Goal: Task Accomplishment & Management: Use online tool/utility

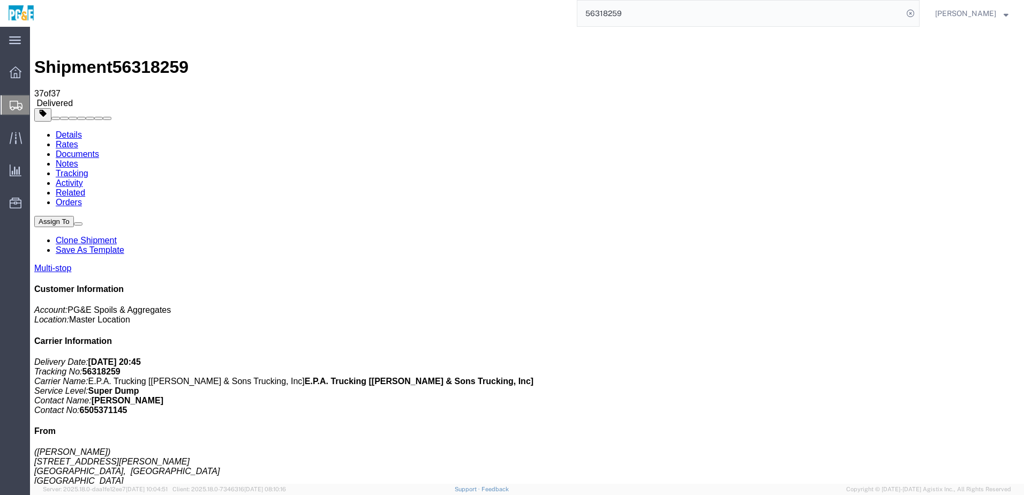
click at [615, 16] on input "56318259" at bounding box center [741, 14] width 326 height 26
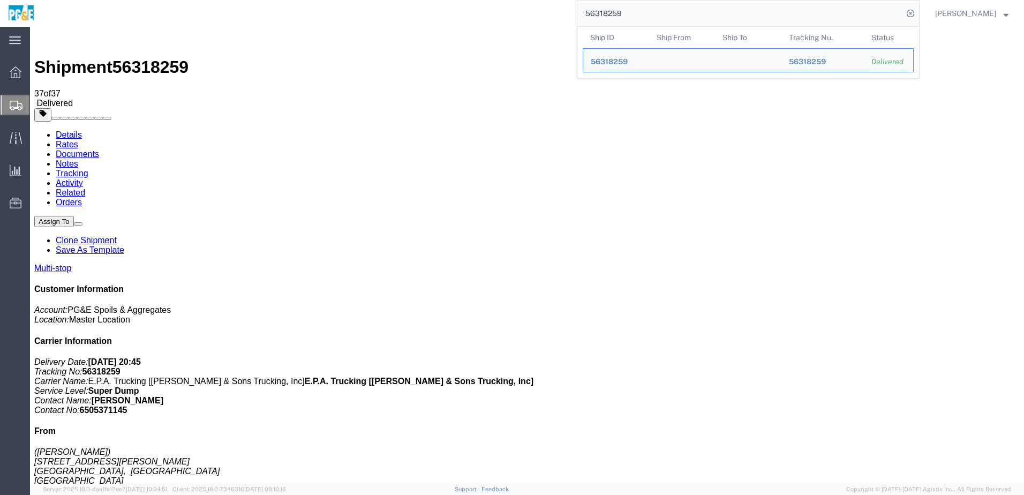
click at [615, 16] on input "56318259" at bounding box center [741, 14] width 326 height 26
paste input "515376"
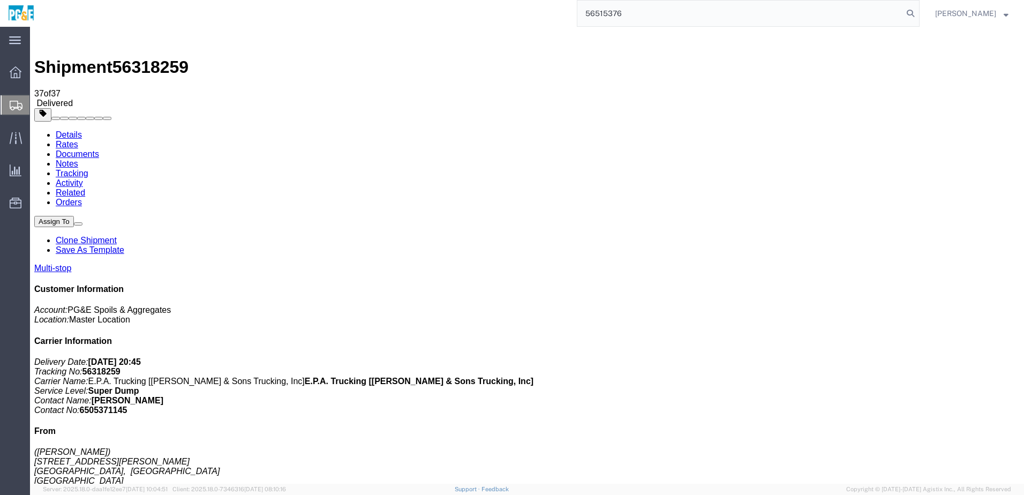
type input "56515376"
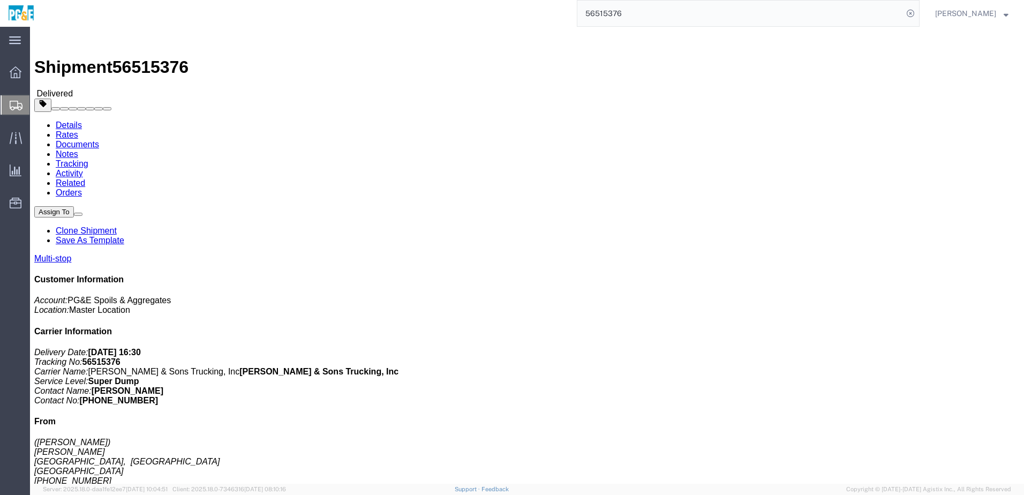
click address "([PERSON_NAME]) [PERSON_NAME] [PERSON_NAME], [GEOGRAPHIC_DATA] [GEOGRAPHIC_DATA…"
drag, startPoint x: 175, startPoint y: 273, endPoint x: 269, endPoint y: 271, distance: 93.8
click div "[PERSON_NAME], [PERSON_NAME], [GEOGRAPHIC_DATA], [GEOGRAPHIC_DATA]"
copy div "[PERSON_NAME], [PERSON_NAME], [GEOGRAPHIC_DATA], [GEOGRAPHIC_DATA]"
drag, startPoint x: 174, startPoint y: 298, endPoint x: 357, endPoint y: 299, distance: 183.8
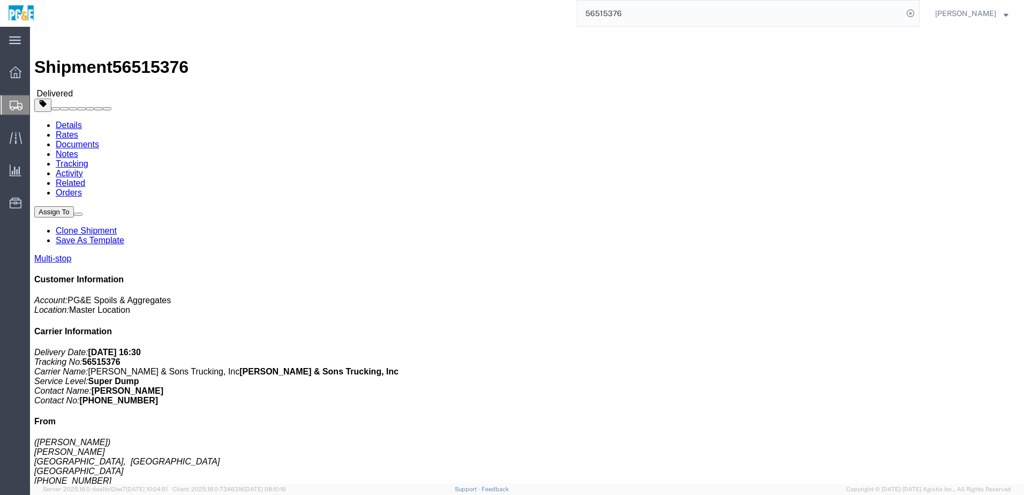
click td "PG&E [STREET_ADDRESS]"
copy div "[STREET_ADDRESS]"
drag, startPoint x: 176, startPoint y: 315, endPoint x: 342, endPoint y: 319, distance: 166.7
click div "[STREET_ADDRESS]"
copy div "[STREET_ADDRESS]"
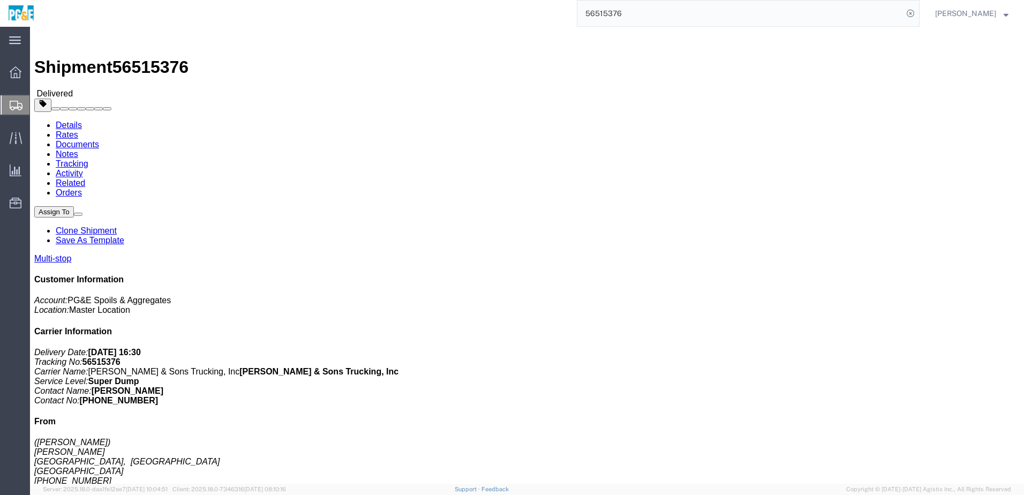
click link "Documents"
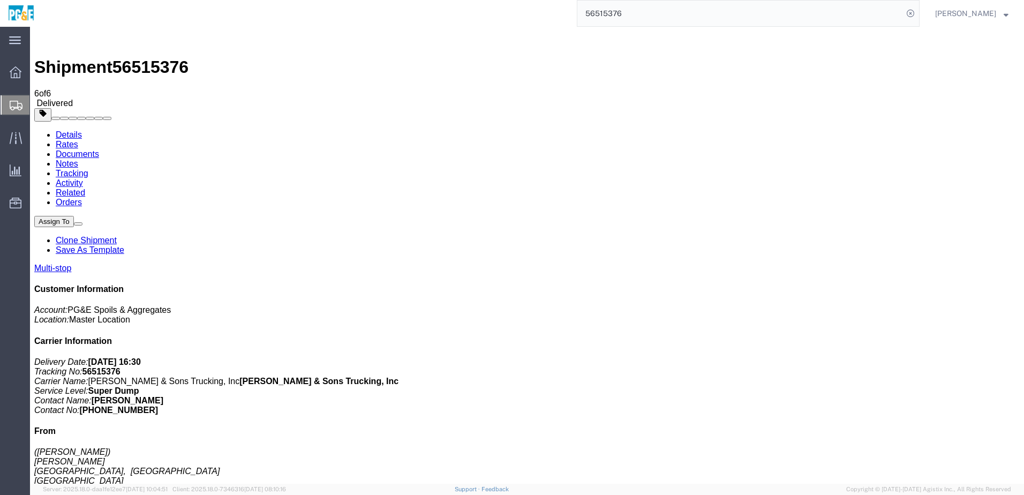
checkbox input "true"
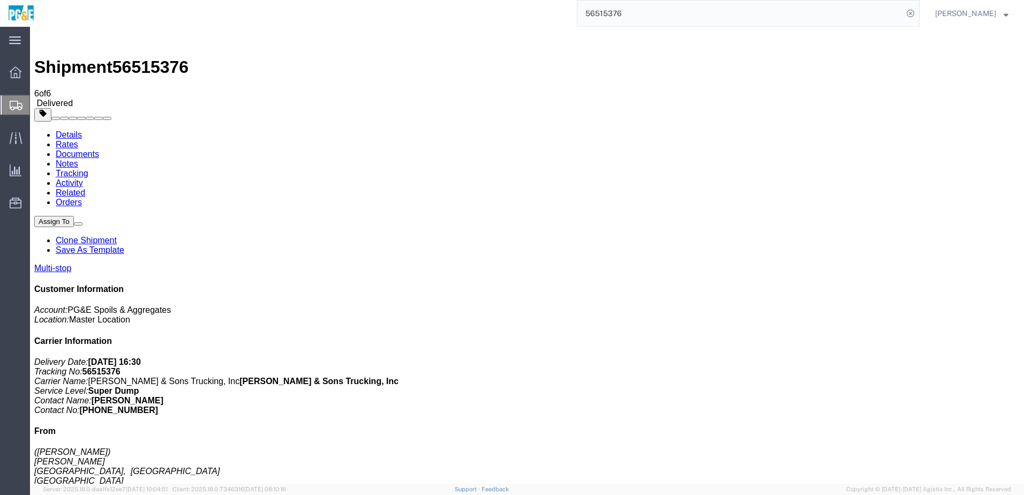
checkbox input "true"
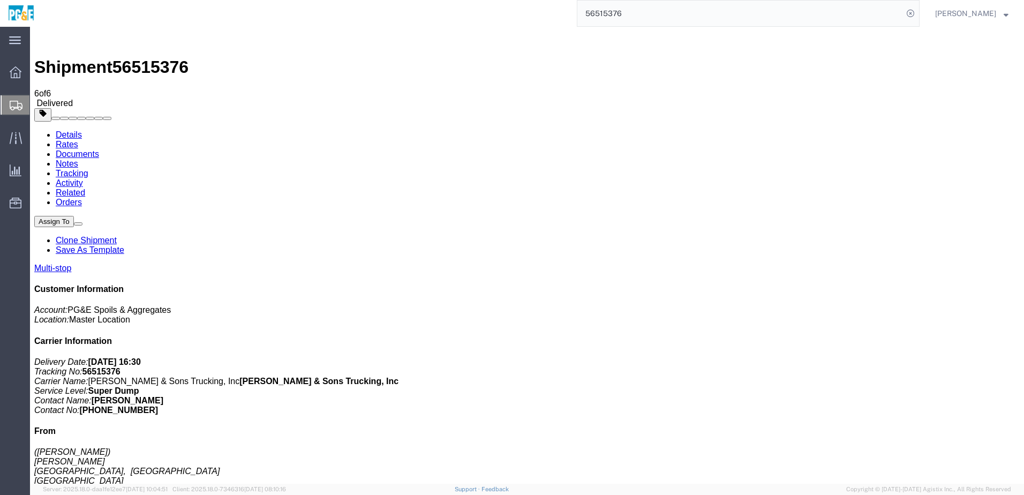
click at [88, 169] on link "Tracking" at bounding box center [72, 173] width 33 height 9
click at [619, 8] on input "56515376" at bounding box center [741, 14] width 326 height 26
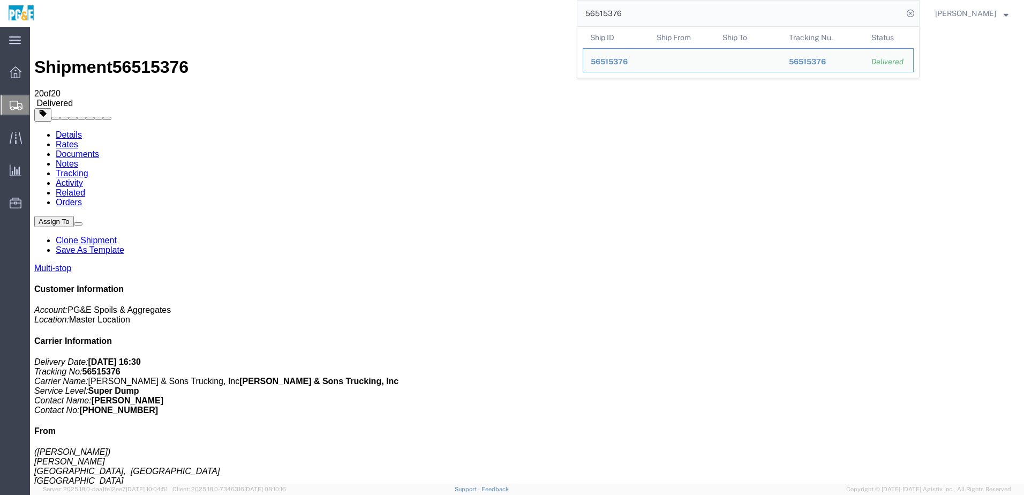
click at [619, 8] on input "56515376" at bounding box center [741, 14] width 326 height 26
paste input "82"
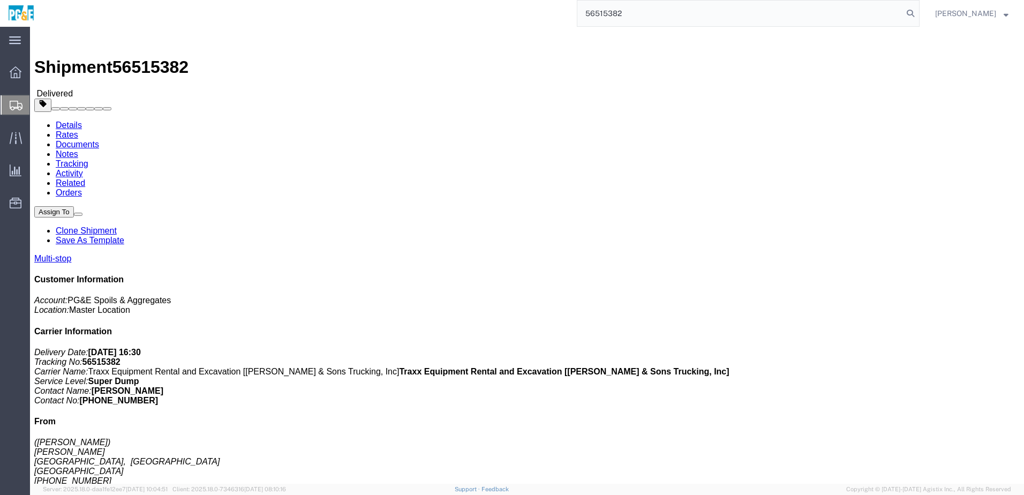
type input "56515382"
click link "Documents"
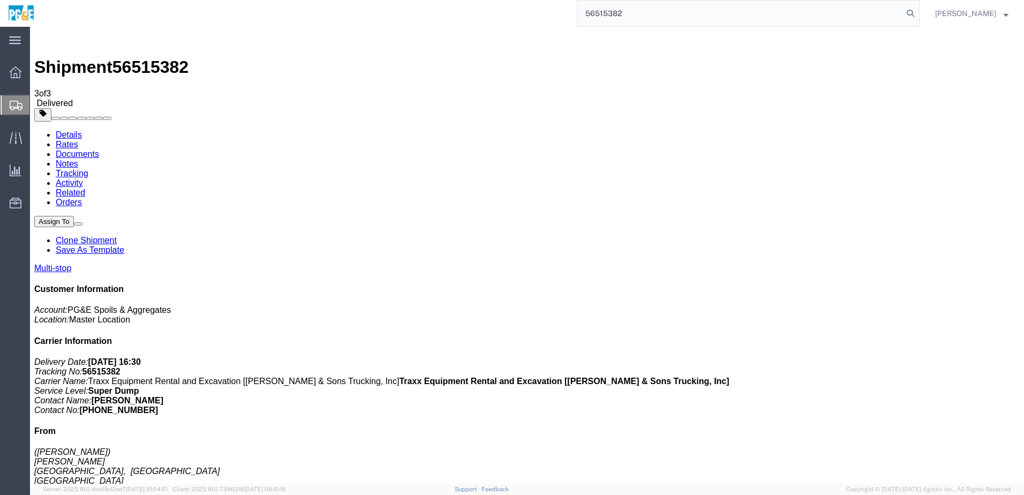
checkbox input "true"
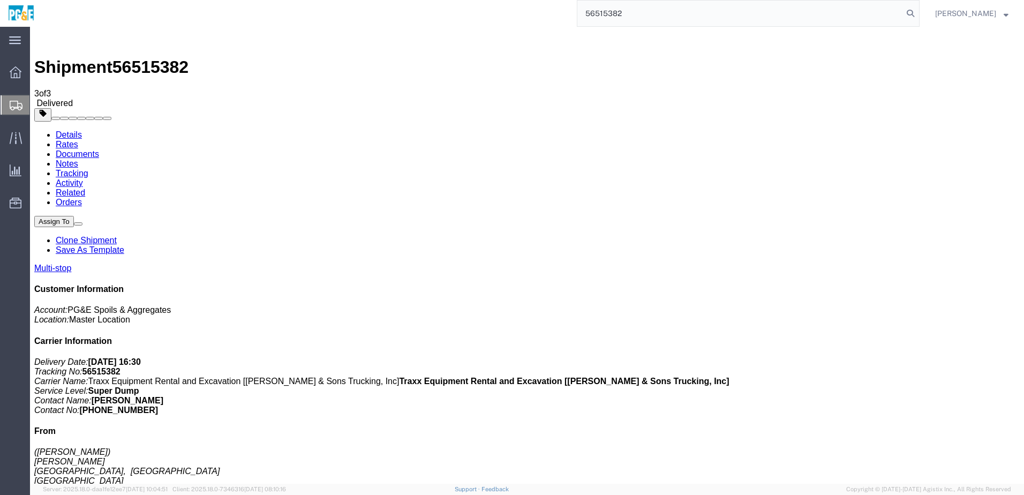
click at [88, 169] on link "Tracking" at bounding box center [72, 173] width 33 height 9
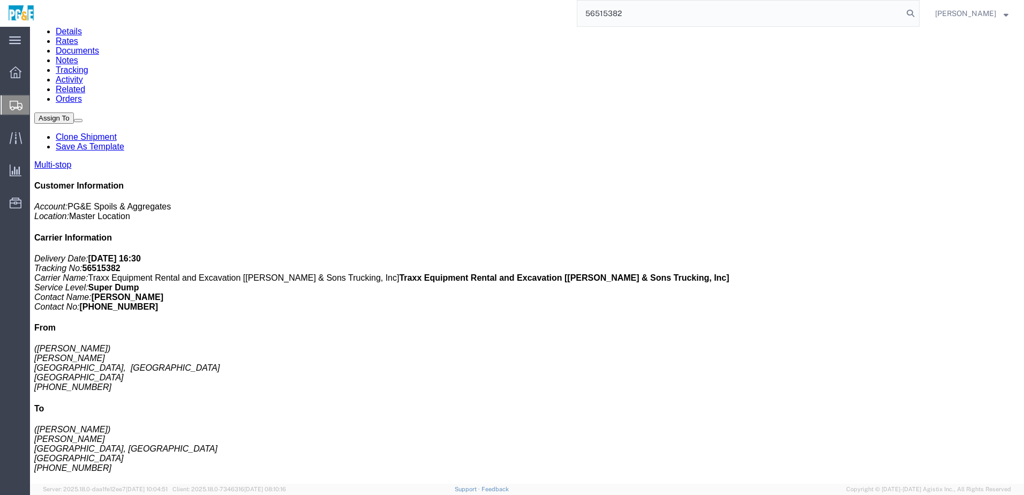
scroll to position [8, 0]
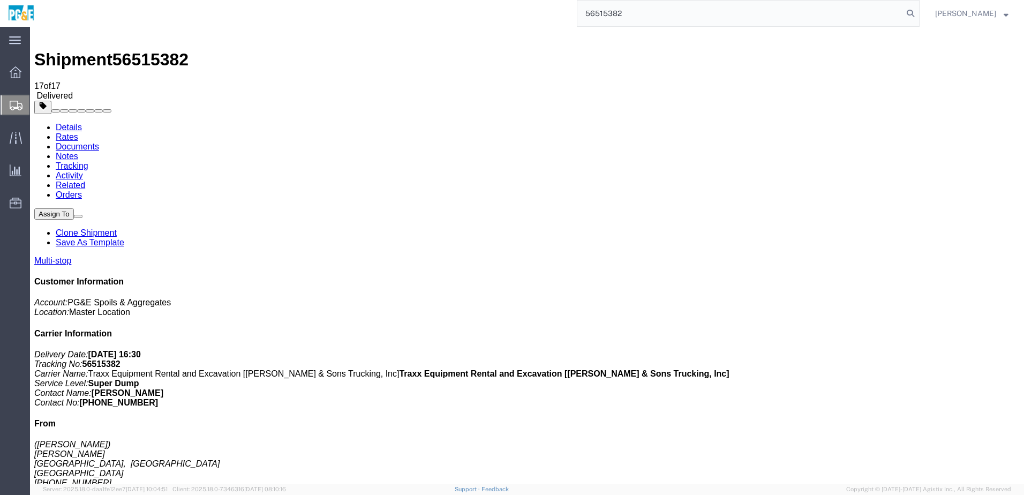
click at [608, 6] on input "56515382" at bounding box center [741, 14] width 326 height 26
paste input "23700"
type input "56523700"
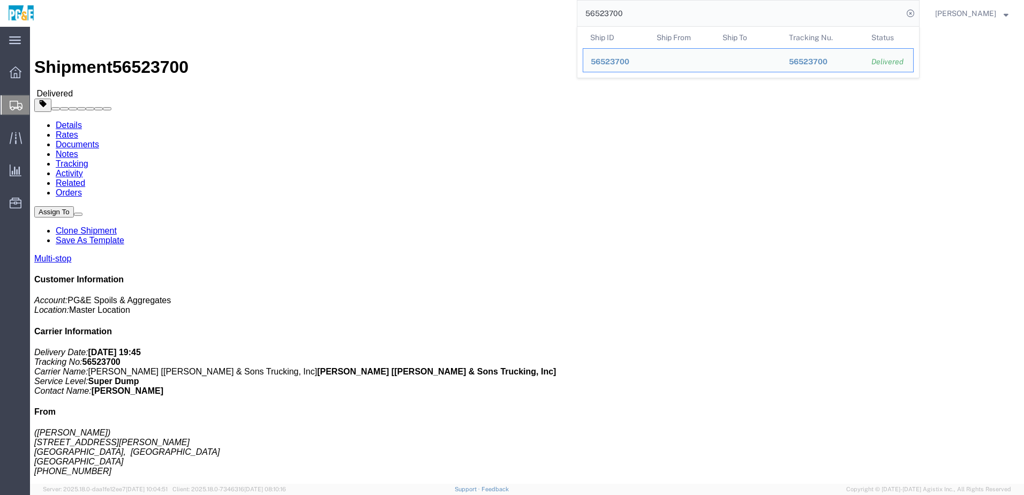
click link "Documents"
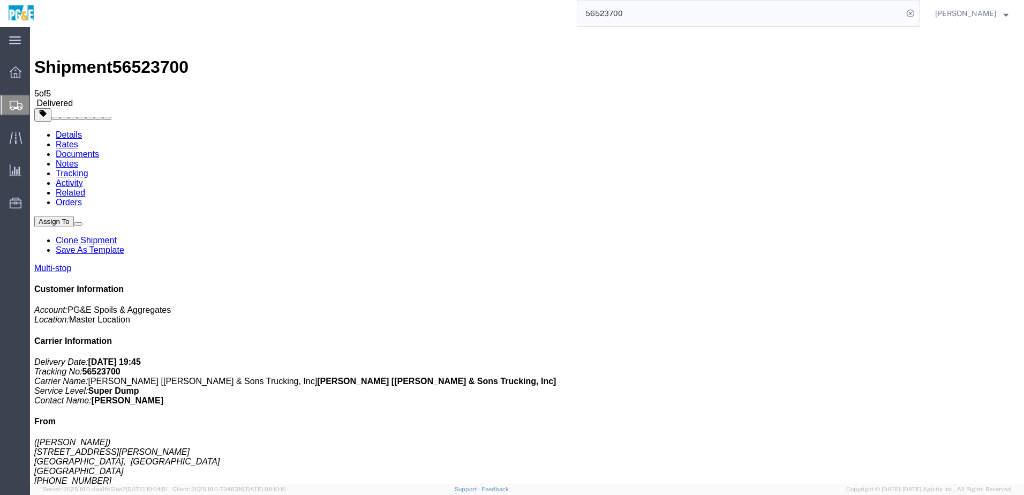
checkbox input "true"
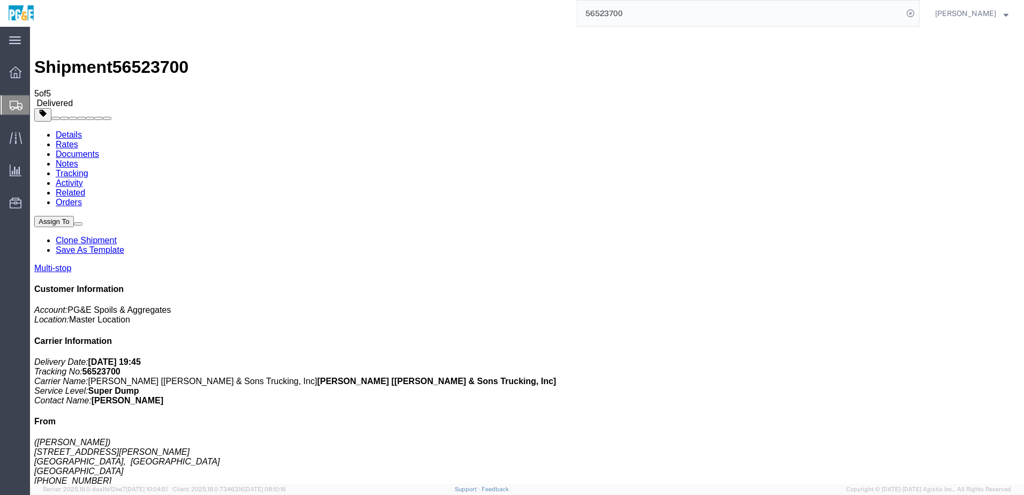
checkbox input "true"
click at [88, 169] on link "Tracking" at bounding box center [72, 173] width 33 height 9
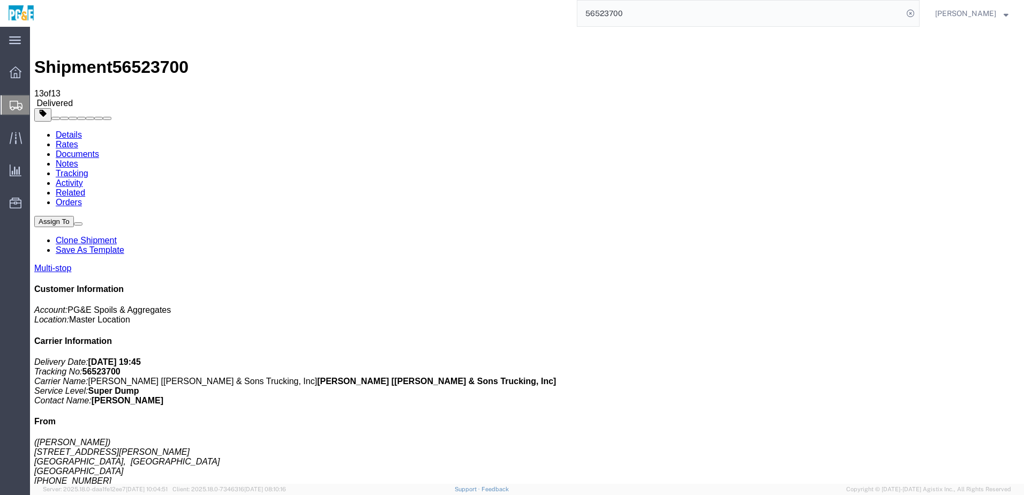
click at [621, 14] on input "56523700" at bounding box center [741, 14] width 326 height 26
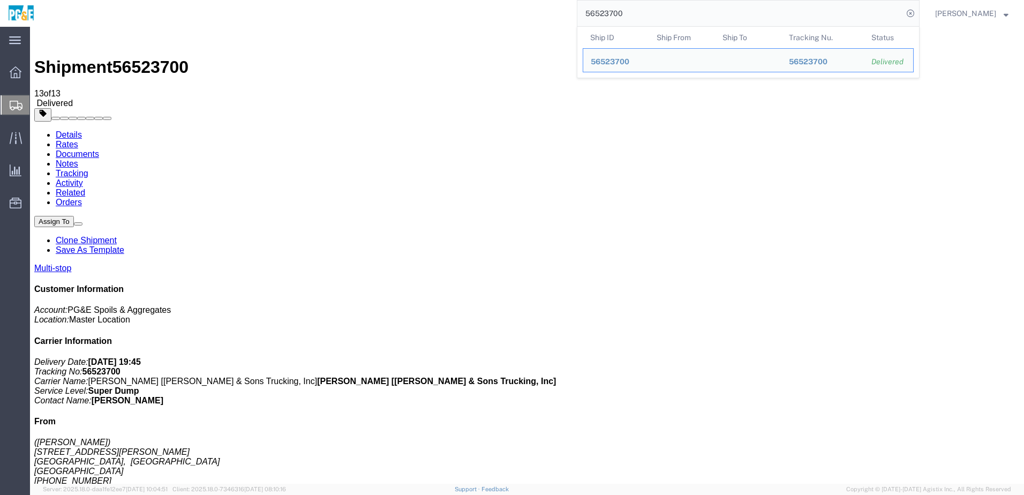
click at [621, 14] on input "56523700" at bounding box center [741, 14] width 326 height 26
paste input "1"
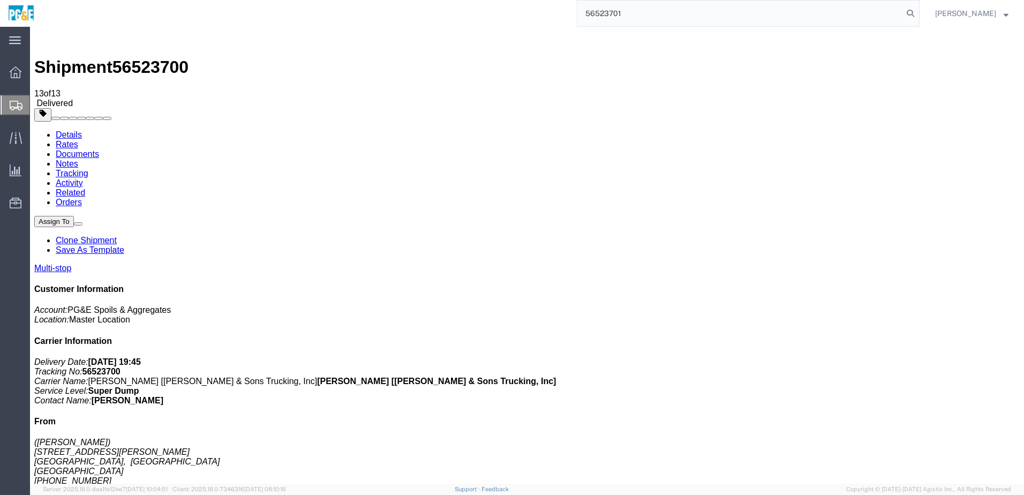
type input "56523701"
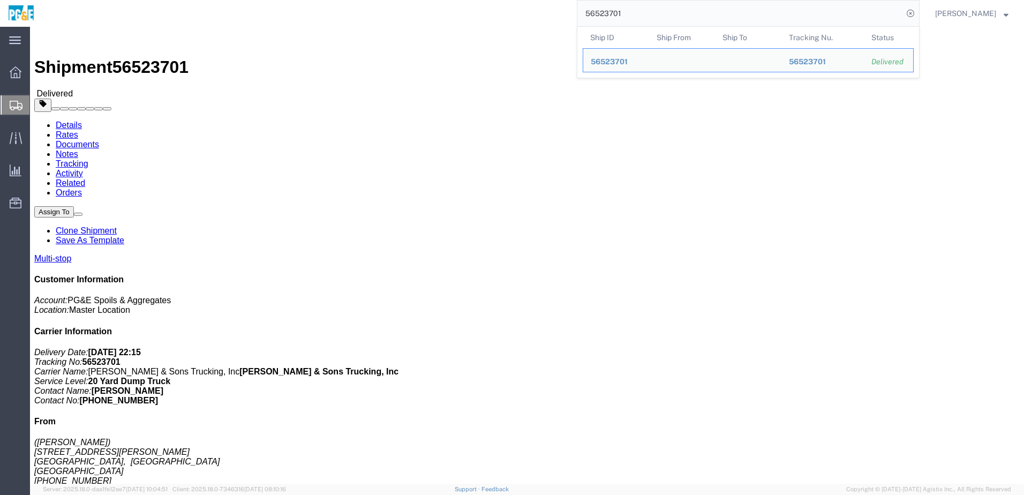
click link "Documents"
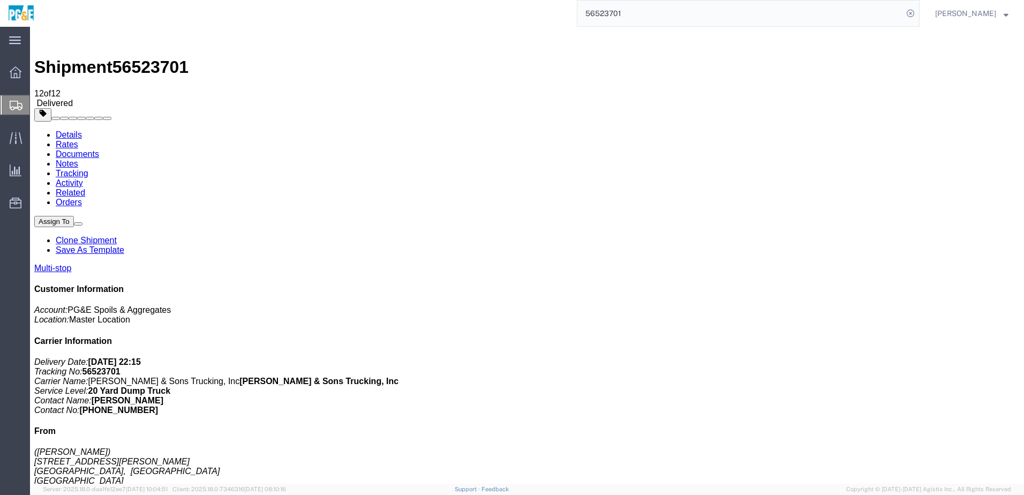
checkbox input "true"
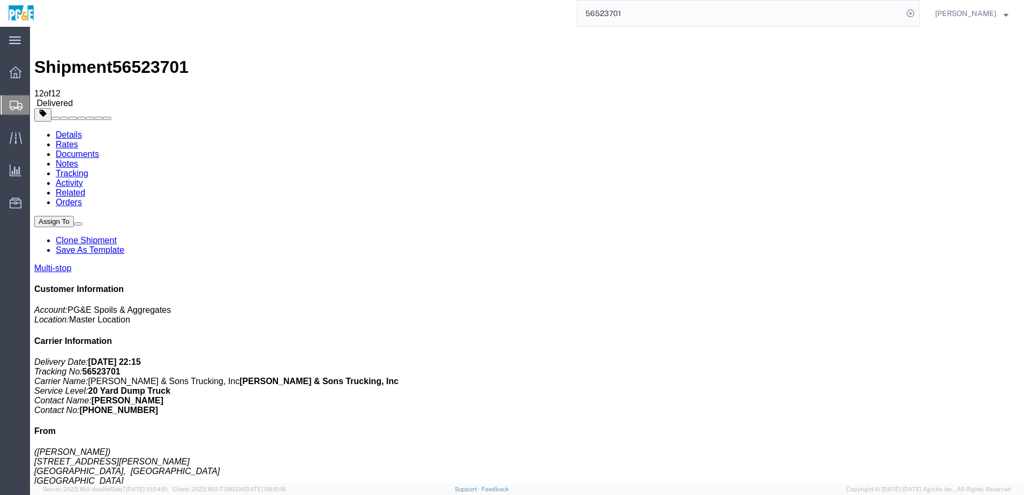
checkbox input "true"
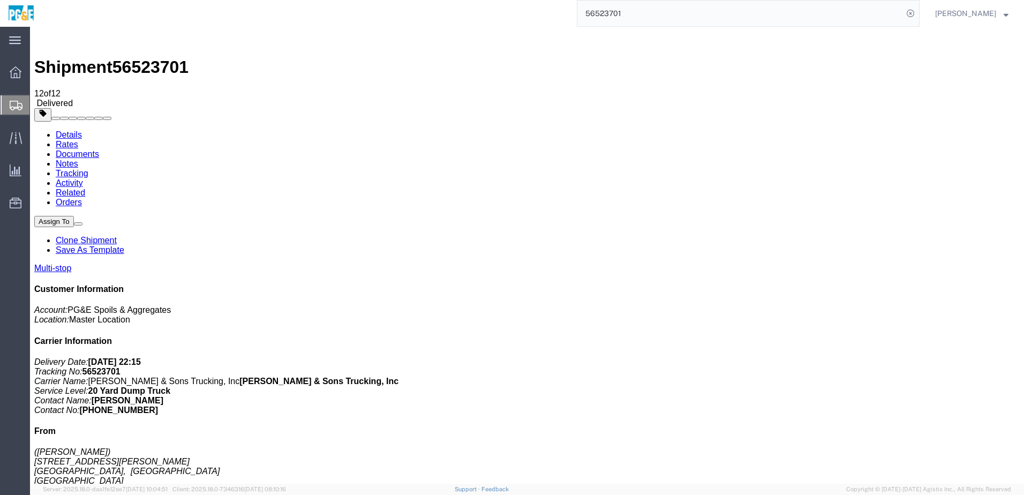
checkbox input "true"
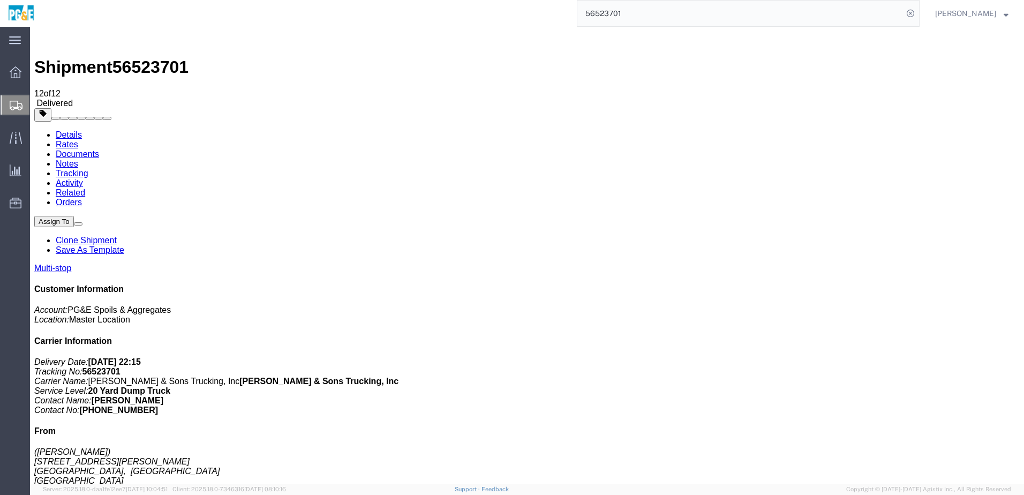
checkbox input "true"
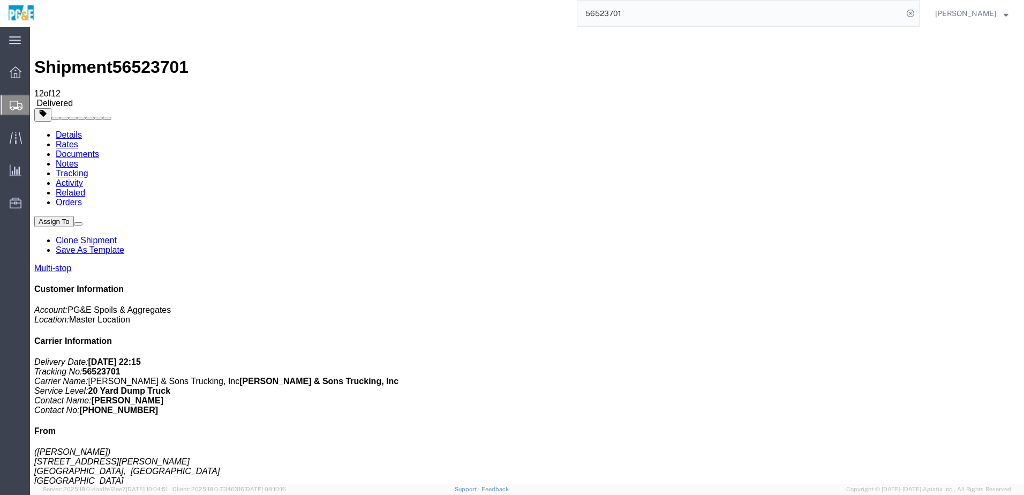
checkbox input "true"
click at [88, 169] on link "Tracking" at bounding box center [72, 173] width 33 height 9
click at [604, 12] on input "56523701" at bounding box center [741, 14] width 326 height 26
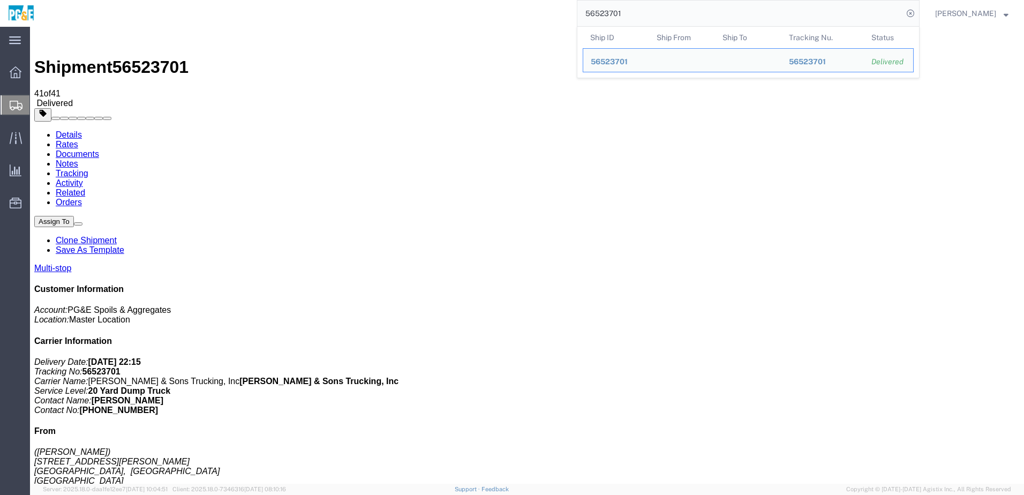
click at [604, 12] on input "56523701" at bounding box center [741, 14] width 326 height 26
paste input "search"
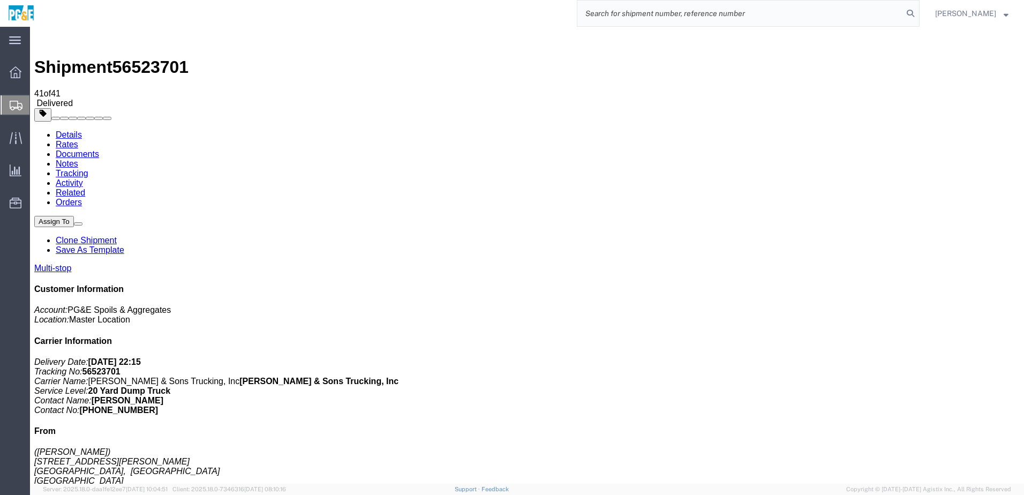
paste input "search"
click at [604, 12] on input "search" at bounding box center [741, 14] width 326 height 26
click at [617, 14] on input "search" at bounding box center [741, 14] width 326 height 26
paste input "56523723"
type input "56523723"
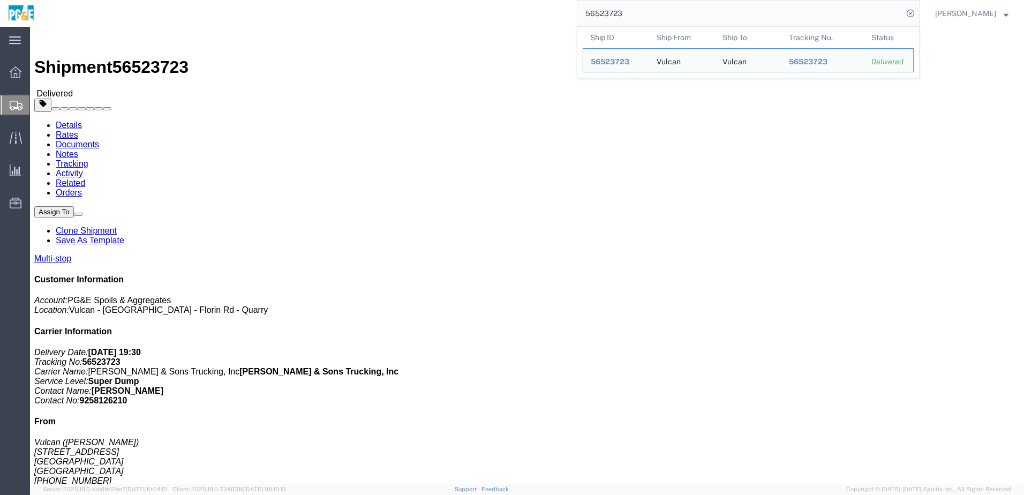
click link "Documents"
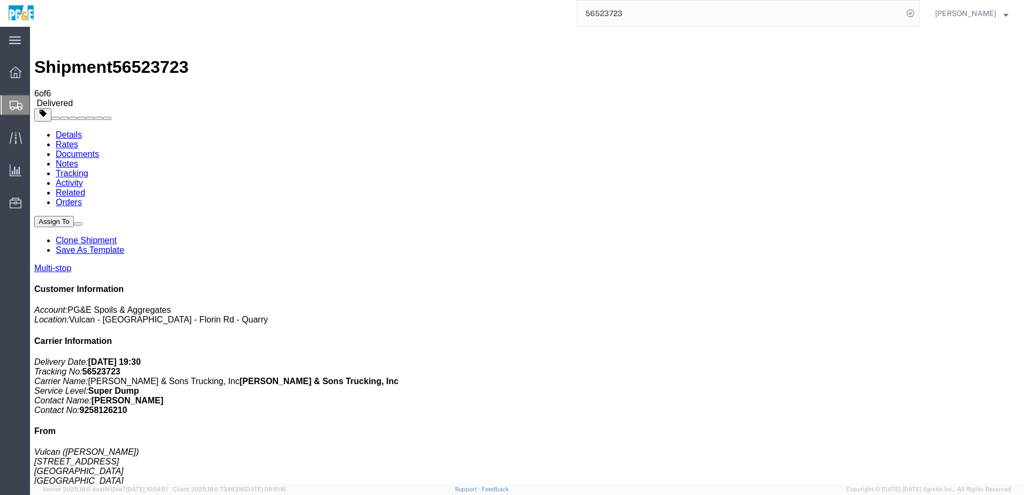
checkbox input "true"
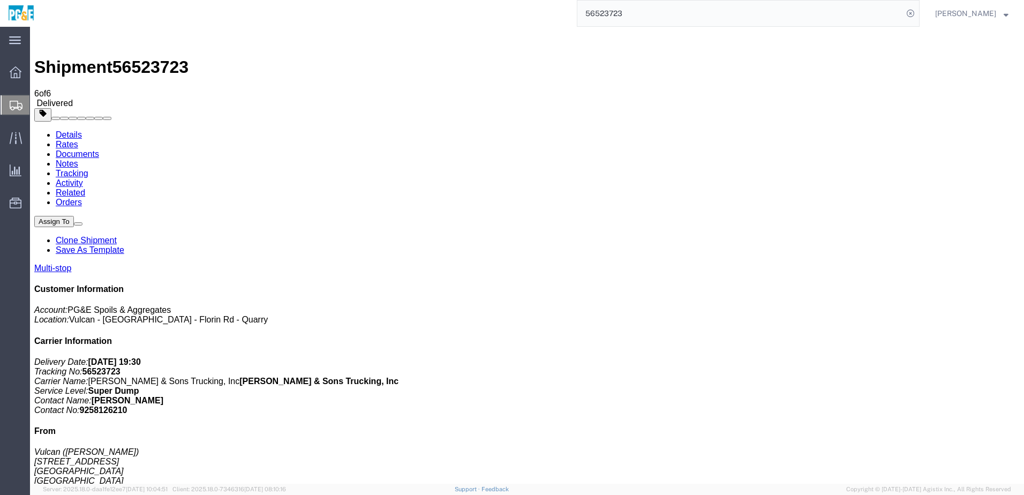
checkbox input "true"
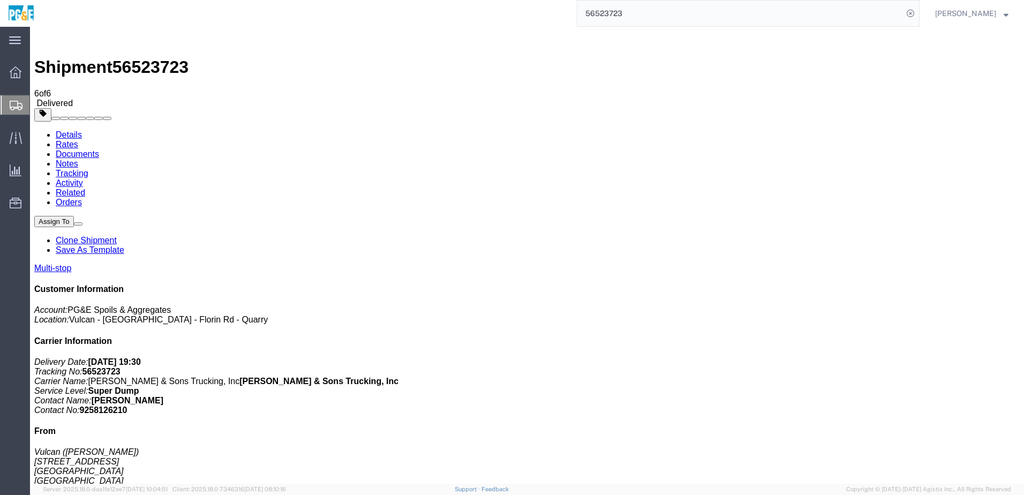
checkbox input "true"
click at [88, 169] on link "Tracking" at bounding box center [72, 173] width 33 height 9
click at [634, 18] on input "56523723" at bounding box center [741, 14] width 326 height 26
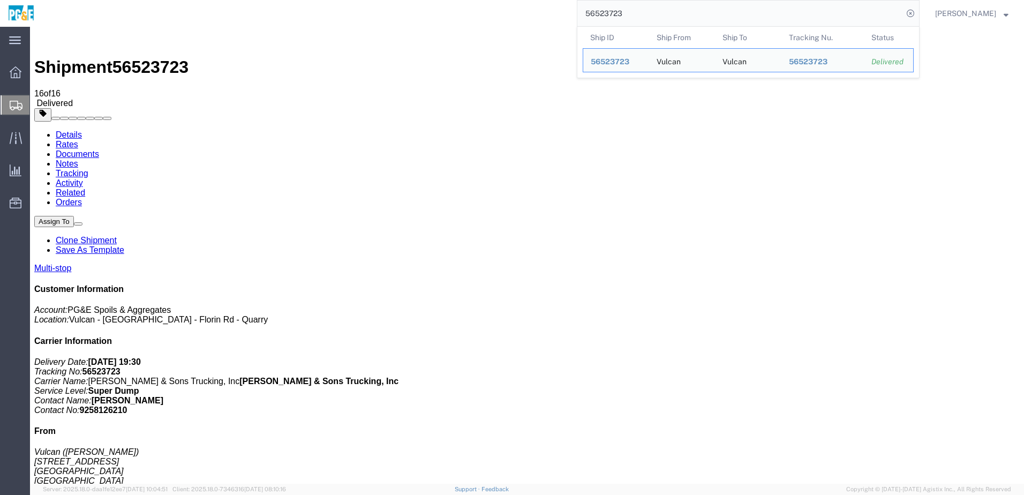
click at [634, 18] on input "56523723" at bounding box center [741, 14] width 326 height 26
paste input "32"
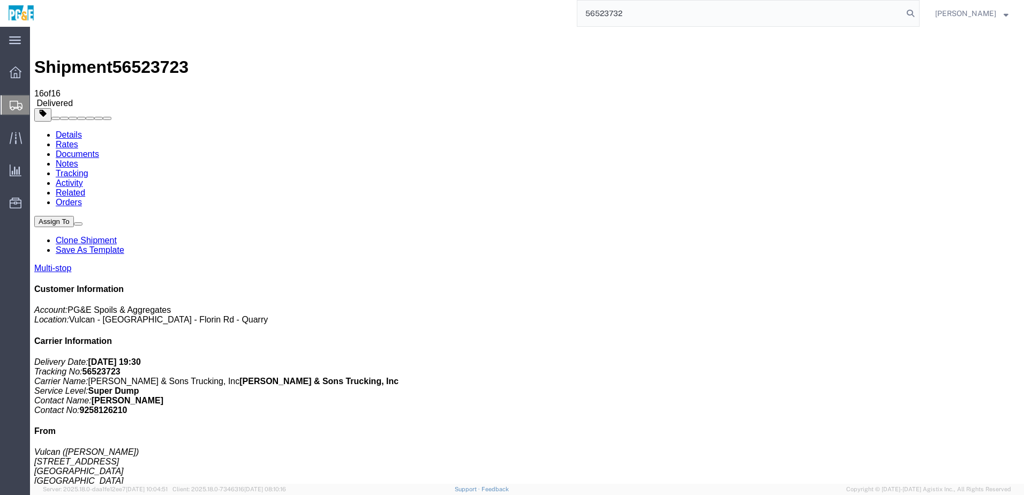
type input "56523732"
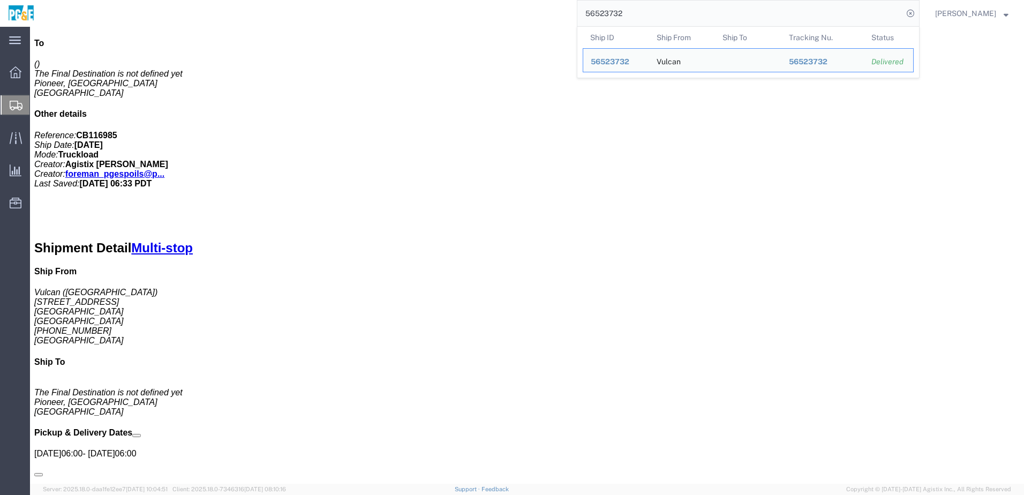
scroll to position [352, 0]
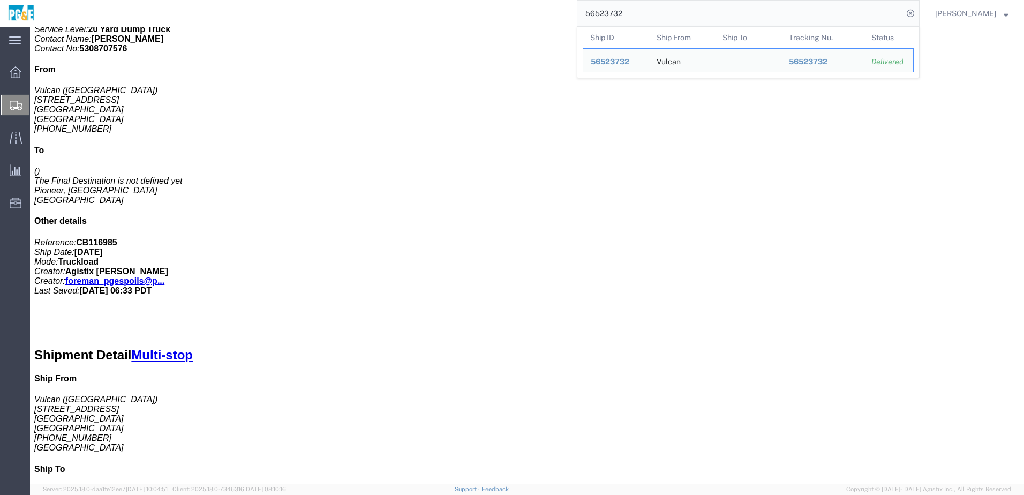
click link "Documents"
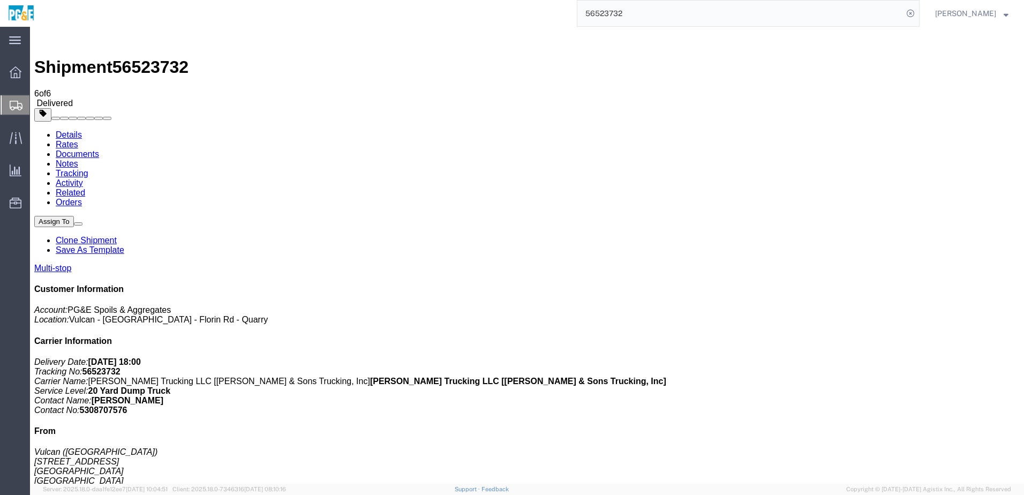
checkbox input "true"
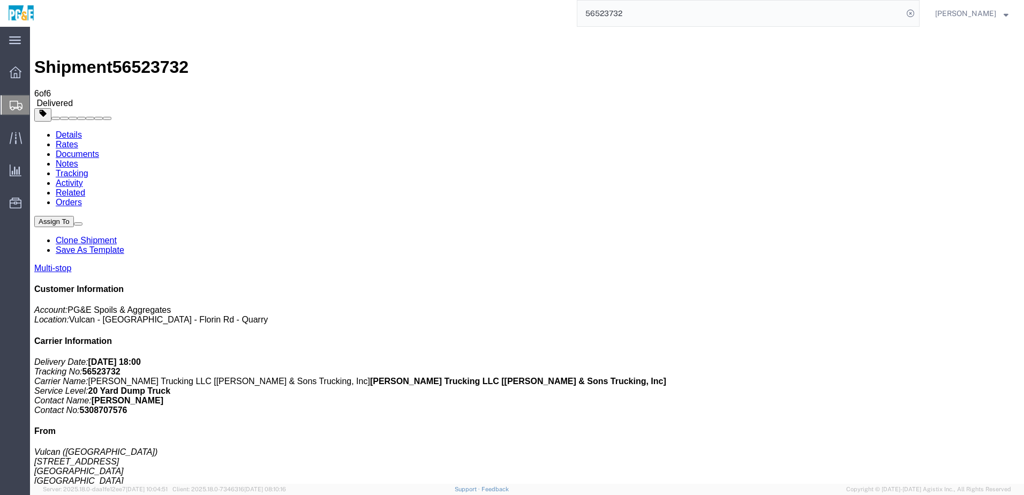
checkbox input "true"
checkbox input "false"
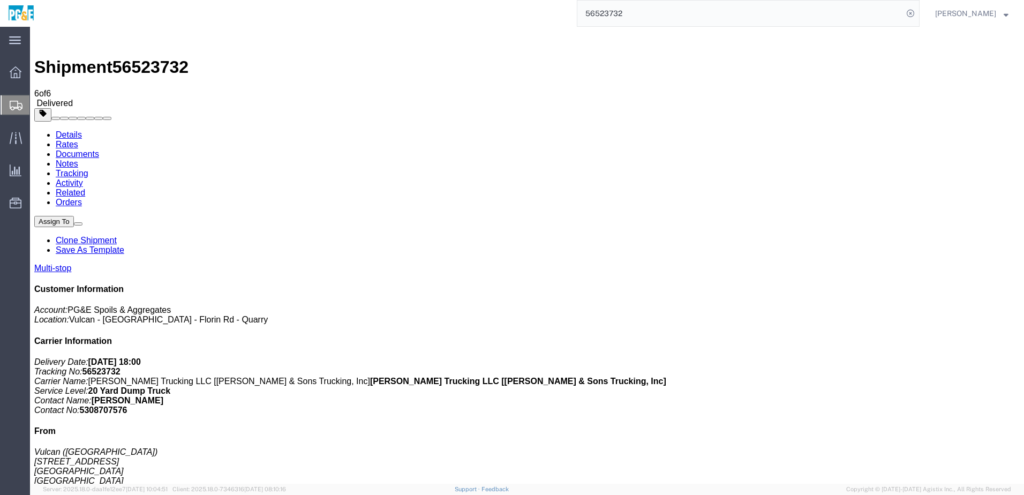
checkbox input "true"
click at [88, 169] on link "Tracking" at bounding box center [72, 173] width 33 height 9
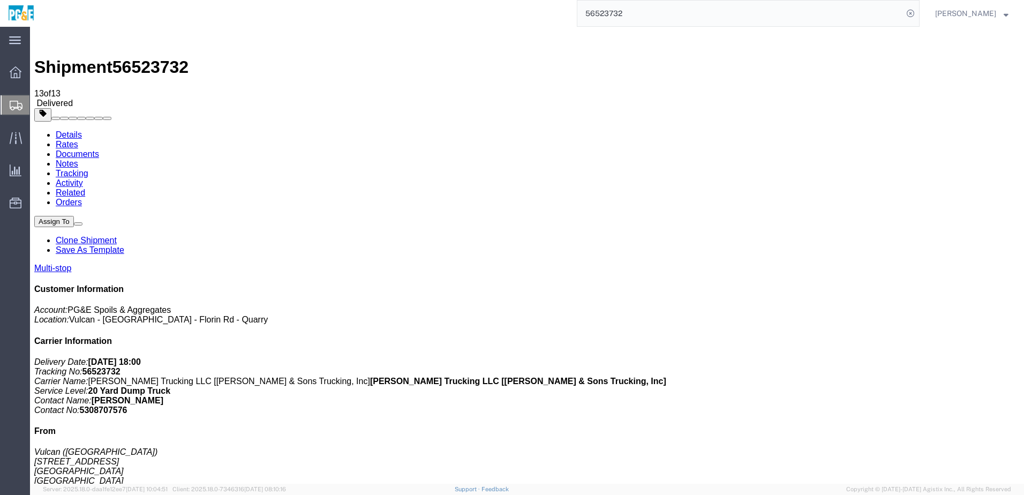
click at [600, 14] on input "56523732" at bounding box center [741, 14] width 326 height 26
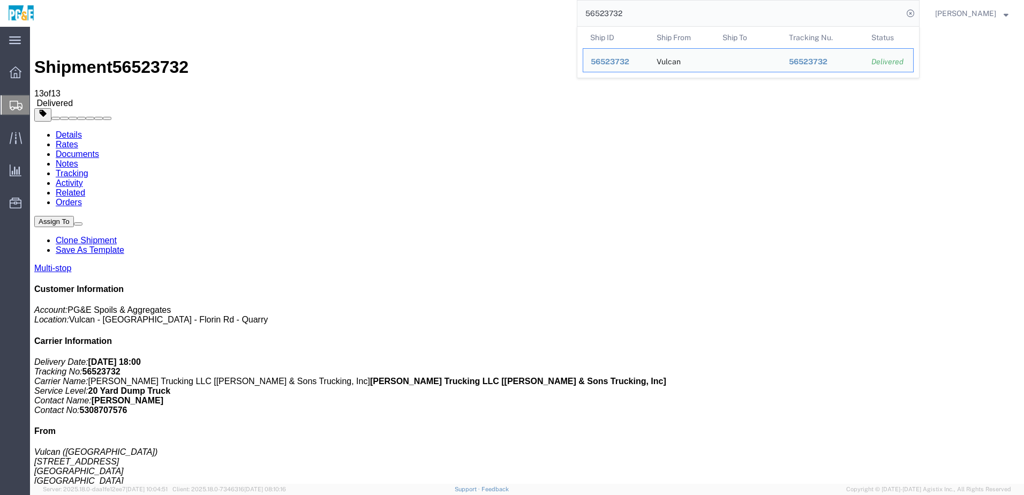
click at [600, 14] on input "56523732" at bounding box center [741, 14] width 326 height 26
paste input "3"
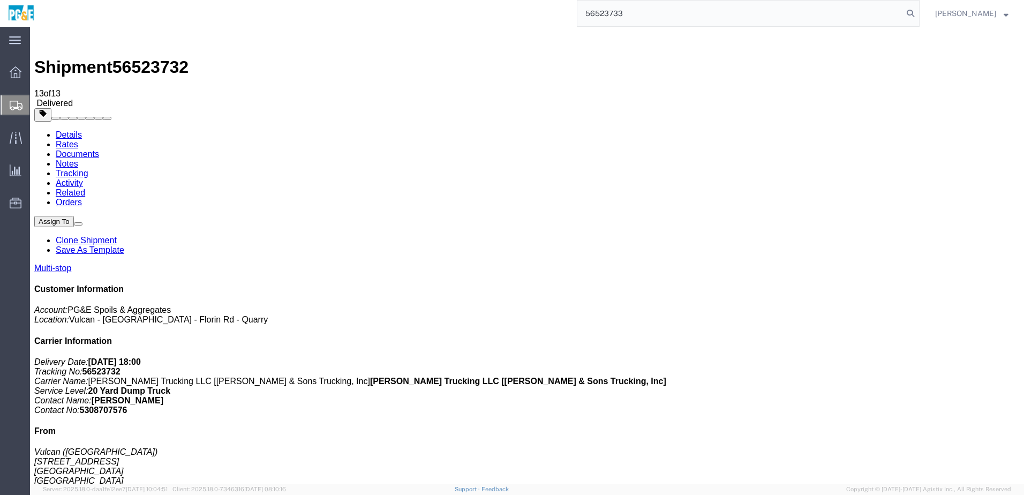
type input "56523733"
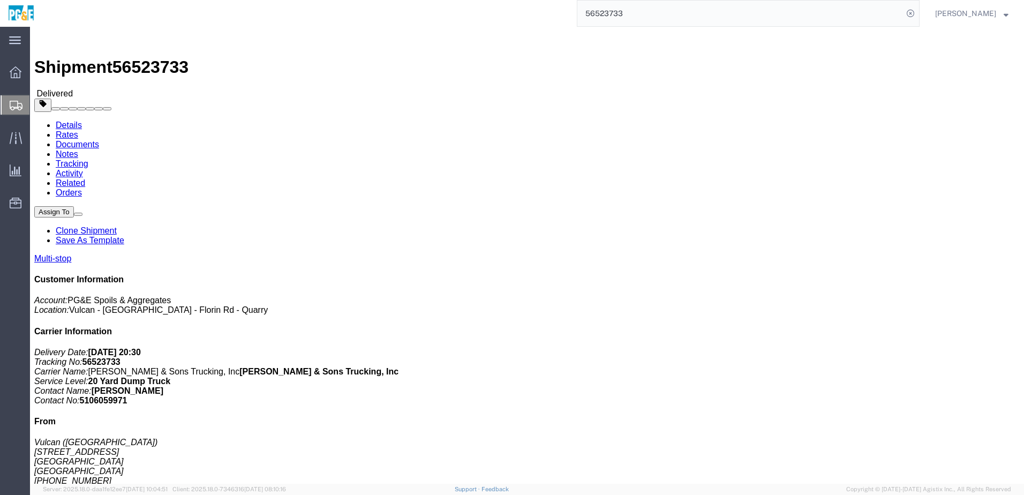
click link "Documents"
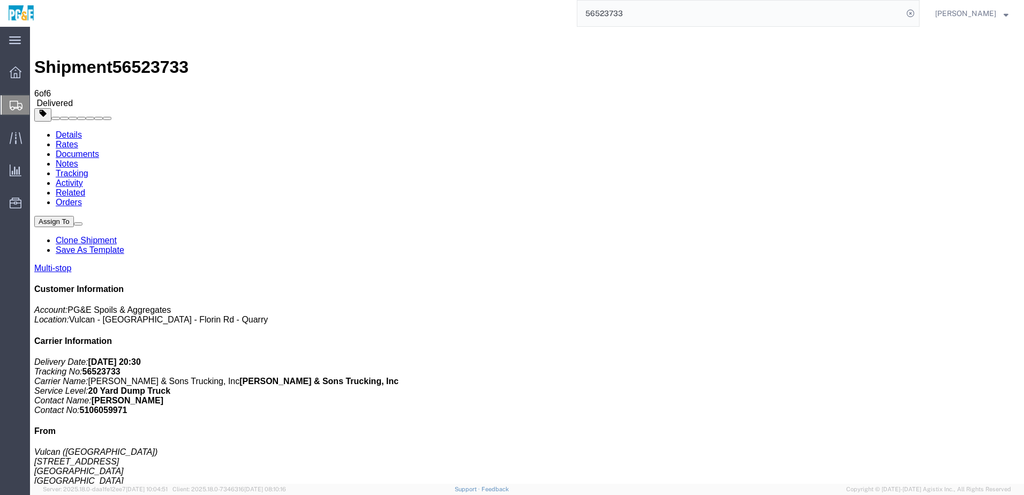
checkbox input "true"
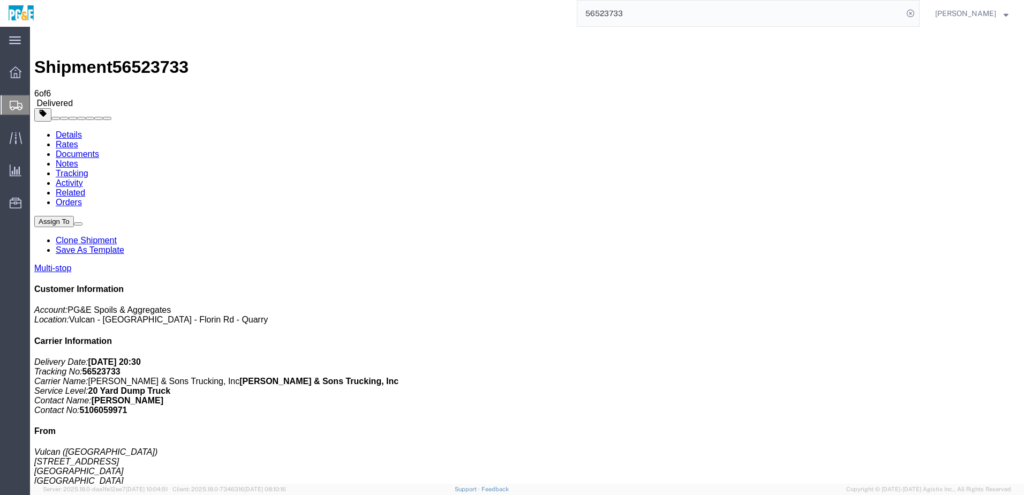
checkbox input "true"
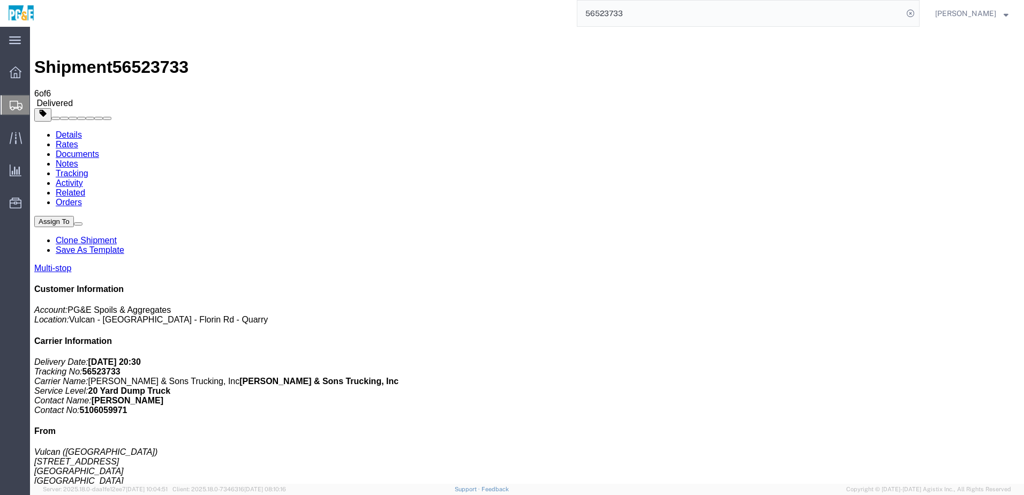
click at [88, 169] on link "Tracking" at bounding box center [72, 173] width 33 height 9
click at [624, 11] on input "56523733" at bounding box center [741, 14] width 326 height 26
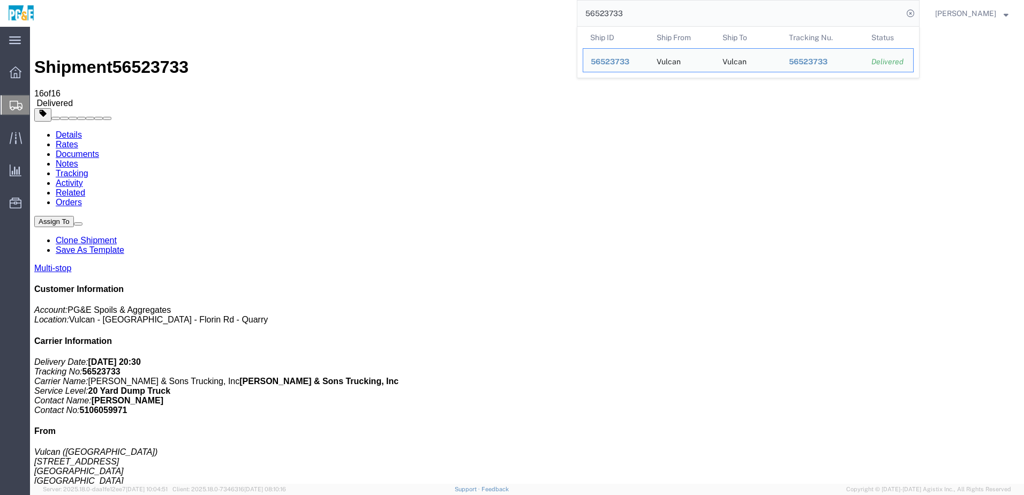
click at [624, 11] on input "56523733" at bounding box center [741, 14] width 326 height 26
paste input "8852"
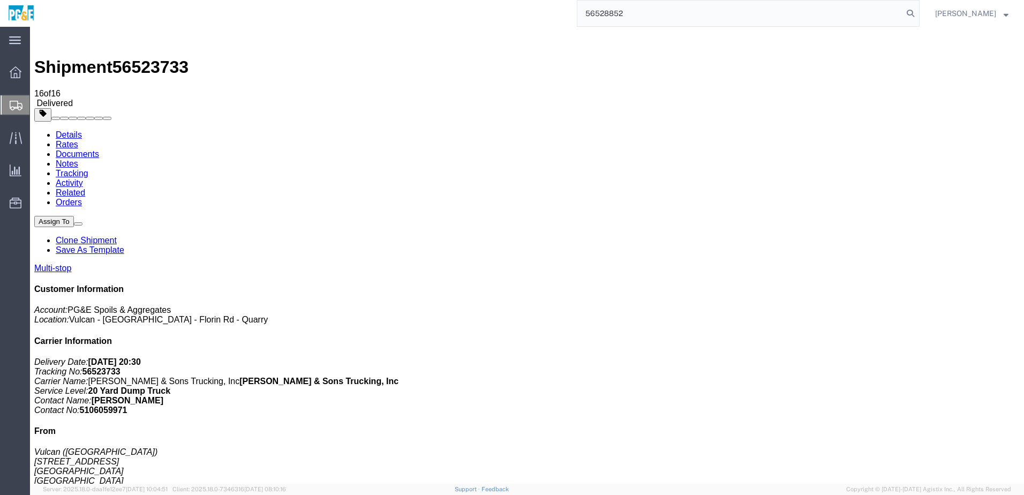
type input "56528852"
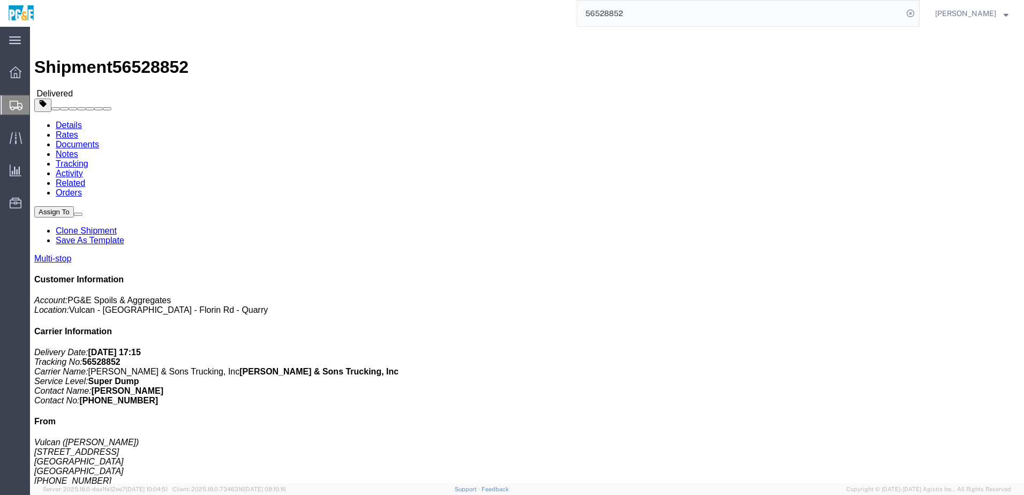
click h4 "Routing & Vehicle Information"
click link "Documents"
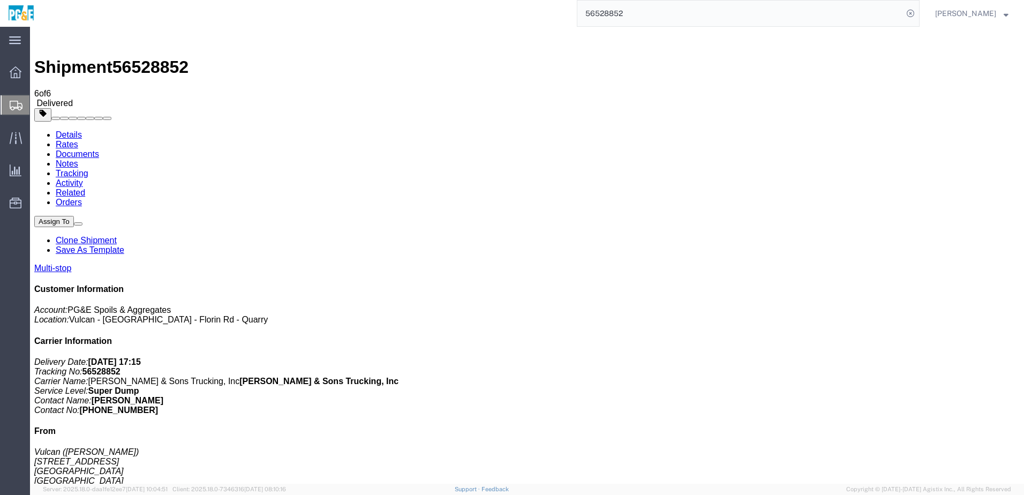
checkbox input "true"
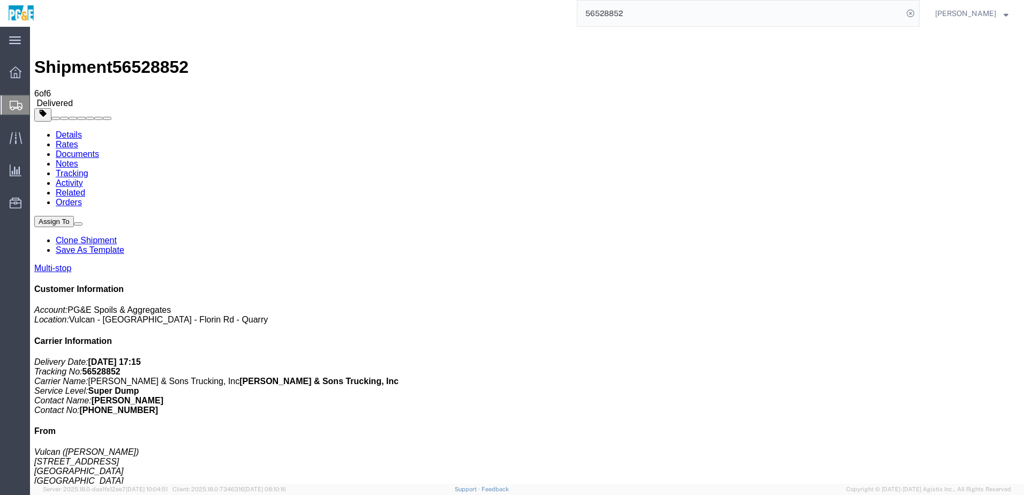
checkbox input "true"
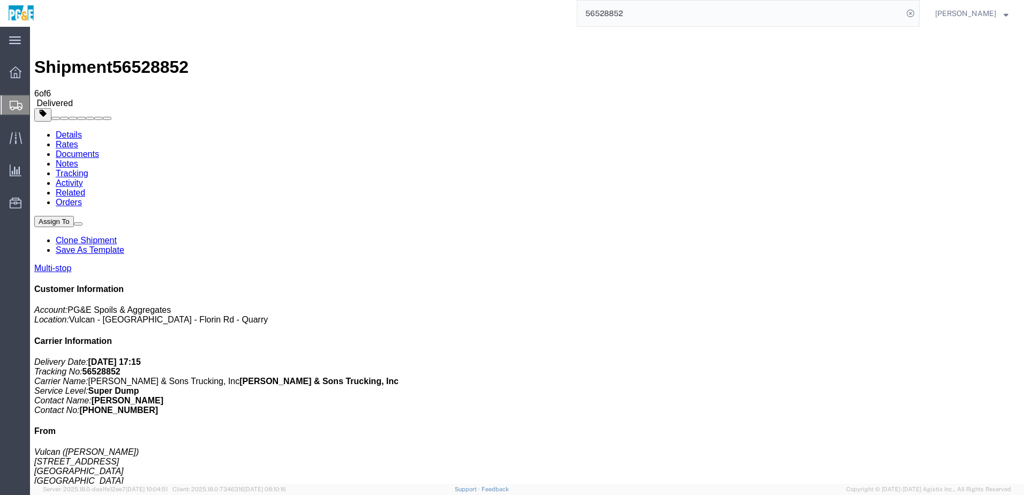
checkbox input "true"
click at [88, 169] on link "Tracking" at bounding box center [72, 173] width 33 height 9
click at [609, 18] on input "56528852" at bounding box center [741, 14] width 326 height 26
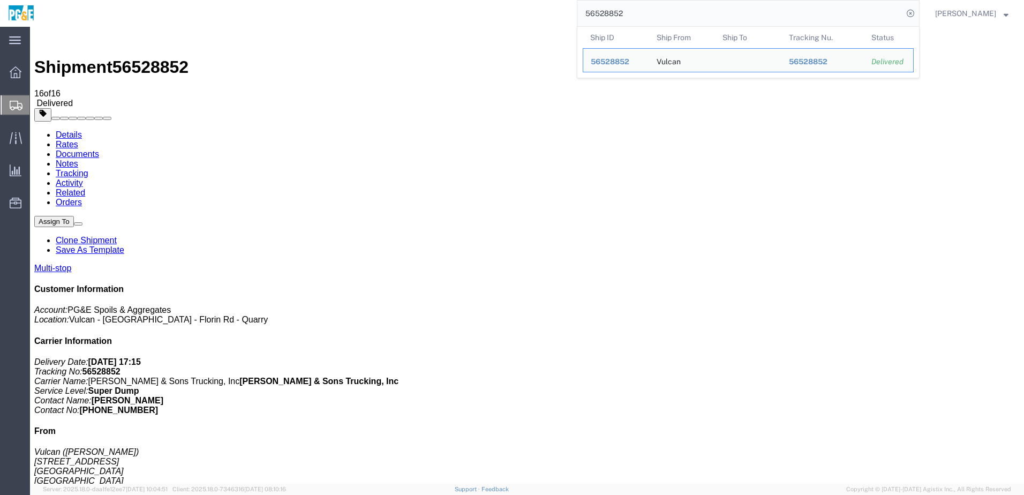
click at [609, 18] on input "56528852" at bounding box center [741, 14] width 326 height 26
paste input "4"
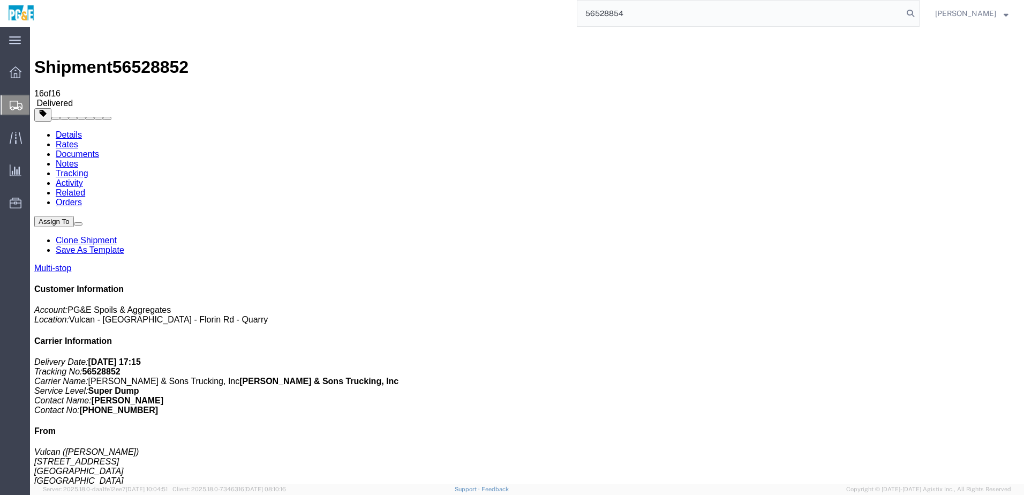
type input "56528854"
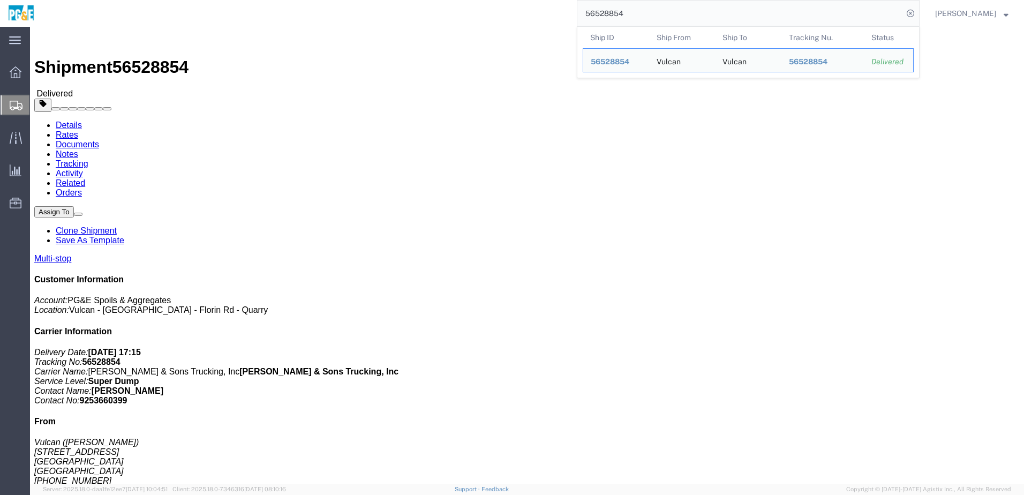
click link "Documents"
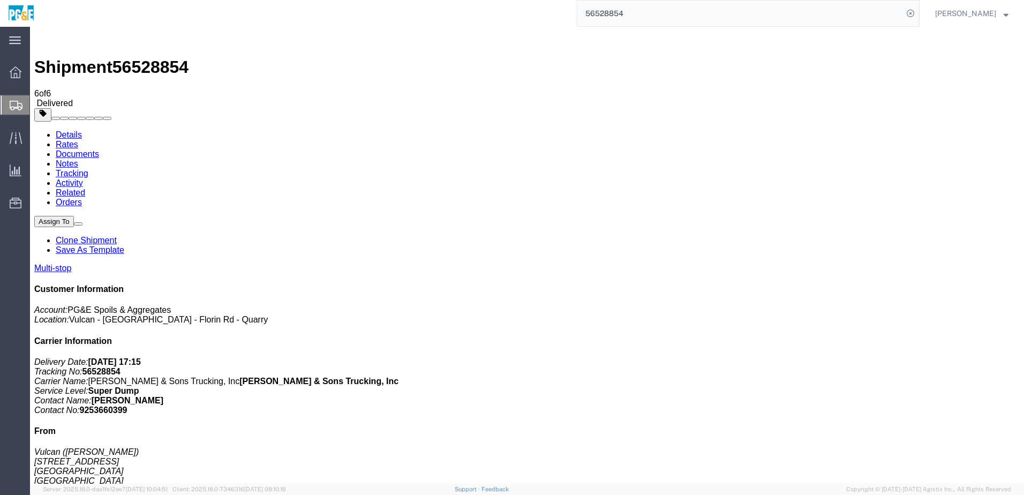
checkbox input "true"
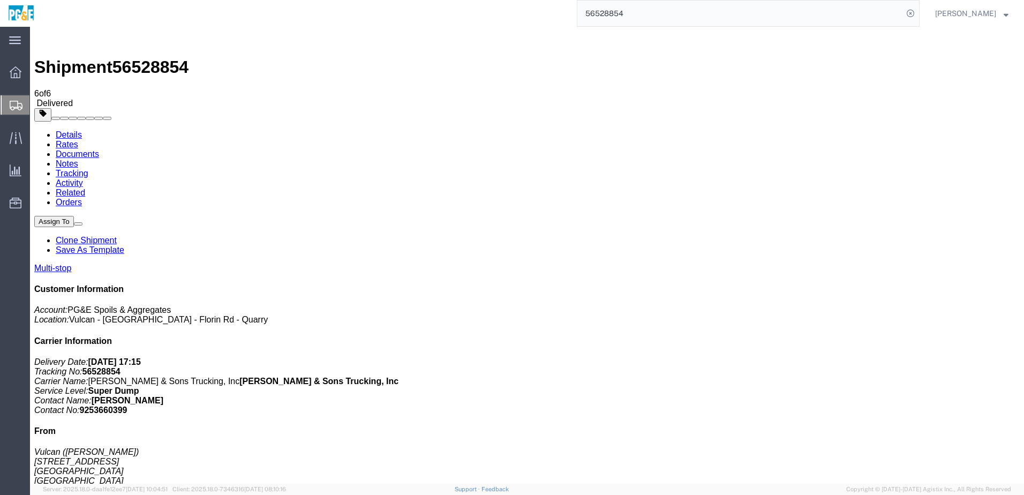
checkbox input "true"
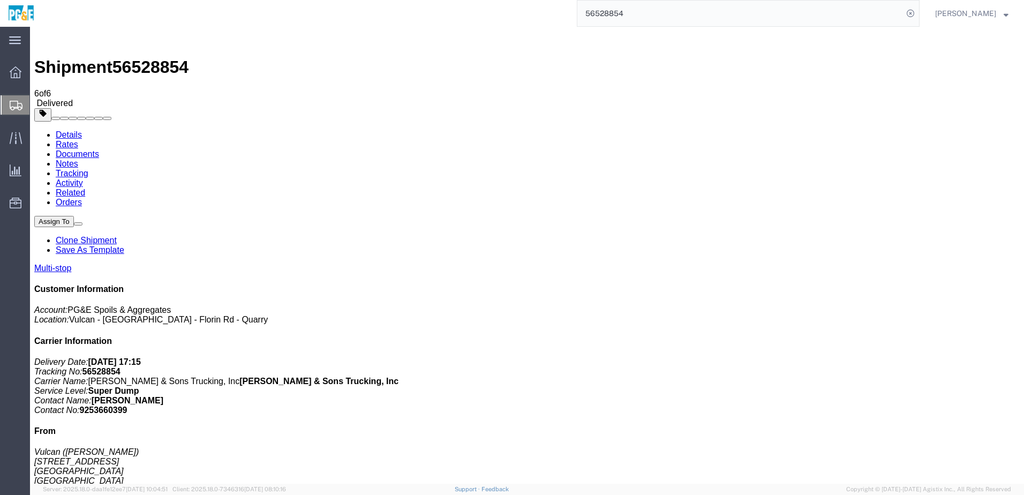
click at [88, 169] on link "Tracking" at bounding box center [72, 173] width 33 height 9
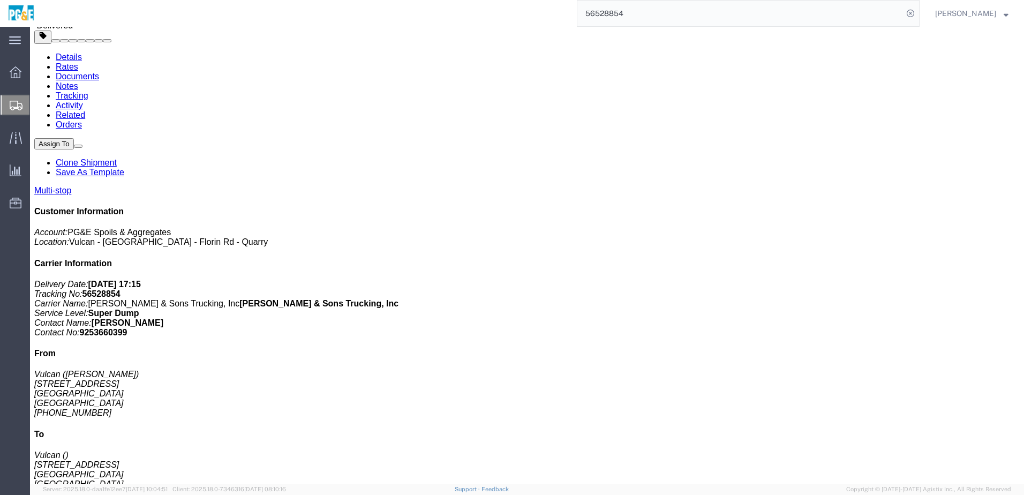
scroll to position [237, 0]
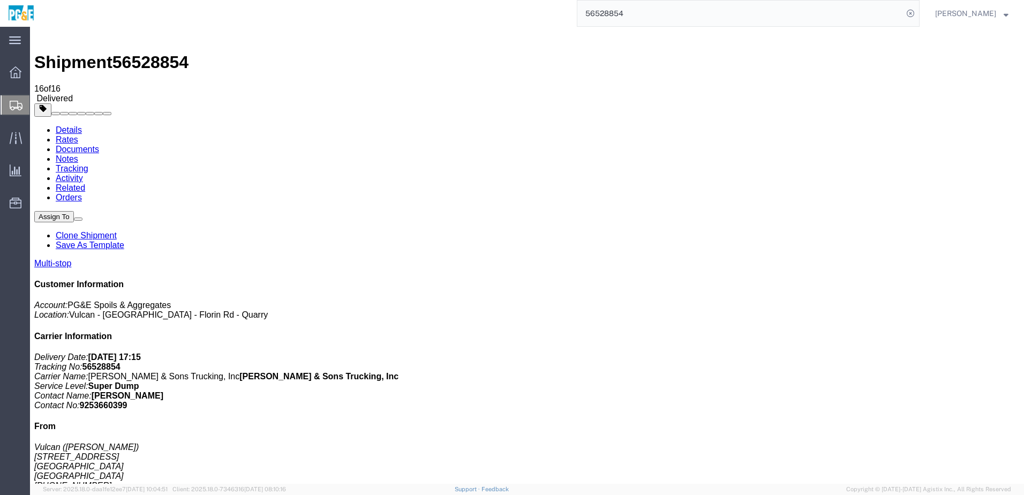
scroll to position [0, 0]
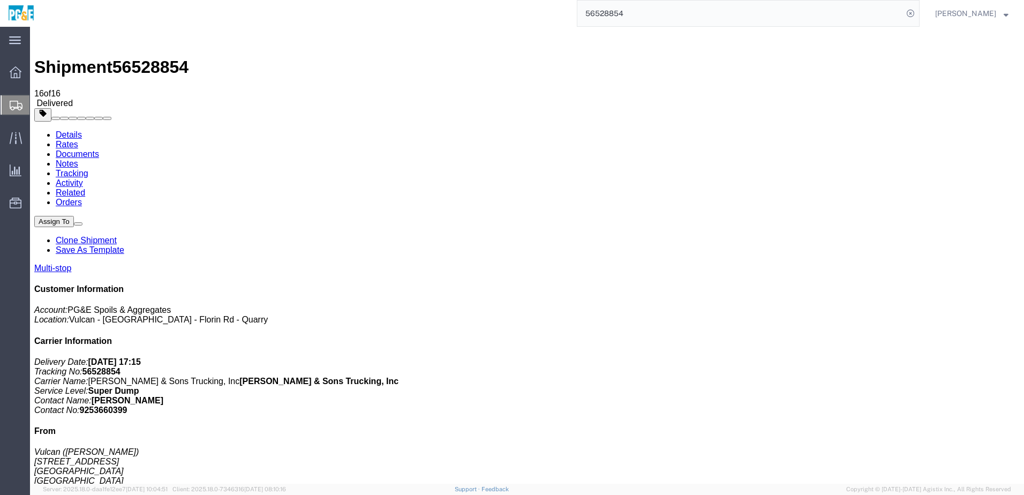
click at [611, 12] on input "56528854" at bounding box center [741, 14] width 326 height 26
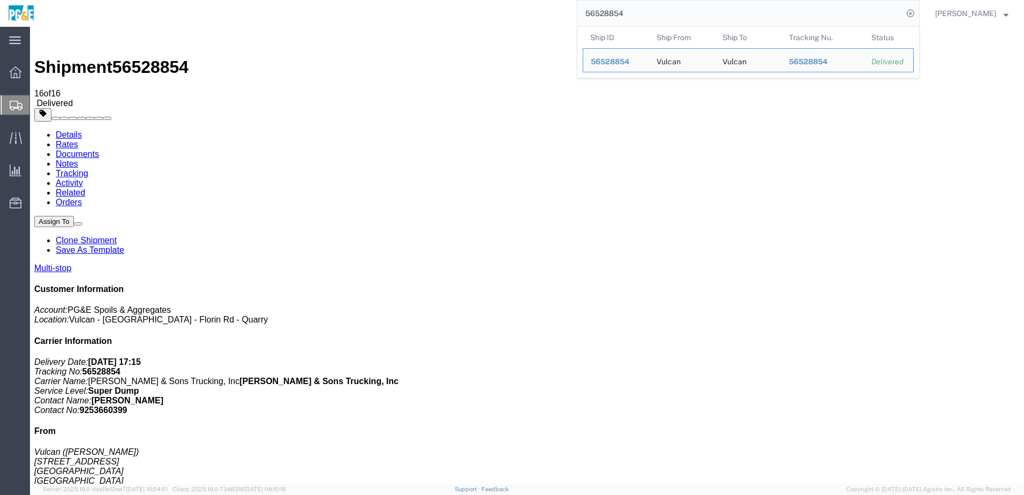
click at [611, 12] on input "56528854" at bounding box center [741, 14] width 326 height 26
paste input "33398"
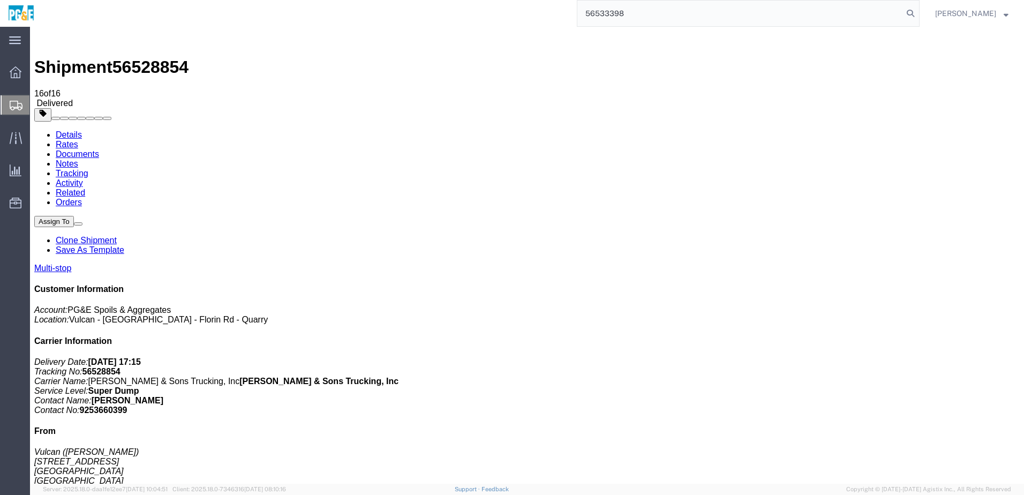
type input "56533398"
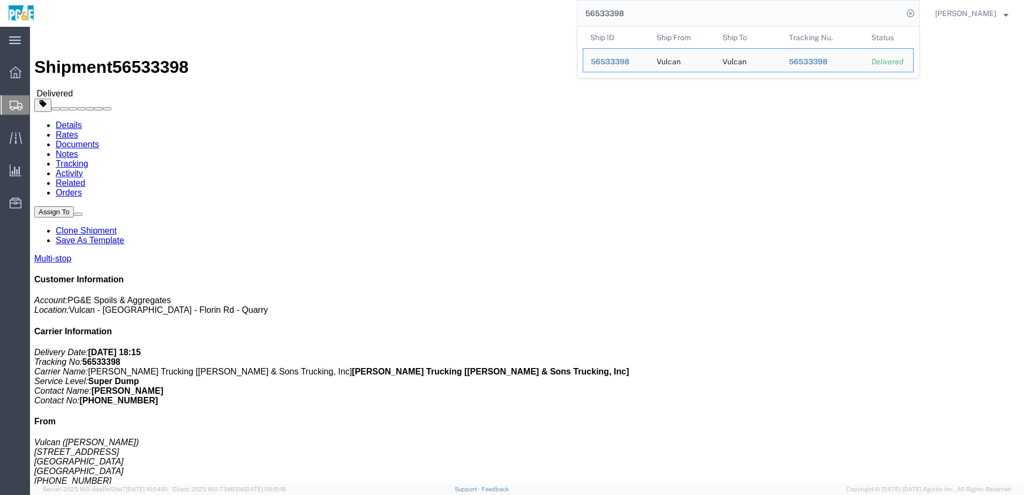
drag, startPoint x: 183, startPoint y: 288, endPoint x: 311, endPoint y: 287, distance: 127.5
click div "[STREET_ADDRESS][PERSON_NAME]"
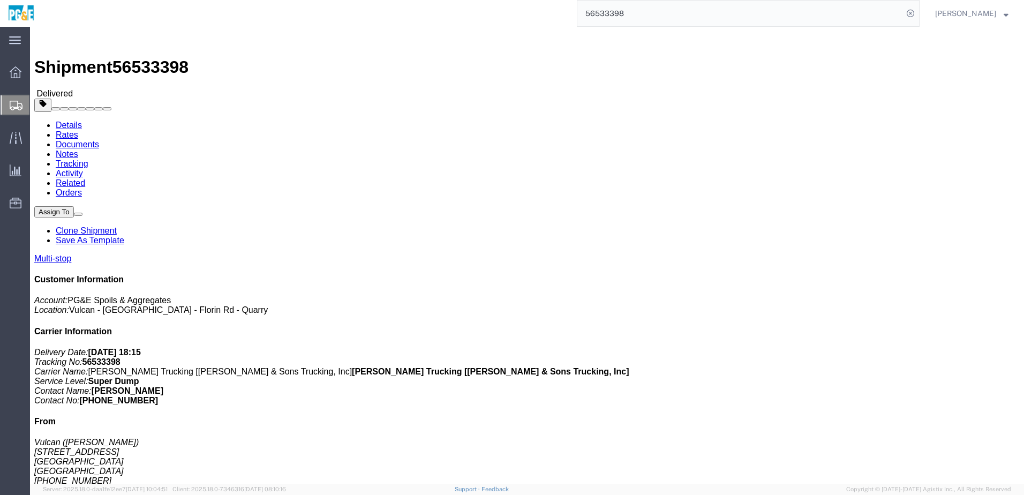
drag, startPoint x: 180, startPoint y: 302, endPoint x: 311, endPoint y: 308, distance: 130.8
click td "[STREET_ADDRESS]"
copy div "[STREET_ADDRESS]"
drag, startPoint x: 182, startPoint y: 286, endPoint x: 338, endPoint y: 286, distance: 155.4
click div "[STREET_ADDRESS][PERSON_NAME]"
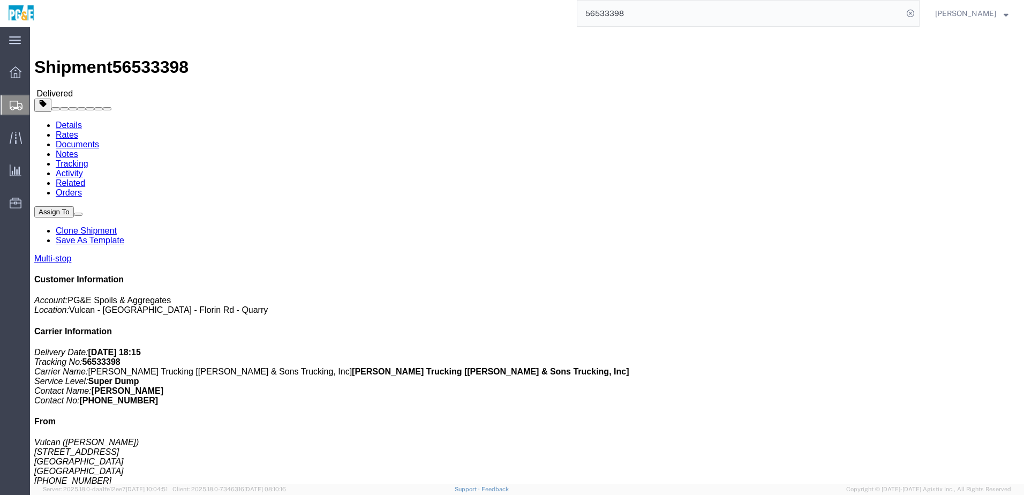
copy div "[STREET_ADDRESS][PERSON_NAME]"
click link "Documents"
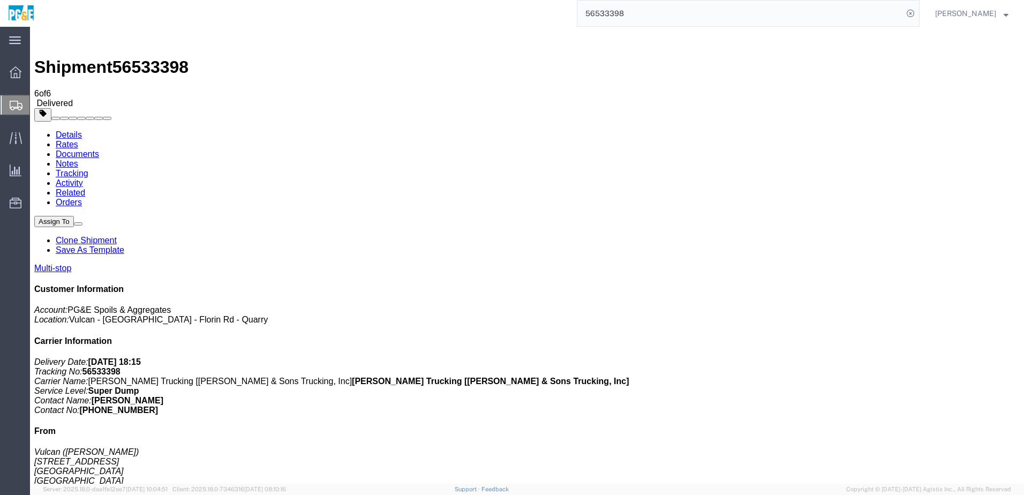
checkbox input "true"
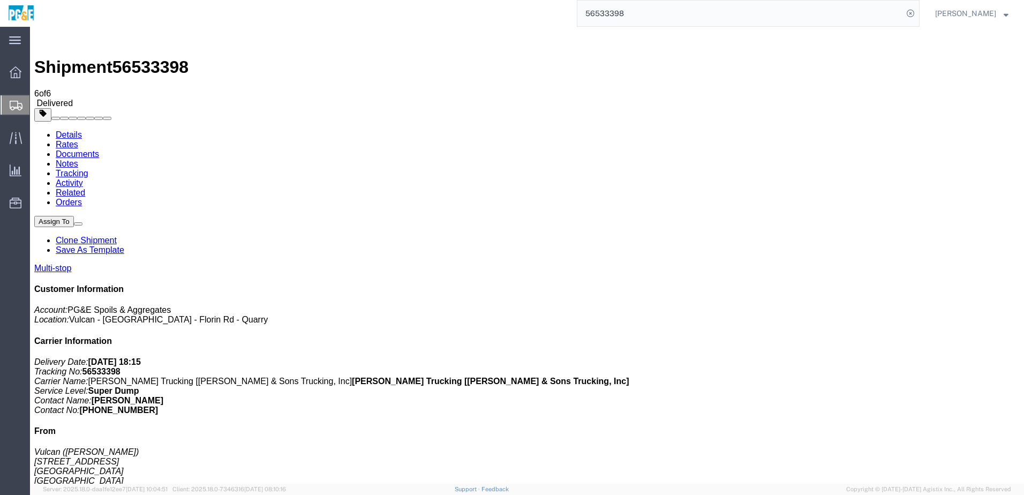
checkbox input "true"
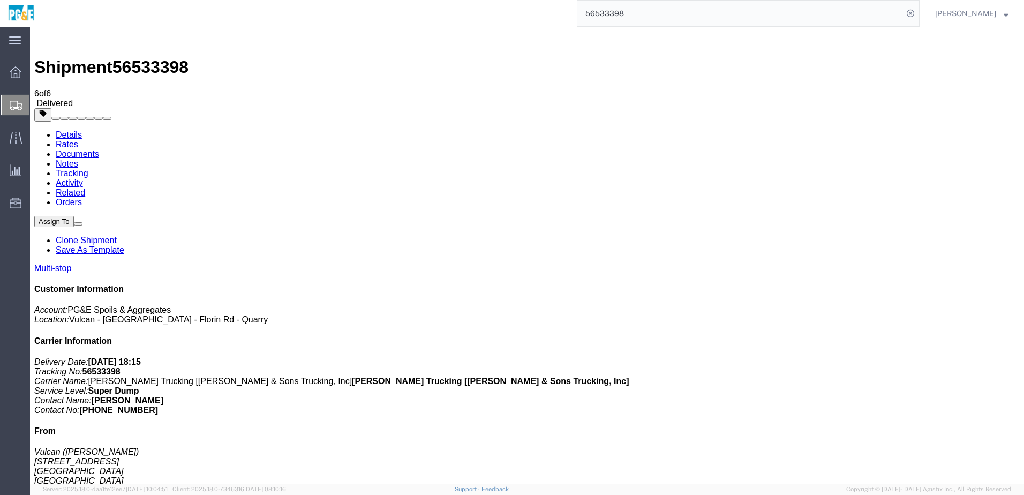
click at [88, 169] on link "Tracking" at bounding box center [72, 173] width 33 height 9
click at [611, 14] on input "56533398" at bounding box center [741, 14] width 326 height 26
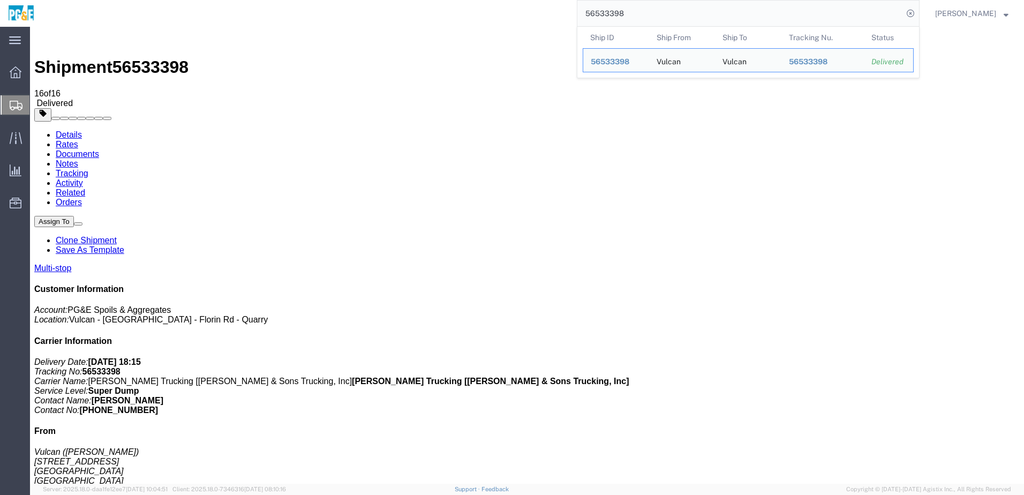
click at [611, 14] on input "56533398" at bounding box center [741, 14] width 326 height 26
paste input "499760"
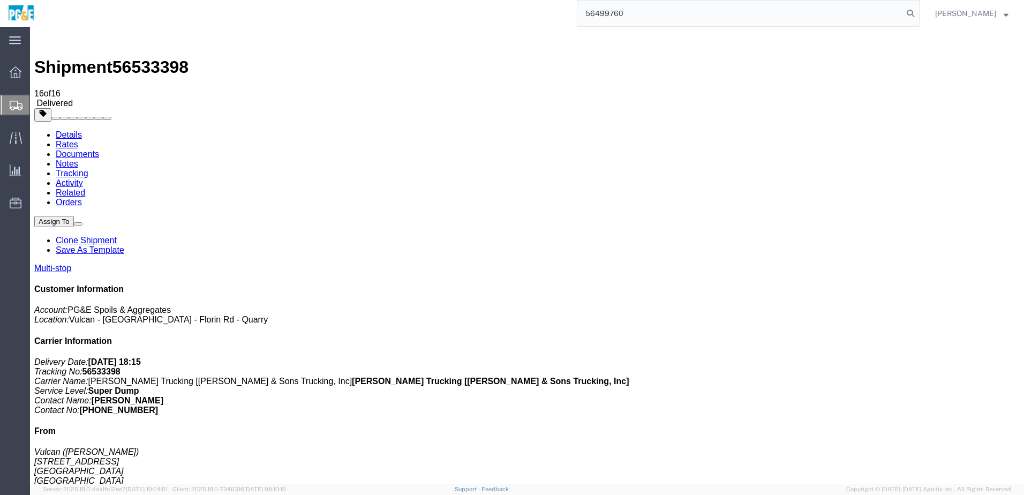
type input "56499760"
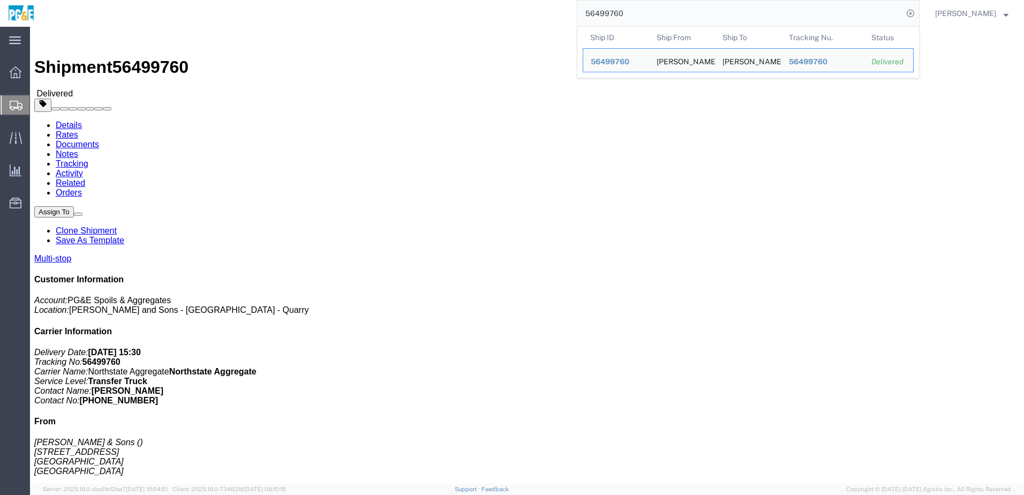
click link "Documents"
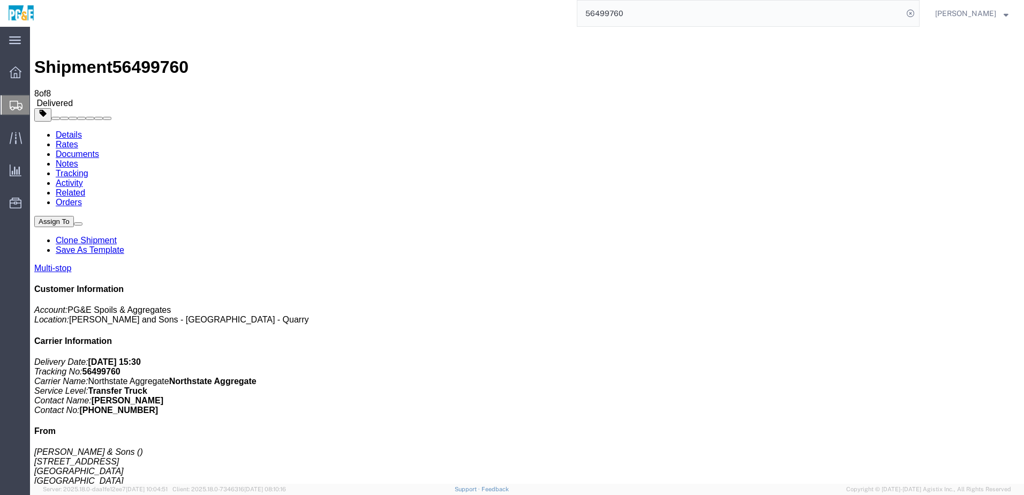
drag, startPoint x: 45, startPoint y: 295, endPoint x: 45, endPoint y: 289, distance: 5.9
checkbox input "true"
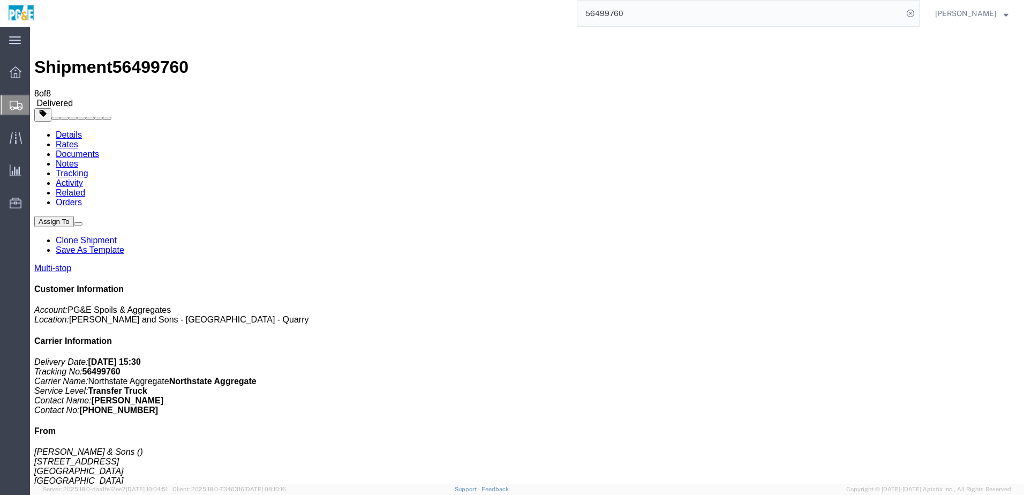
drag, startPoint x: 43, startPoint y: 255, endPoint x: 43, endPoint y: 232, distance: 22.5
checkbox input "true"
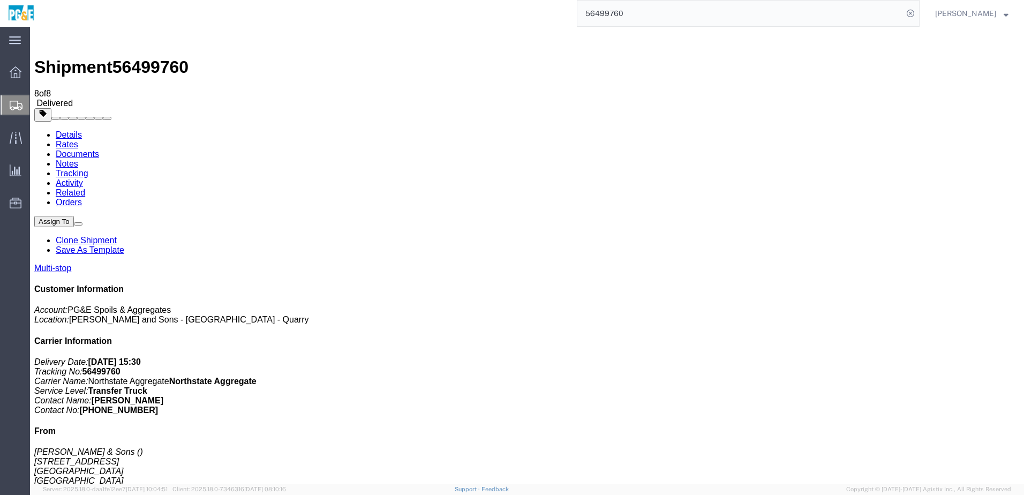
checkbox input "true"
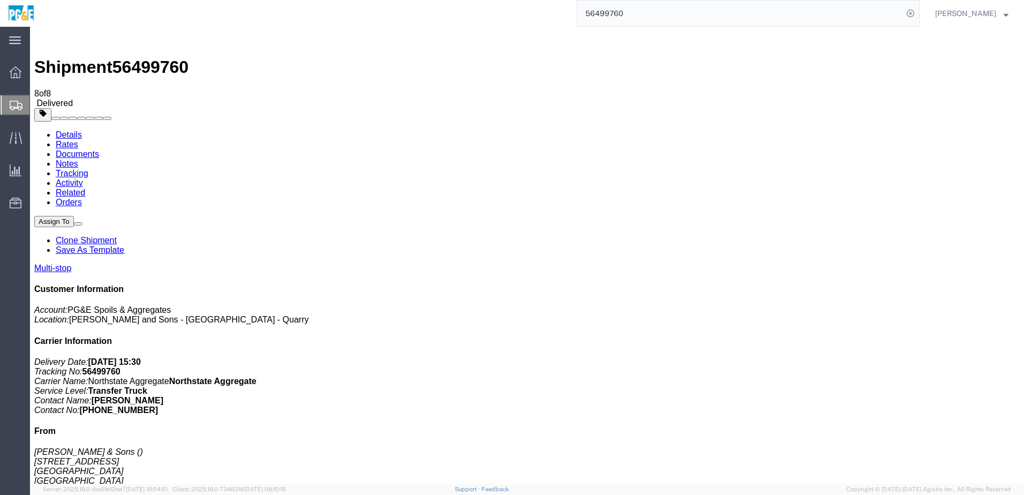
checkbox input "true"
click at [88, 169] on link "Tracking" at bounding box center [72, 173] width 33 height 9
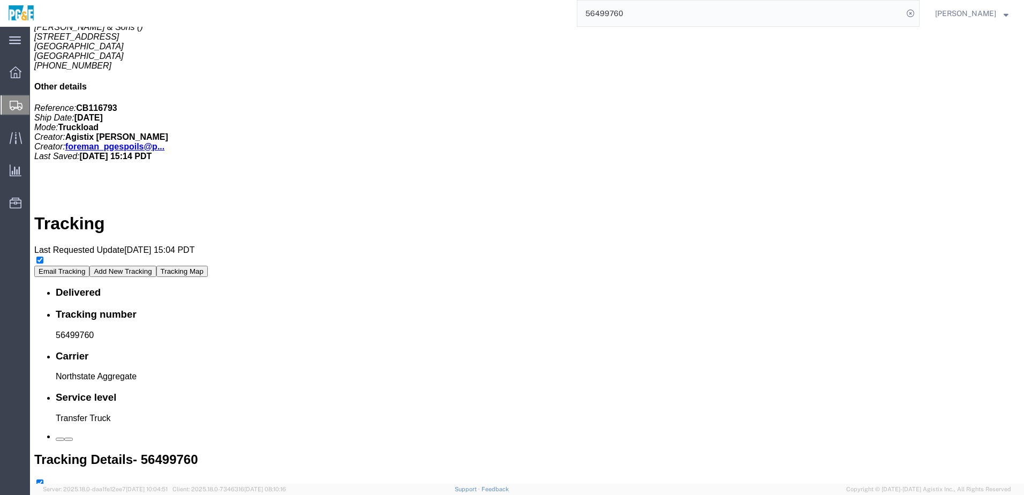
scroll to position [504, 0]
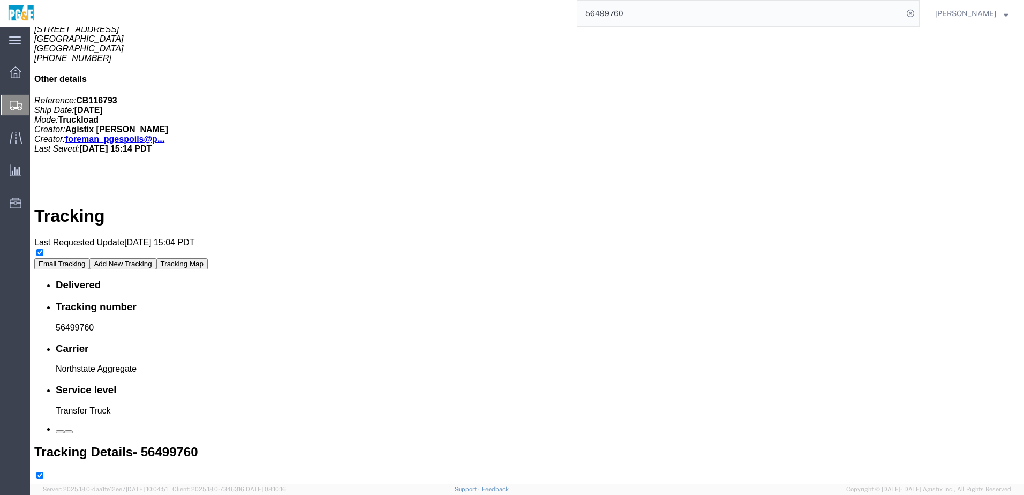
click at [686, 26] on input "56499760" at bounding box center [741, 14] width 326 height 26
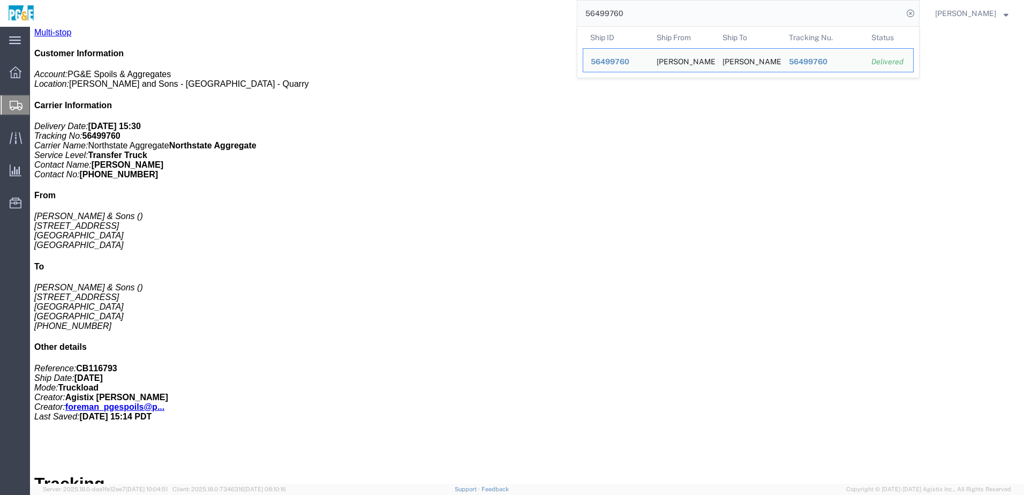
scroll to position [0, 0]
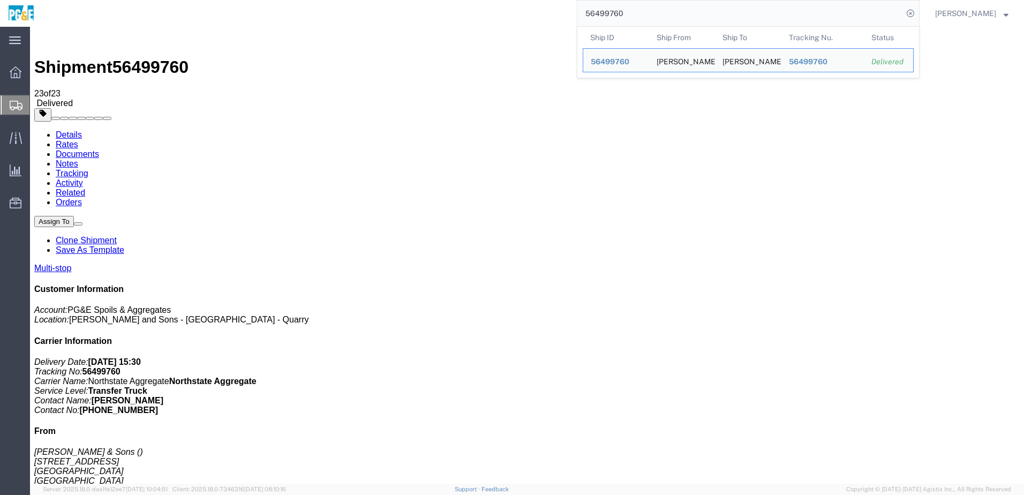
click at [622, 21] on input "56499760" at bounding box center [741, 14] width 326 height 26
click at [621, 21] on input "56499760" at bounding box center [741, 14] width 326 height 26
paste input "82"
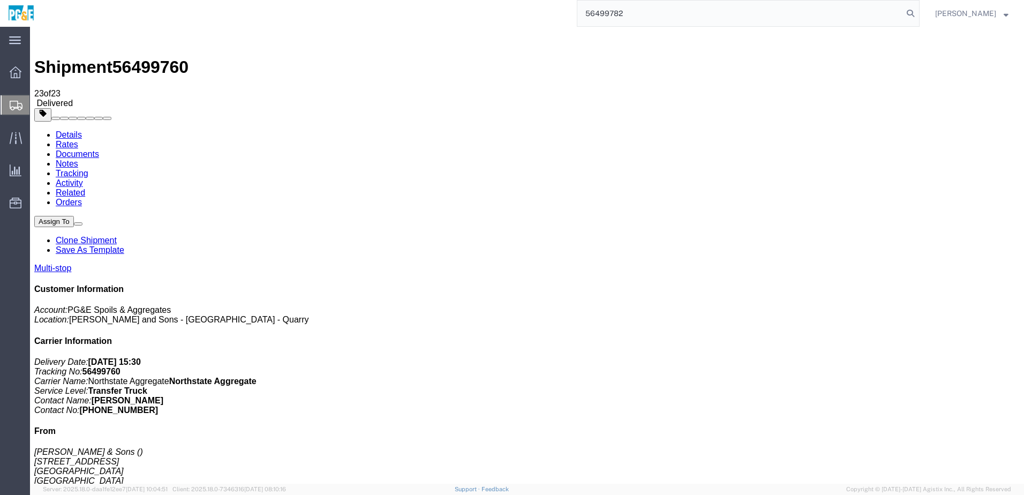
type input "56499782"
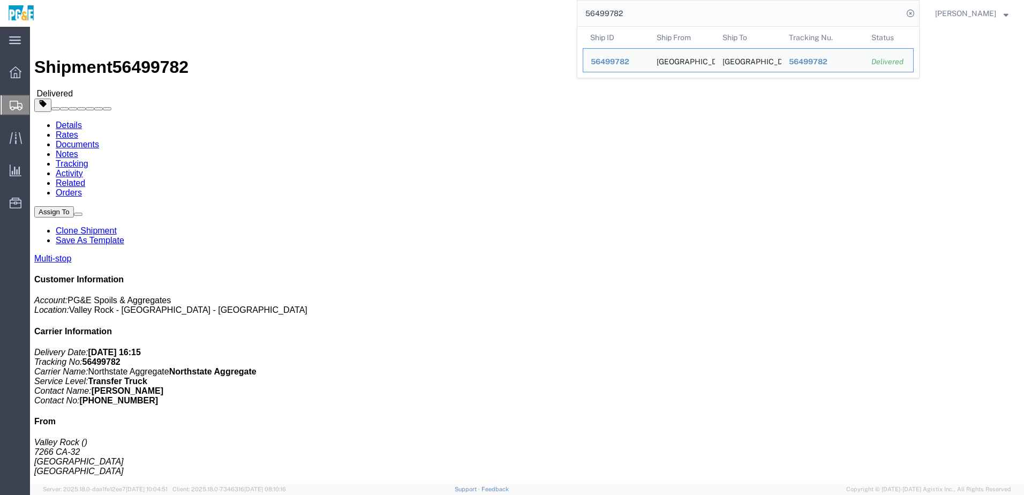
click div "Leg 1 - Truckload Vehicle 1: Transfer Truck Number of trucks: 1"
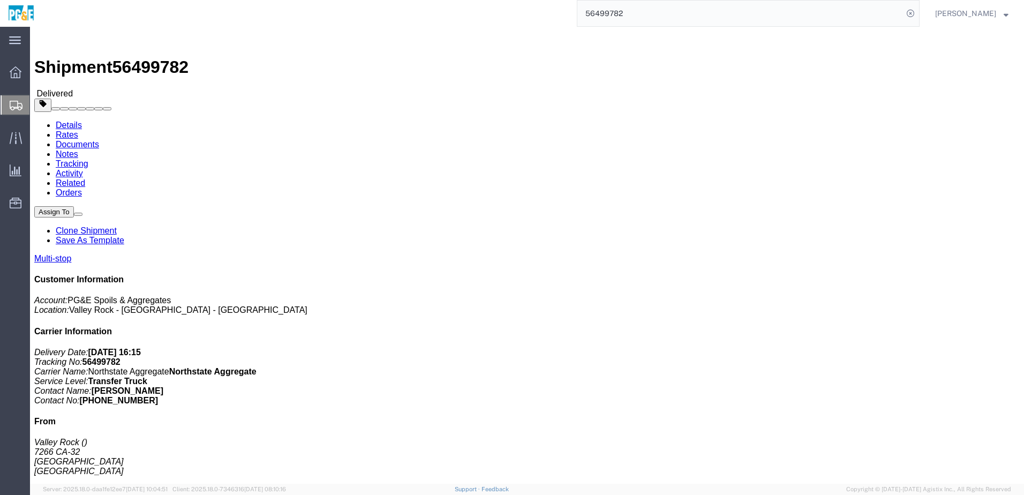
click link "Documents"
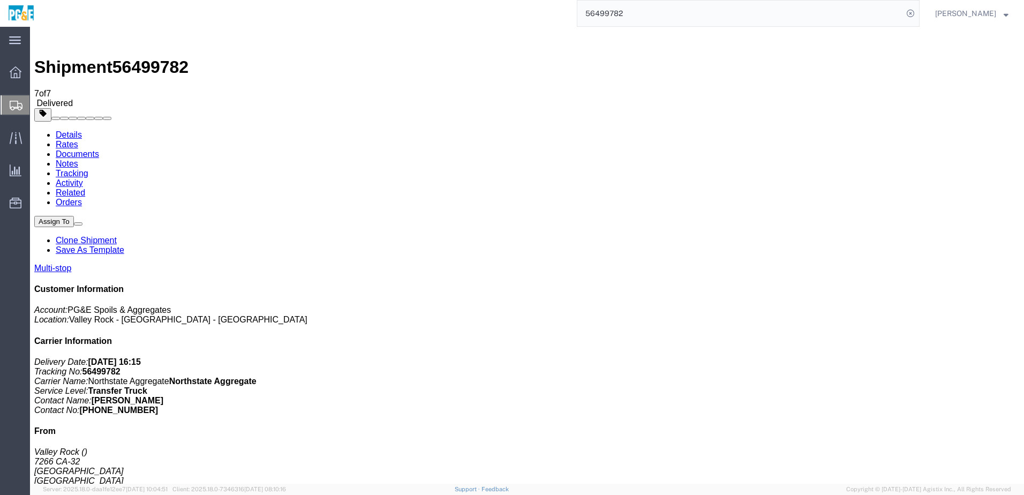
checkbox input "true"
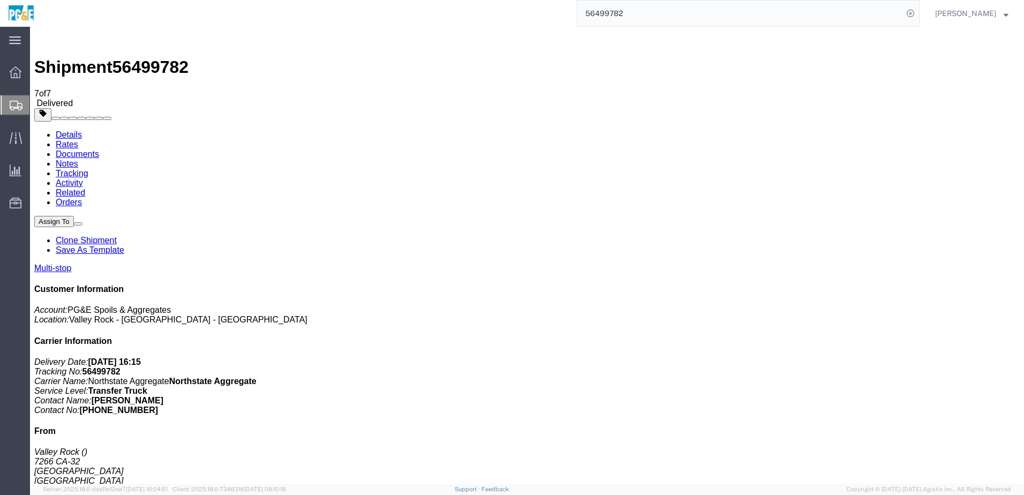
checkbox input "true"
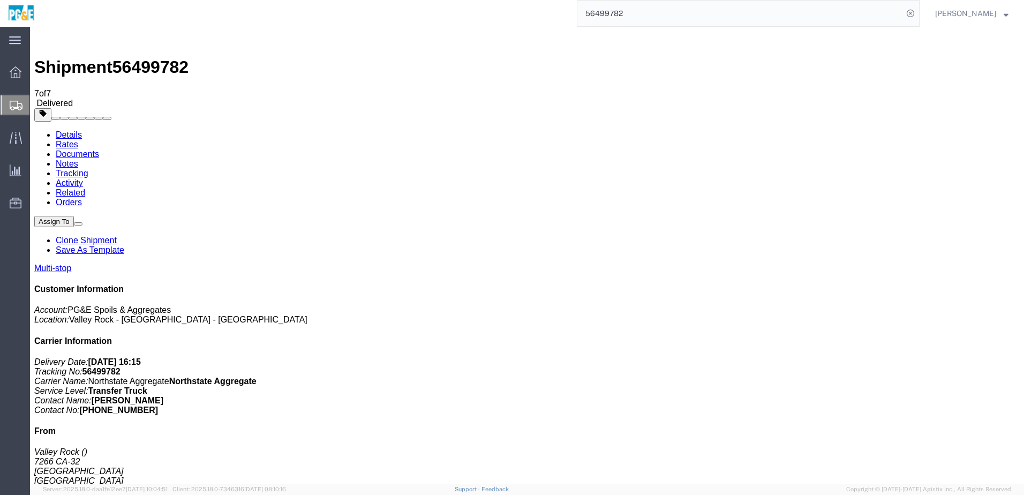
checkbox input "true"
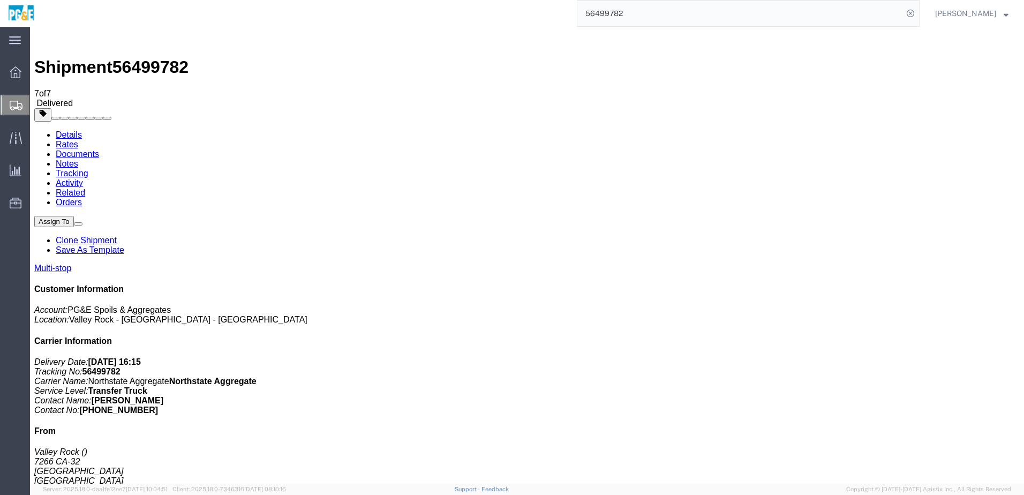
click at [88, 169] on link "Tracking" at bounding box center [72, 173] width 33 height 9
drag, startPoint x: 703, startPoint y: 48, endPoint x: 638, endPoint y: 36, distance: 66.0
click at [703, 108] on div at bounding box center [527, 114] width 986 height 13
click at [602, 14] on input "56499782" at bounding box center [741, 14] width 326 height 26
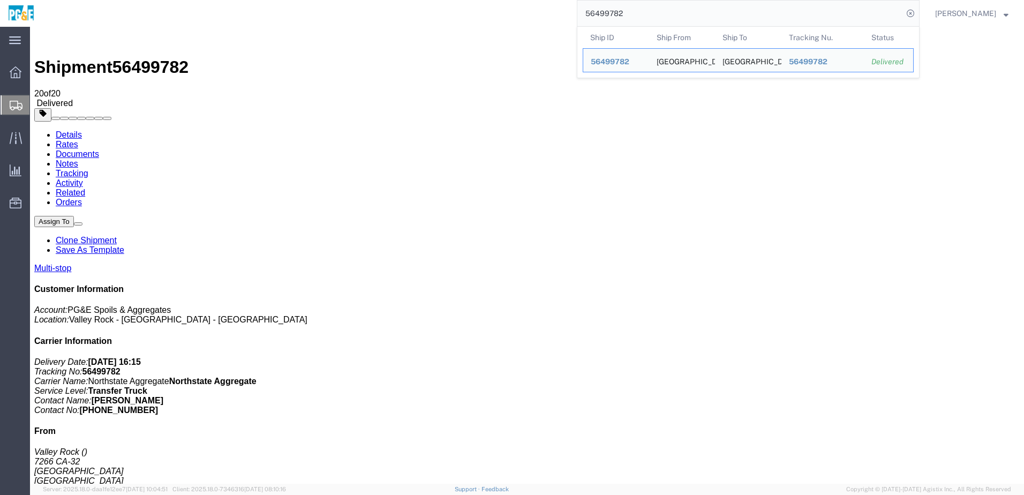
click at [602, 14] on input "56499782" at bounding box center [741, 14] width 326 height 26
paste input "78"
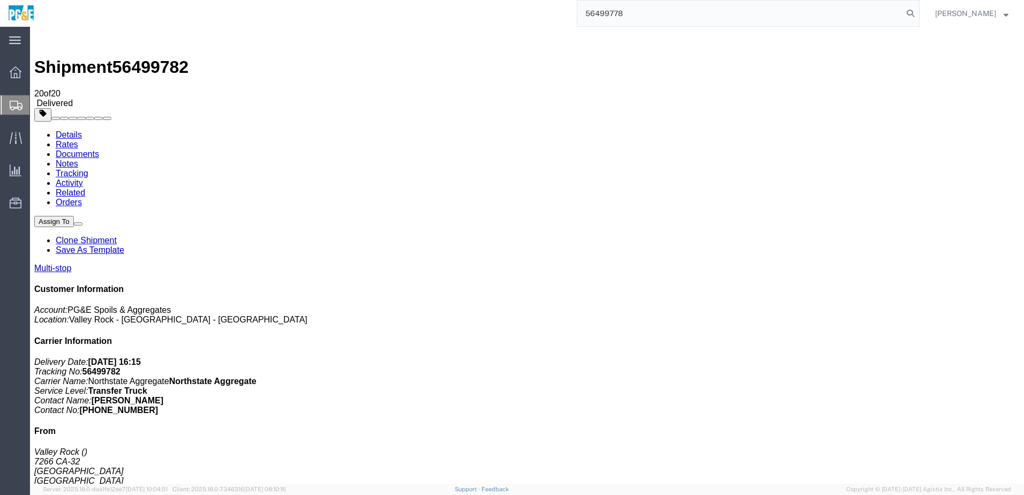
type input "56499778"
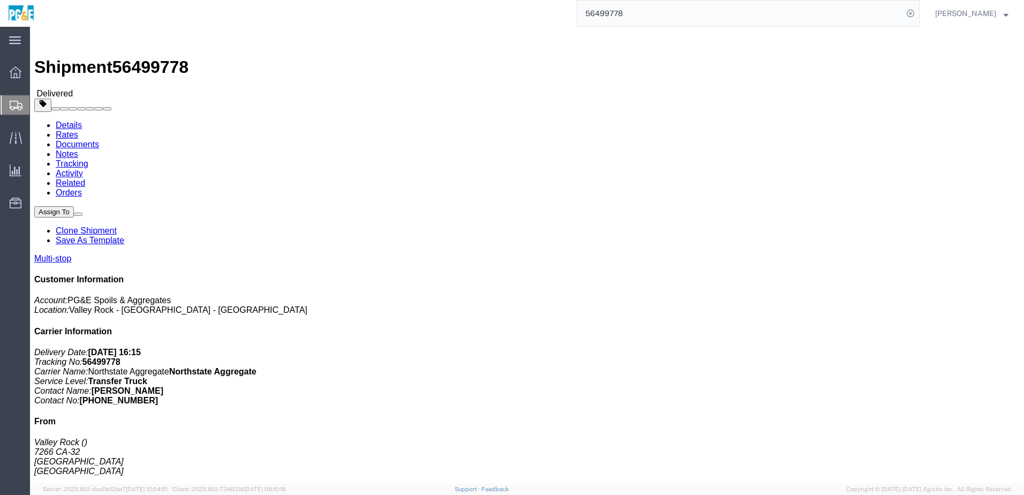
click div "Leg 1 - Truckload Vehicle 1: Transfer Truck Number of trucks: 1"
click link "Documents"
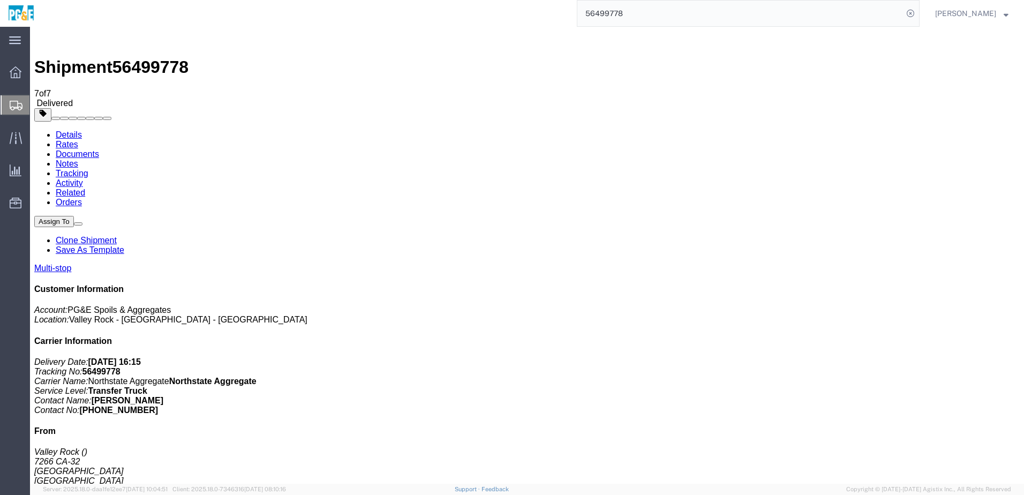
drag, startPoint x: 46, startPoint y: 276, endPoint x: 46, endPoint y: 266, distance: 9.7
checkbox input "true"
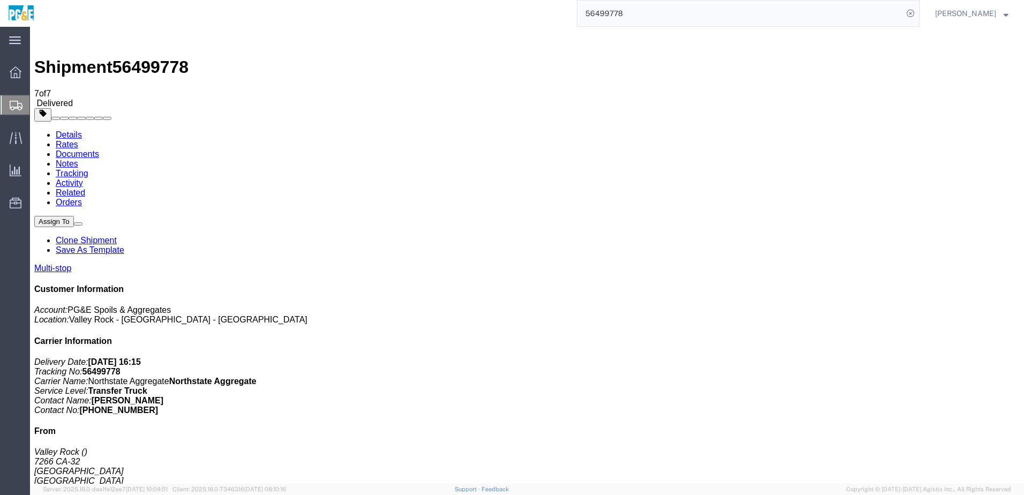
checkbox input "true"
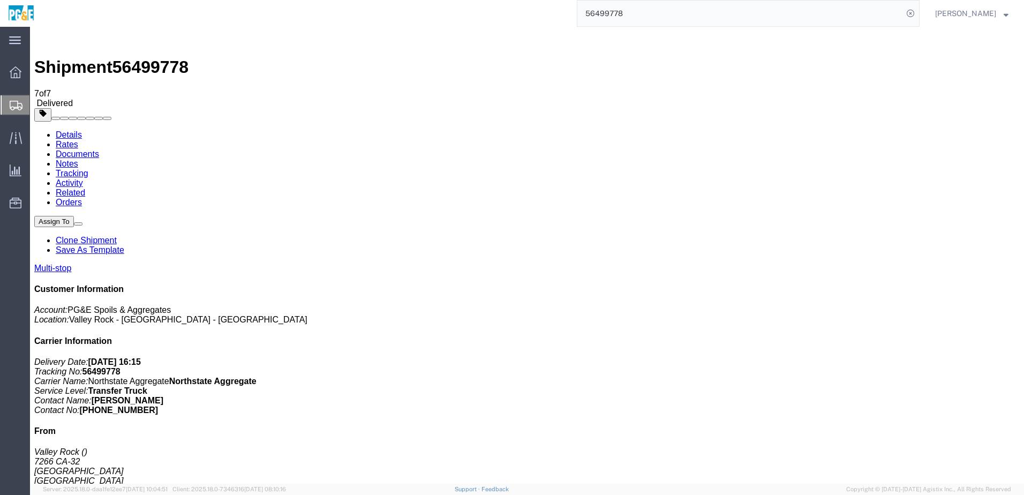
checkbox input "true"
click at [88, 169] on link "Tracking" at bounding box center [72, 173] width 33 height 9
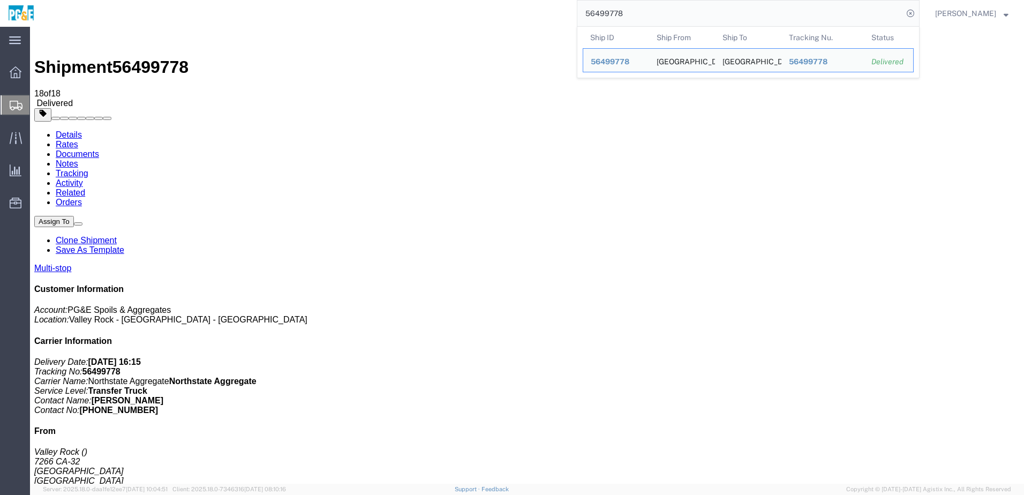
click at [607, 13] on input "56499778" at bounding box center [741, 14] width 326 height 26
paste input "133660"
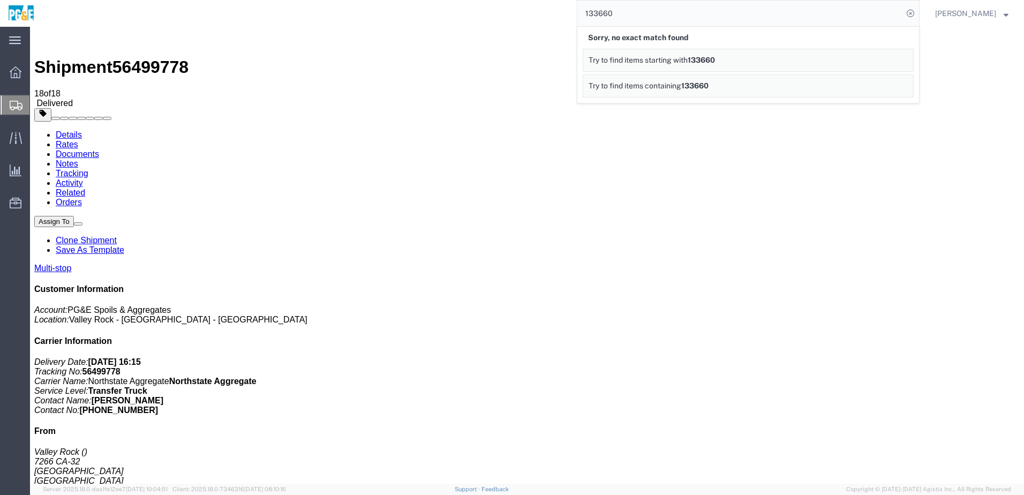
click at [610, 14] on input "133660" at bounding box center [741, 14] width 326 height 26
paste input "56499766"
type input "56499766"
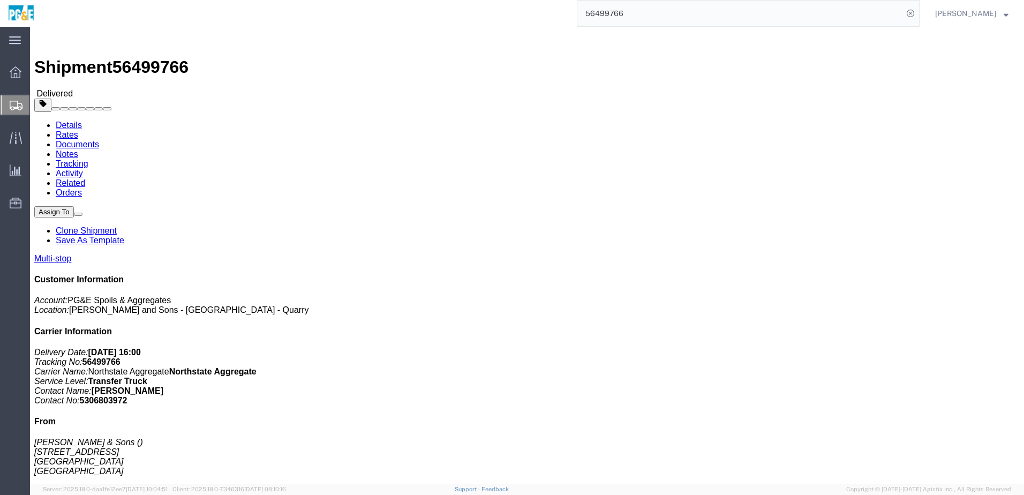
click address "[PERSON_NAME] & Sons [STREET_ADDRESS] [PHONE_NUMBER] [GEOGRAPHIC_DATA]"
drag, startPoint x: 344, startPoint y: 136, endPoint x: 336, endPoint y: 208, distance: 72.2
click div "Leg 1 - Truckload Vehicle 1: Transfer Truck Number of trucks: 1"
click link "Documents"
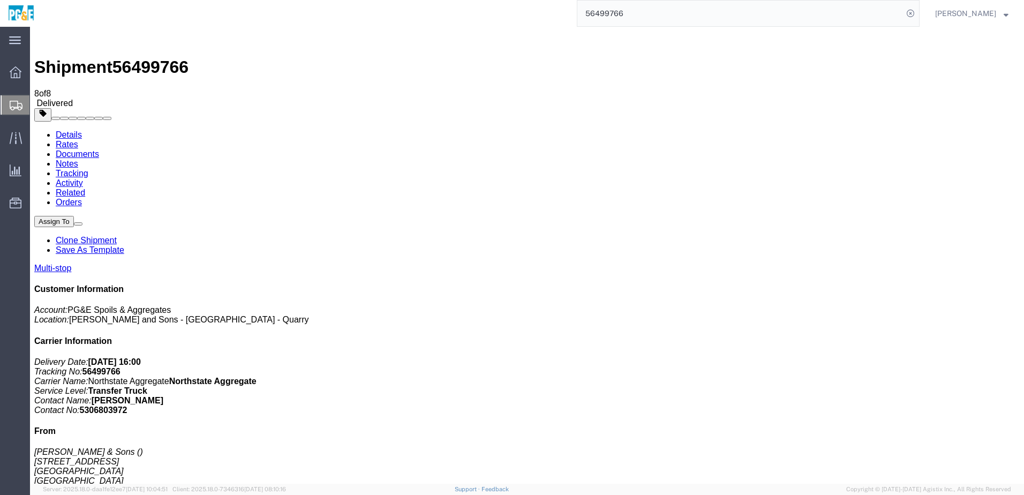
checkbox input "true"
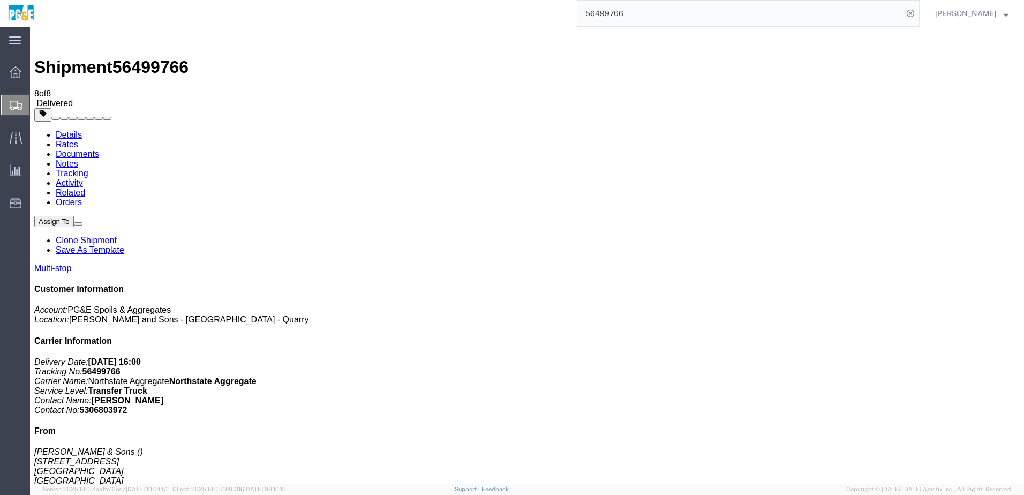
checkbox input "true"
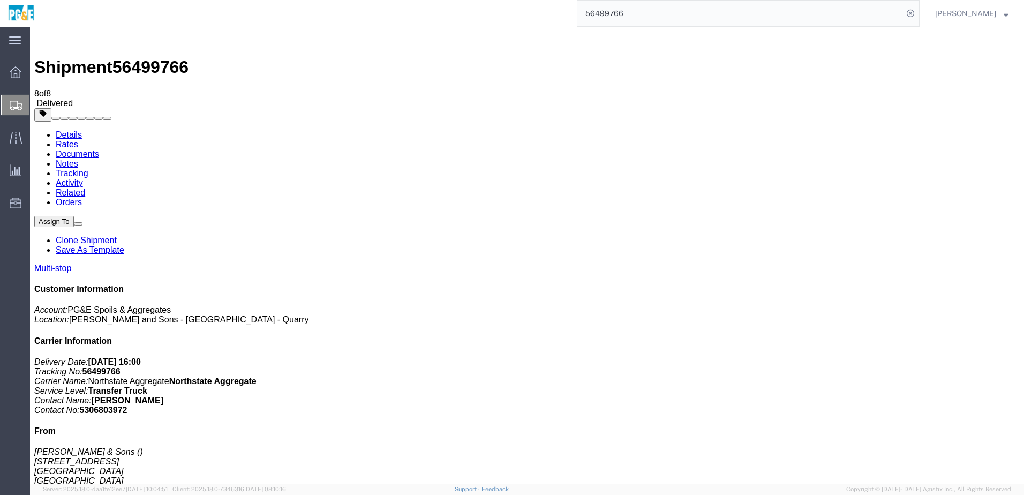
checkbox input "true"
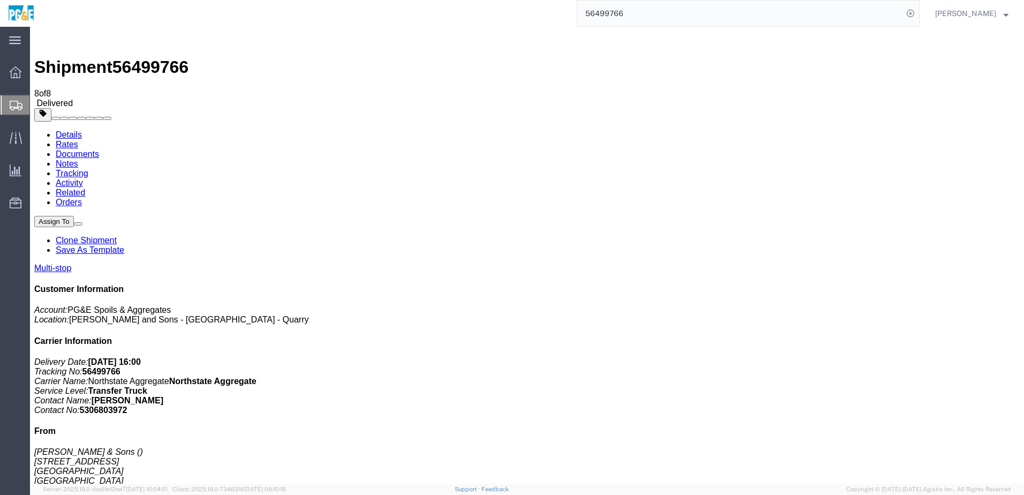
click at [88, 169] on link "Tracking" at bounding box center [72, 173] width 33 height 9
click at [660, 108] on div at bounding box center [527, 114] width 986 height 13
click at [628, 11] on input "56499766" at bounding box center [741, 14] width 326 height 26
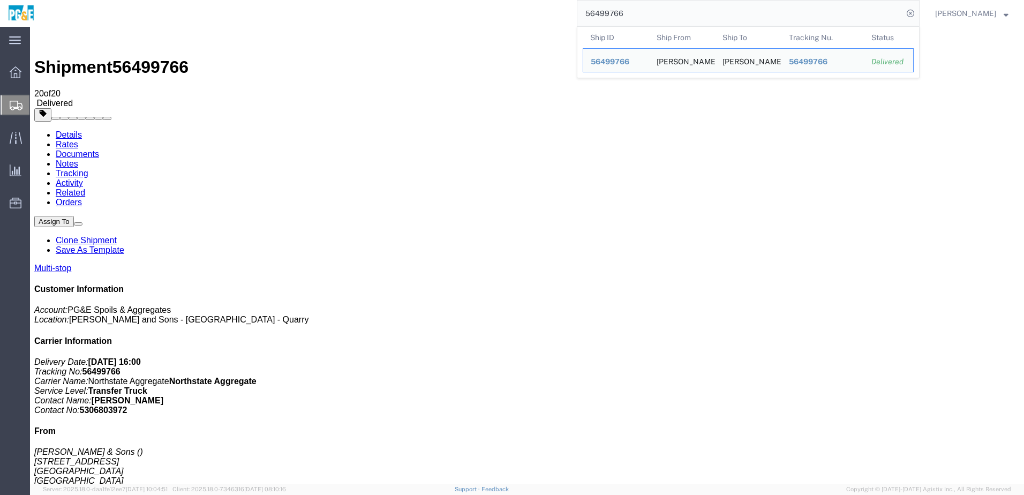
click at [628, 11] on input "56499766" at bounding box center [741, 14] width 326 height 26
paste input "526211"
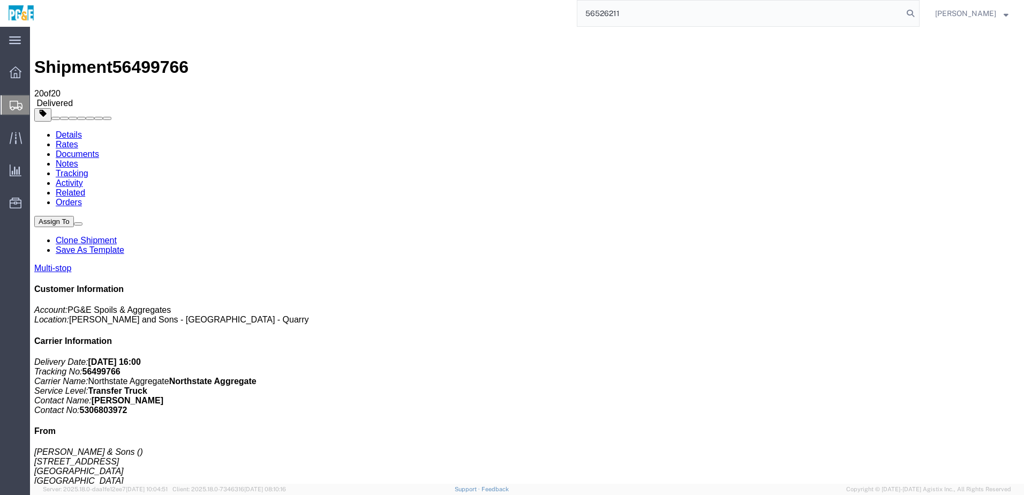
type input "56526211"
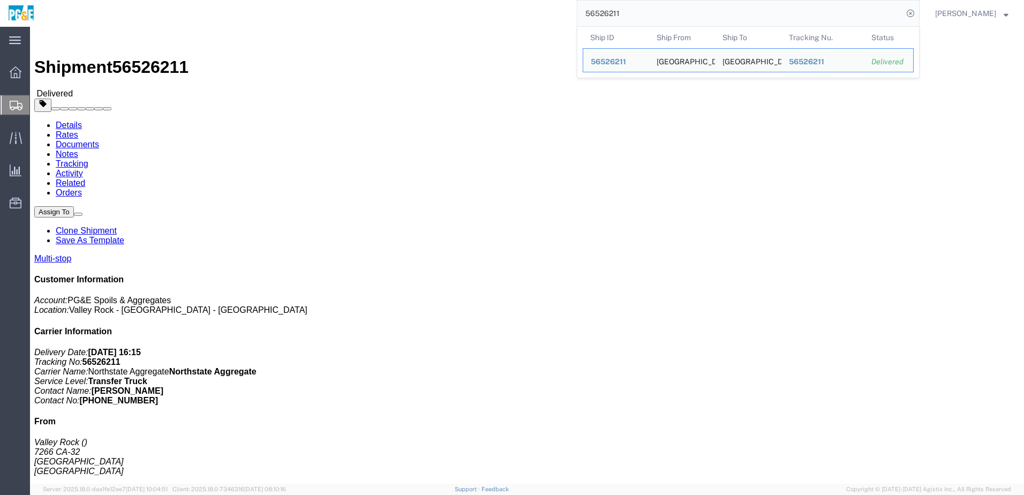
click link "Documents"
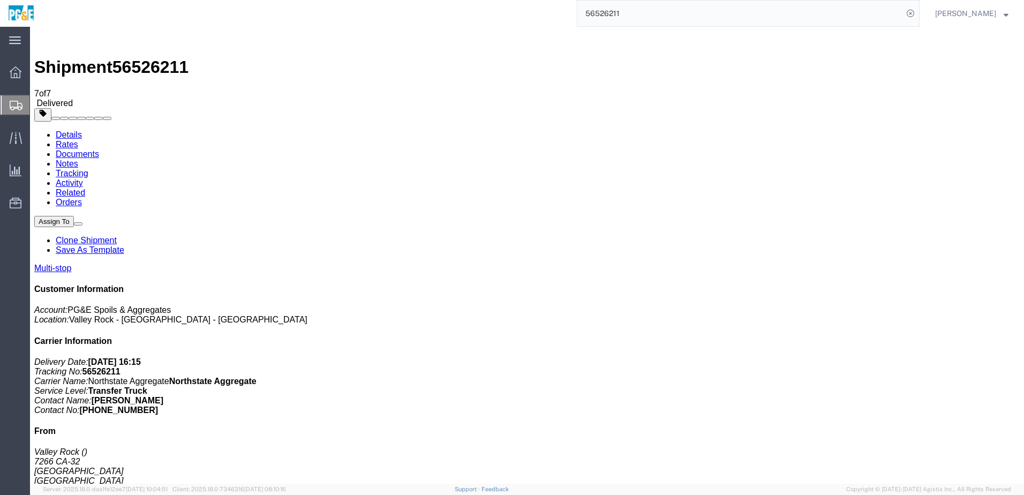
checkbox input "true"
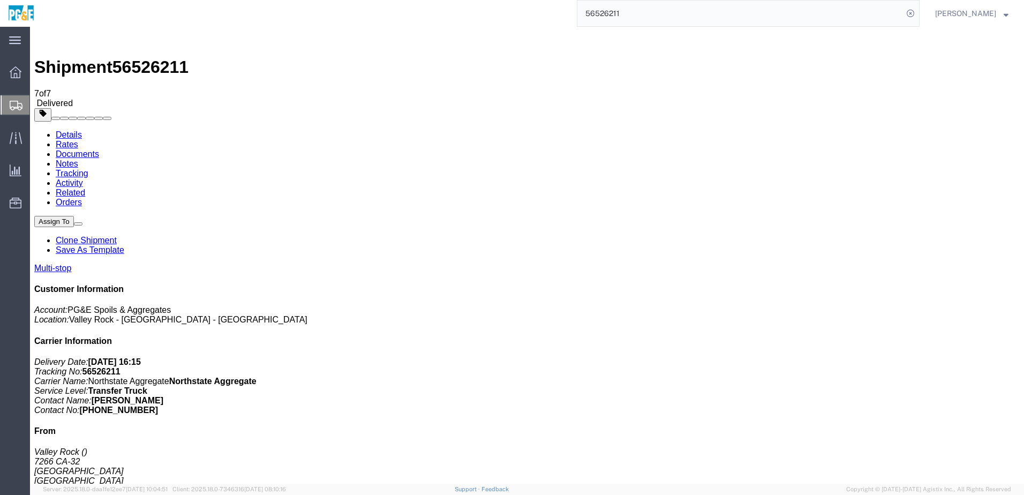
checkbox input "true"
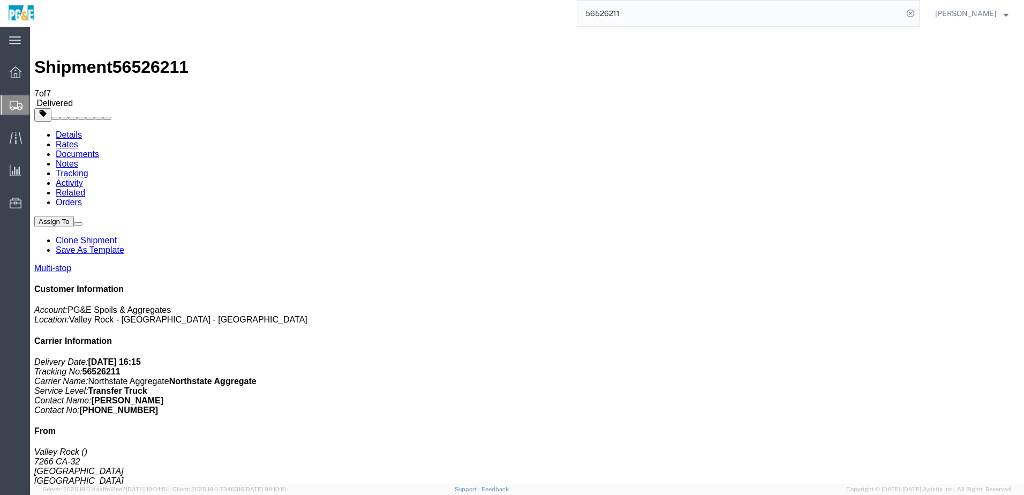
checkbox input "true"
click at [88, 169] on link "Tracking" at bounding box center [72, 173] width 33 height 9
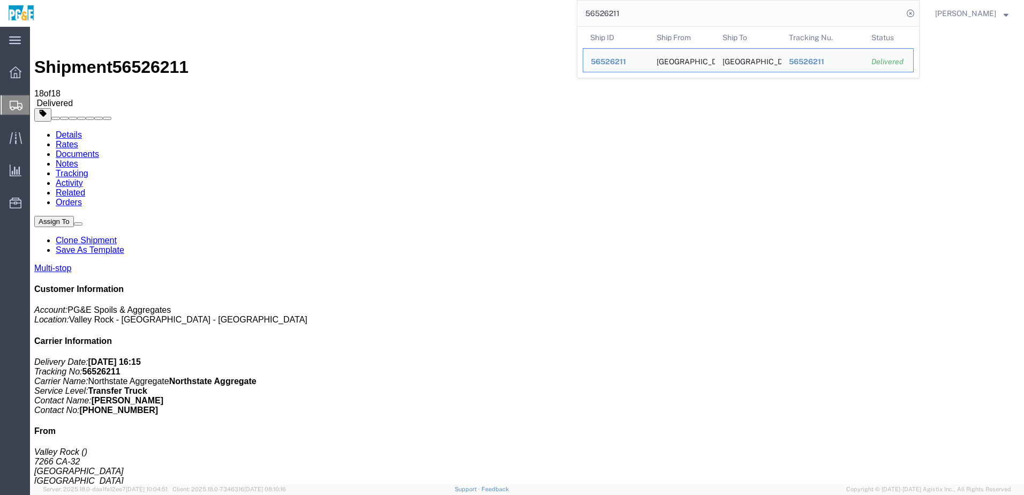
click at [610, 18] on input "56526211" at bounding box center [741, 14] width 326 height 26
paste input "192"
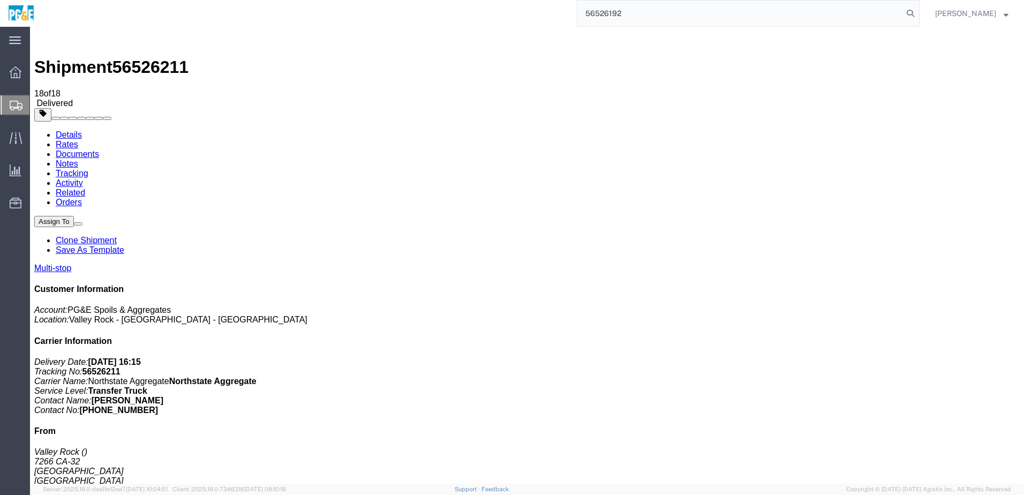
type input "56526192"
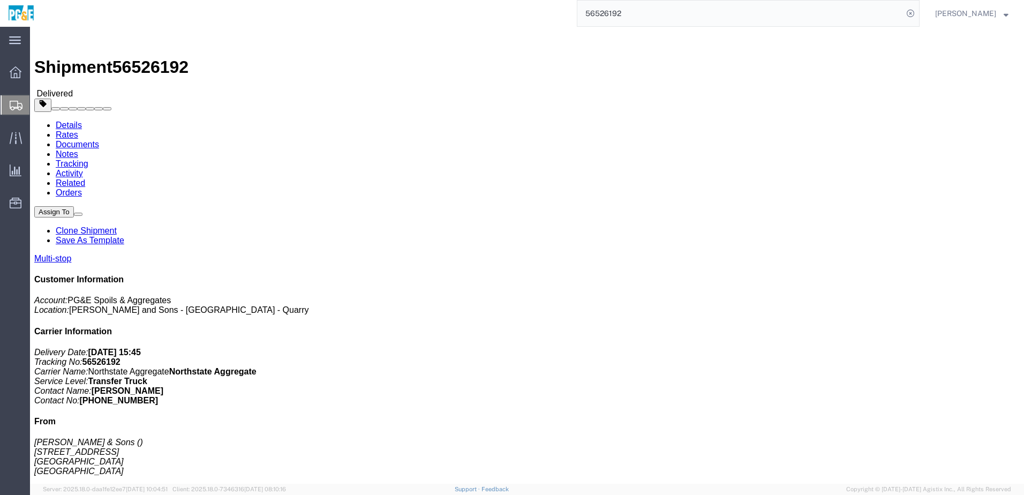
click link "Documents"
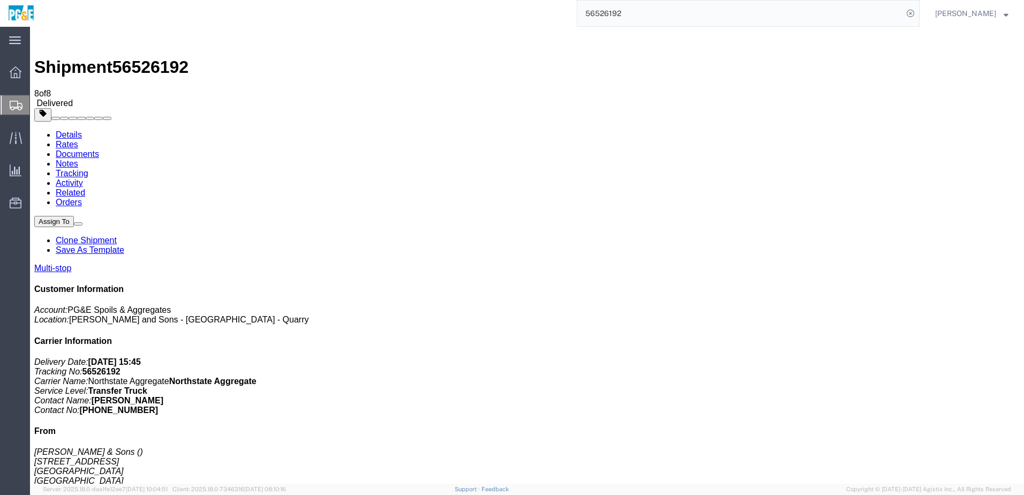
checkbox input "true"
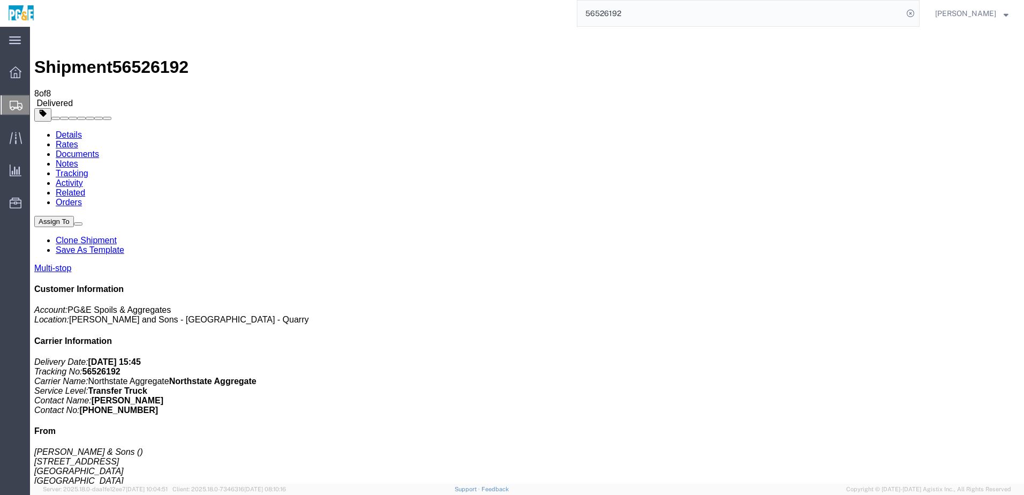
checkbox input "true"
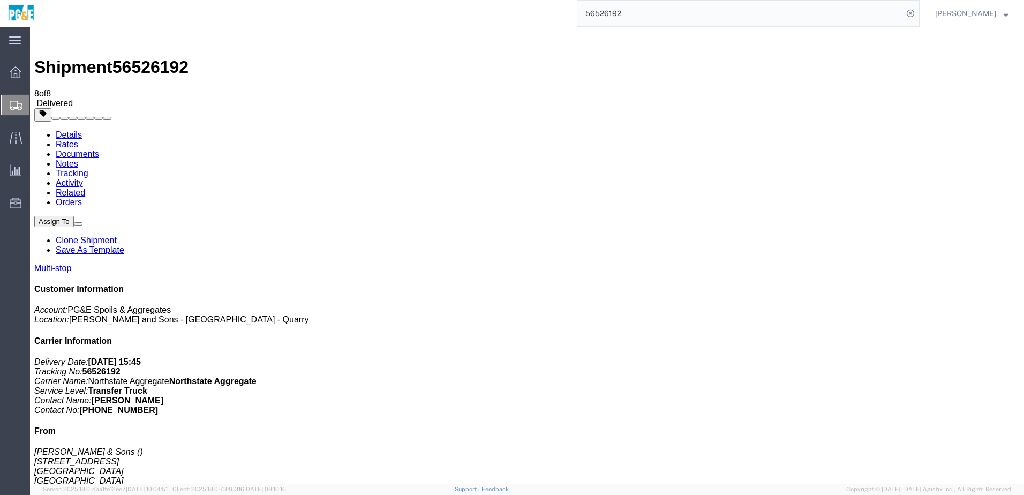
checkbox input "true"
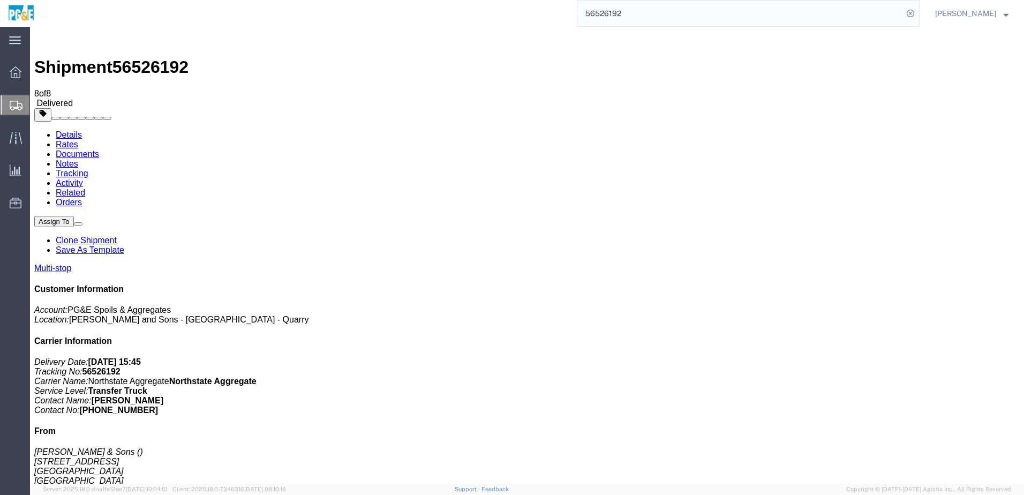
click at [88, 169] on link "Tracking" at bounding box center [72, 173] width 33 height 9
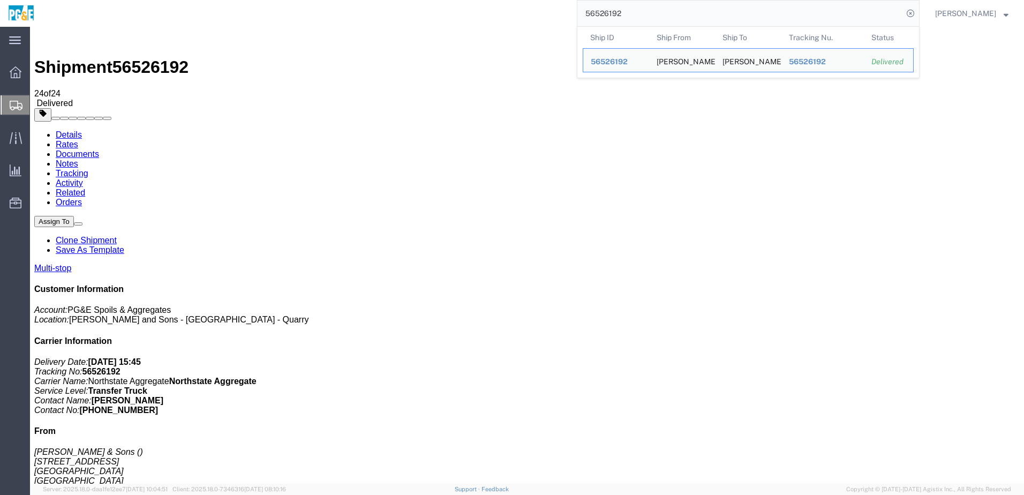
click at [617, 11] on input "56526192" at bounding box center [741, 14] width 326 height 26
paste input "133488"
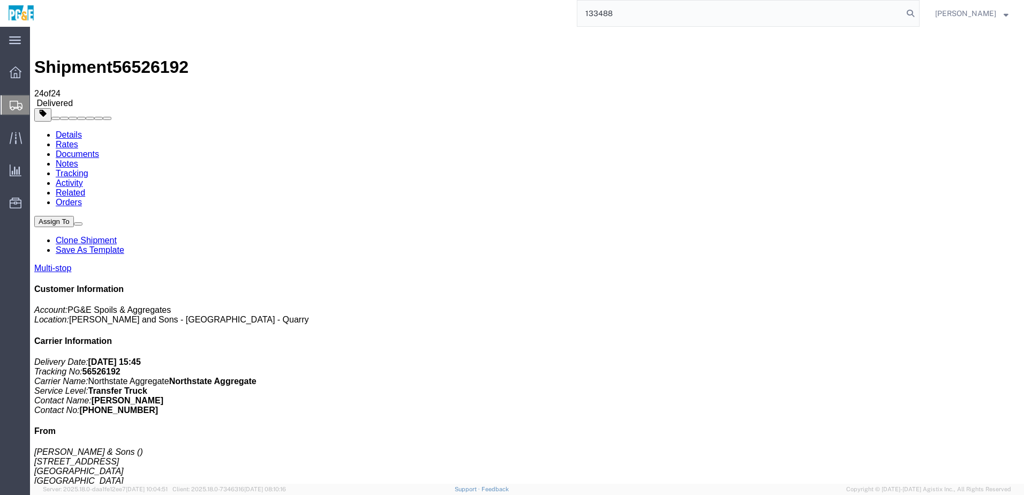
click at [613, 7] on input "133488" at bounding box center [741, 14] width 326 height 26
paste input "search"
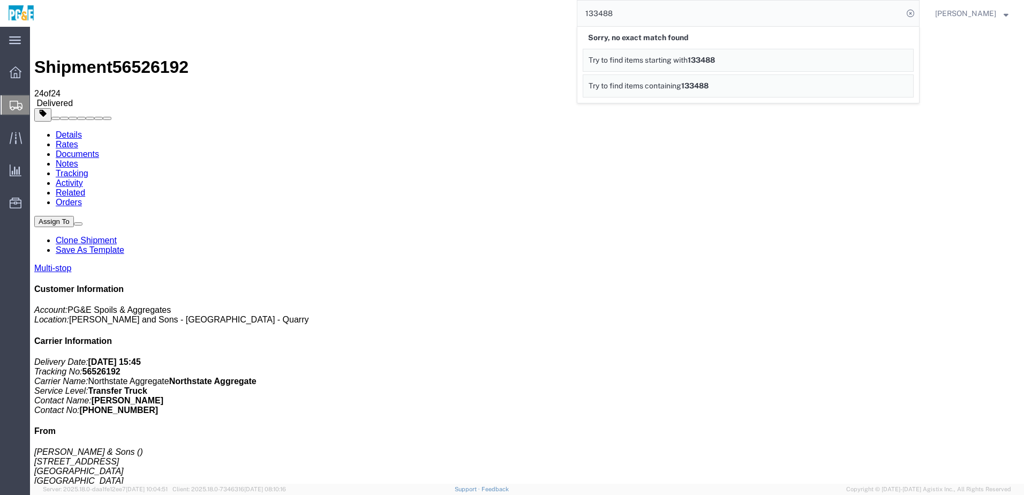
click at [622, 12] on input "133488" at bounding box center [741, 14] width 326 height 26
paste input "56529697"
type input "56529697"
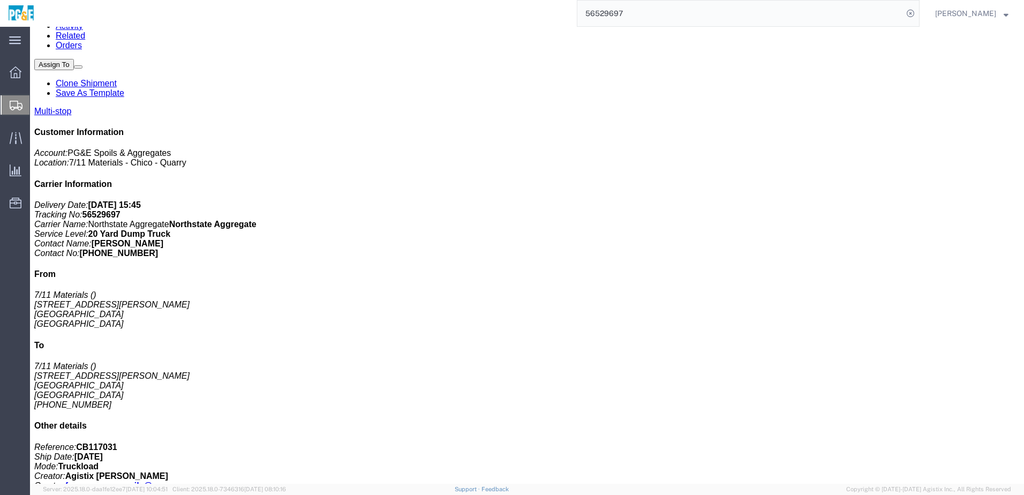
scroll to position [35, 0]
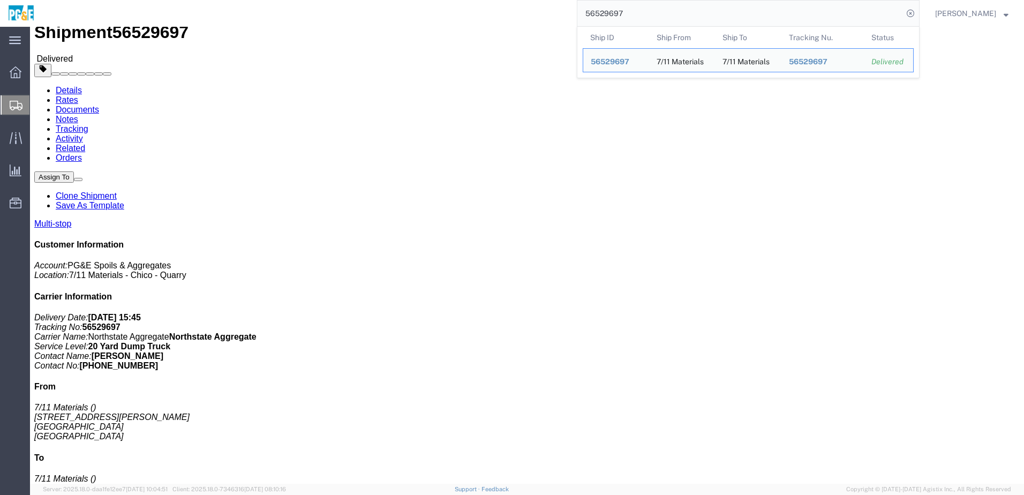
drag, startPoint x: 245, startPoint y: 274, endPoint x: 275, endPoint y: 273, distance: 30.0
click div "[STREET_ADDRESS]"
copy div "Cohasset"
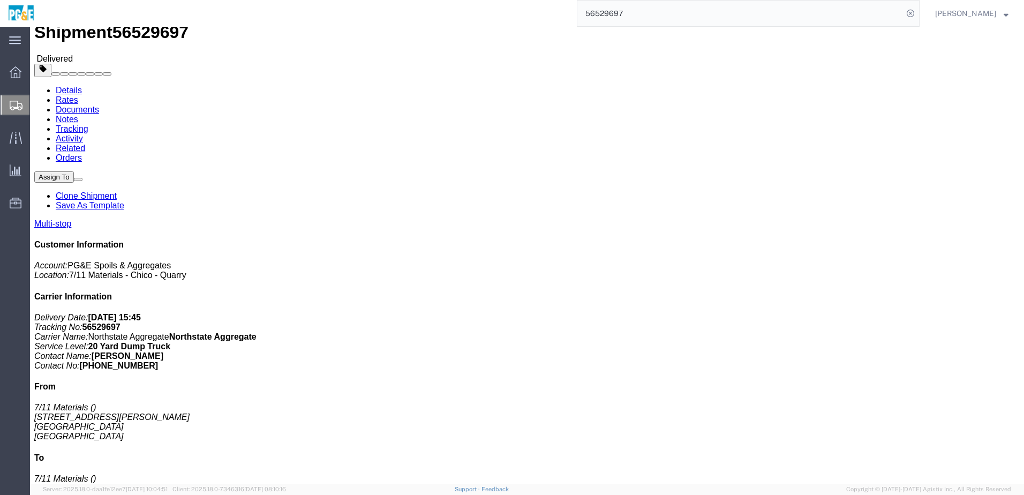
click div "Shipment Detail Multi-stop Ship From 7/11 Materials [STREET_ADDRESS][PERSON_NAM…"
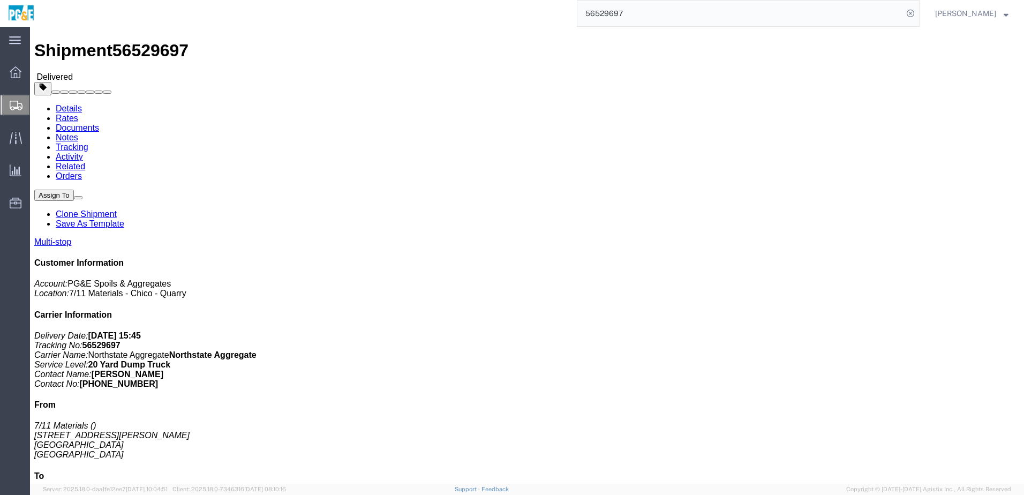
scroll to position [0, 0]
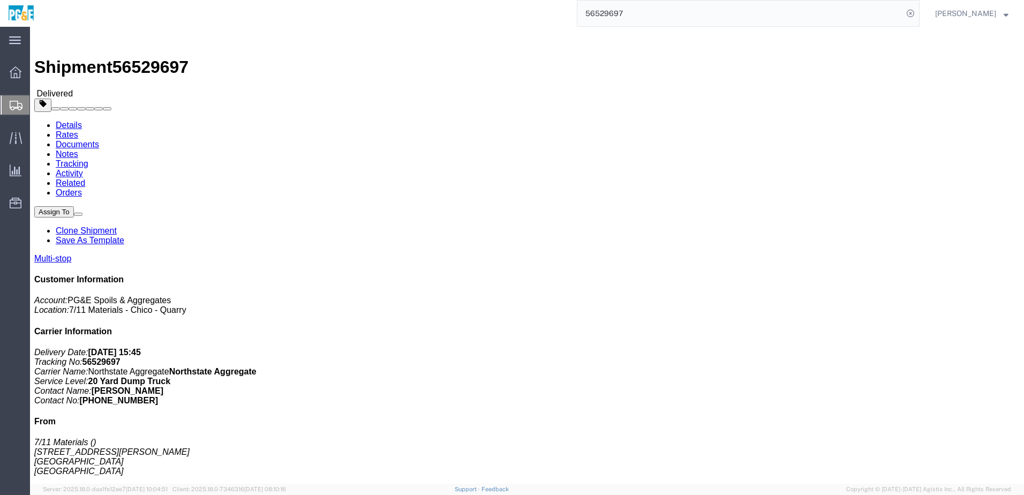
click link "Documents"
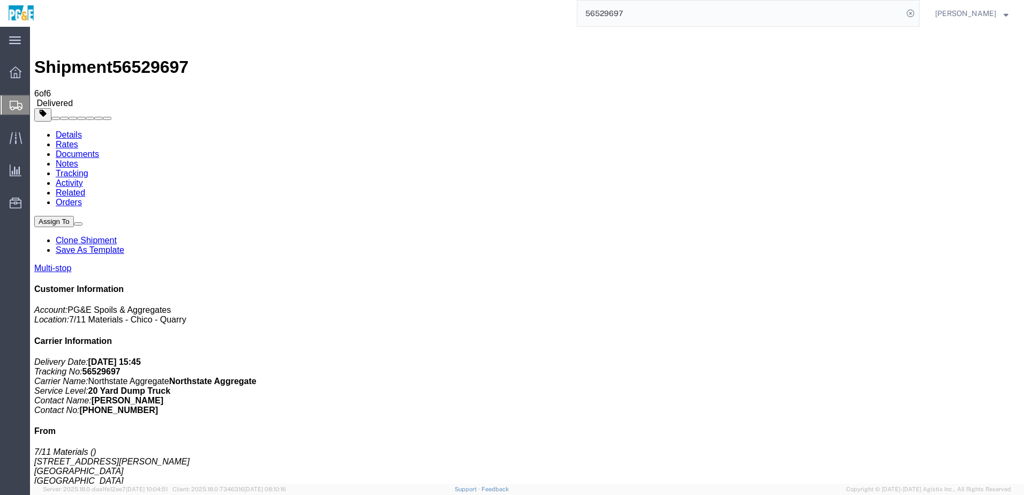
checkbox input "true"
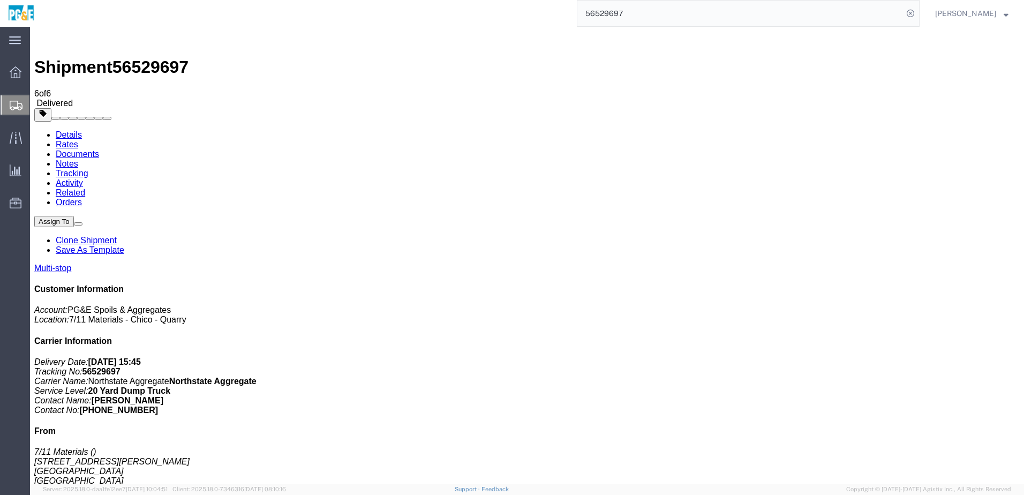
checkbox input "true"
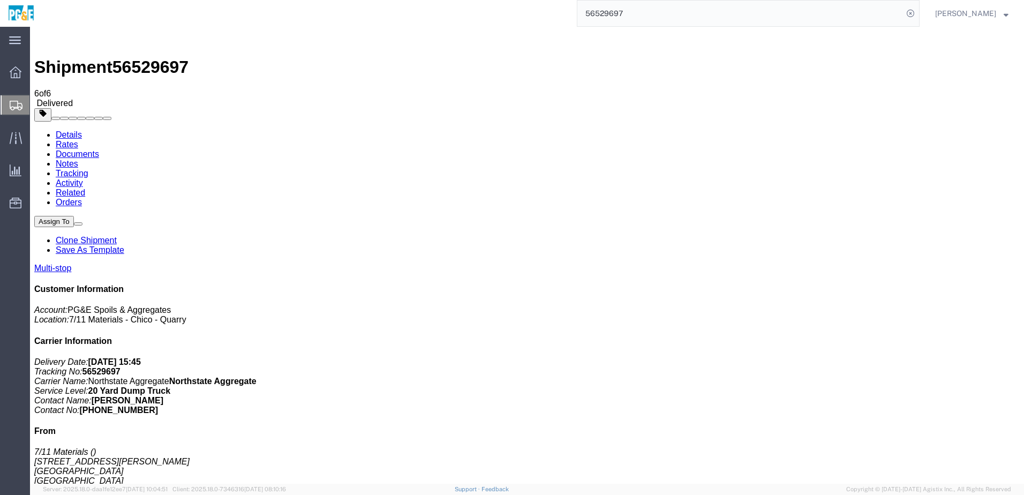
checkbox input "true"
click at [88, 169] on link "Tracking" at bounding box center [72, 173] width 33 height 9
click at [626, 14] on input "56529697" at bounding box center [741, 14] width 326 height 26
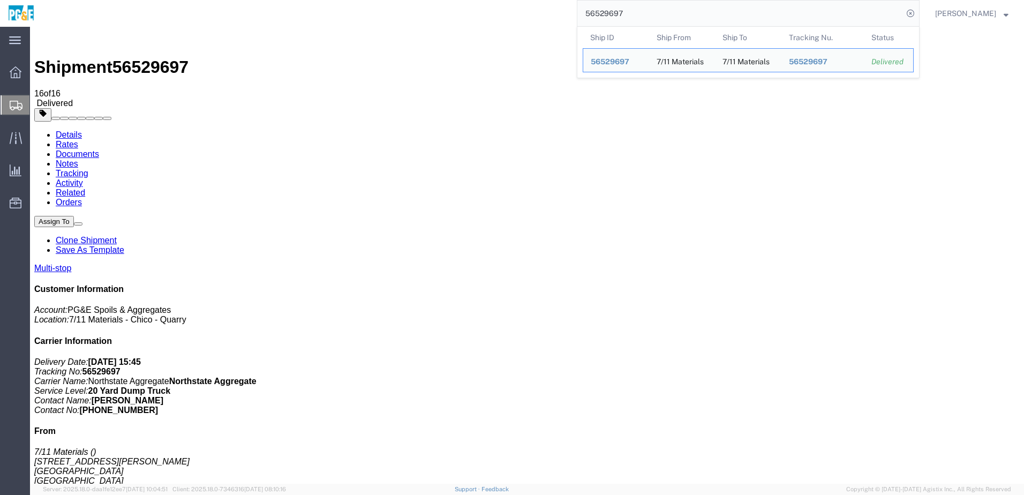
click at [626, 14] on input "56529697" at bounding box center [741, 14] width 326 height 26
paste input "133573A"
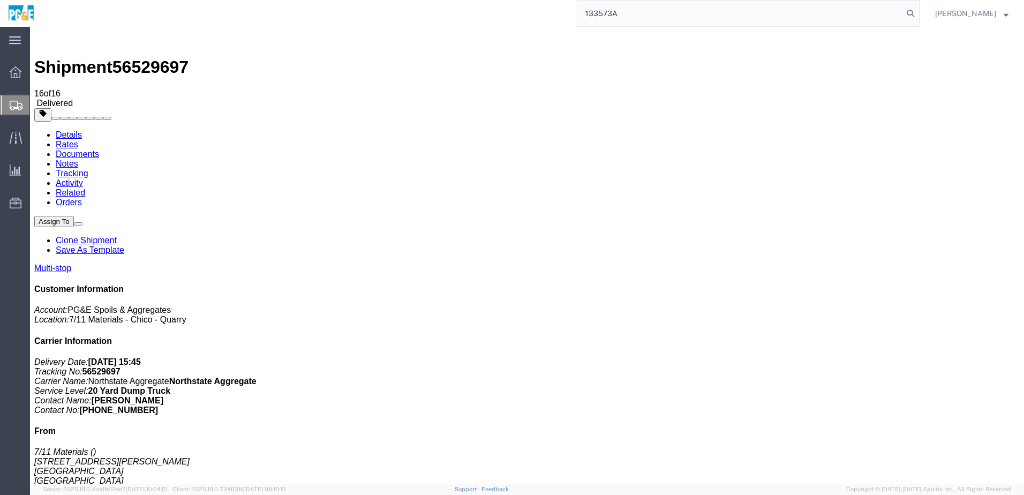
click at [604, 6] on input "133573A" at bounding box center [741, 14] width 326 height 26
paste input "56526214"
type input "56526214"
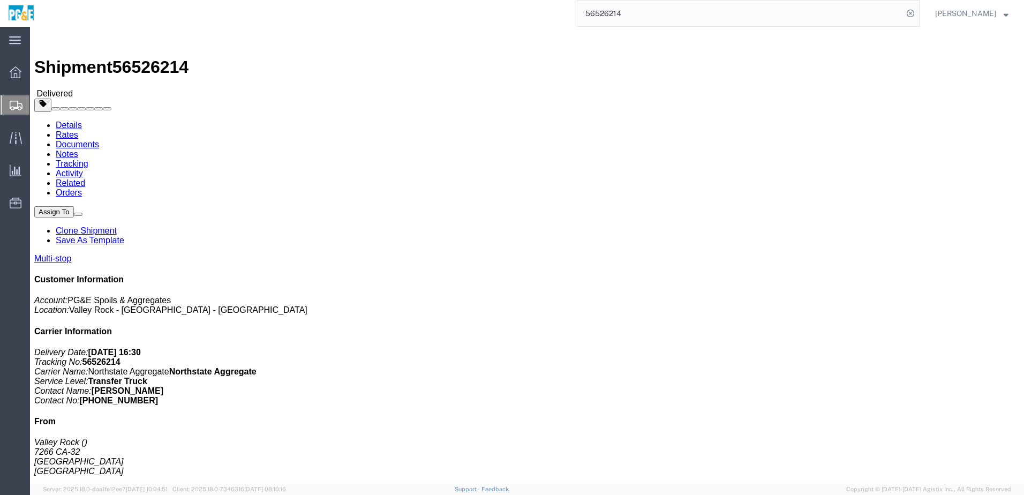
drag, startPoint x: 117, startPoint y: 41, endPoint x: 122, endPoint y: 38, distance: 6.5
click link "Documents"
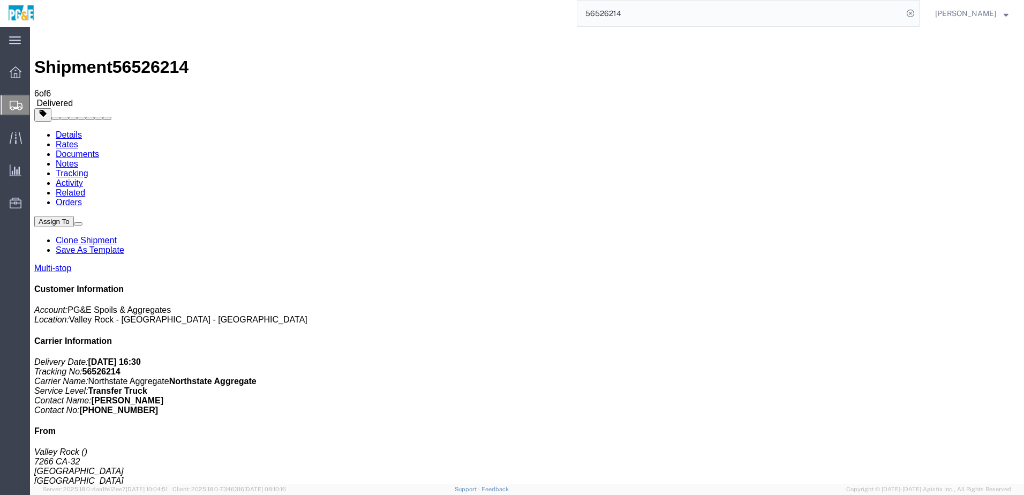
checkbox input "true"
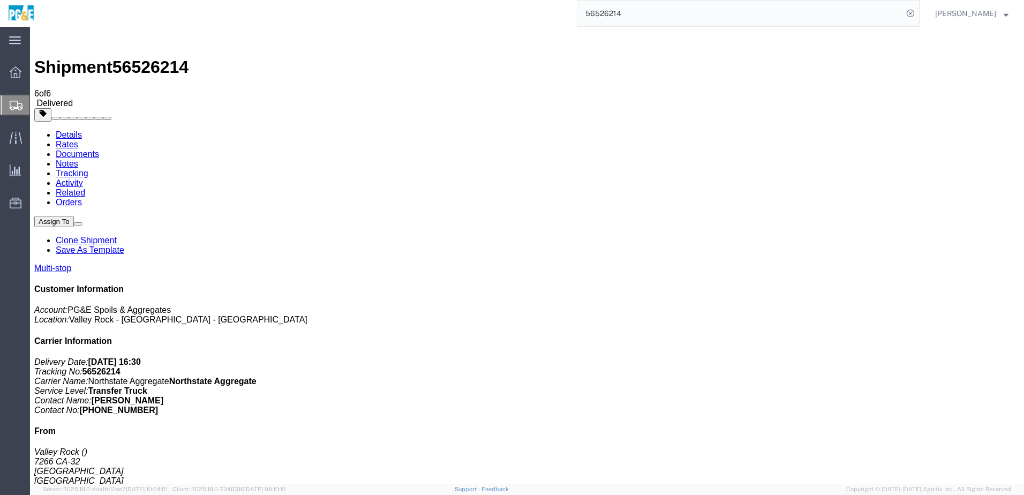
checkbox input "true"
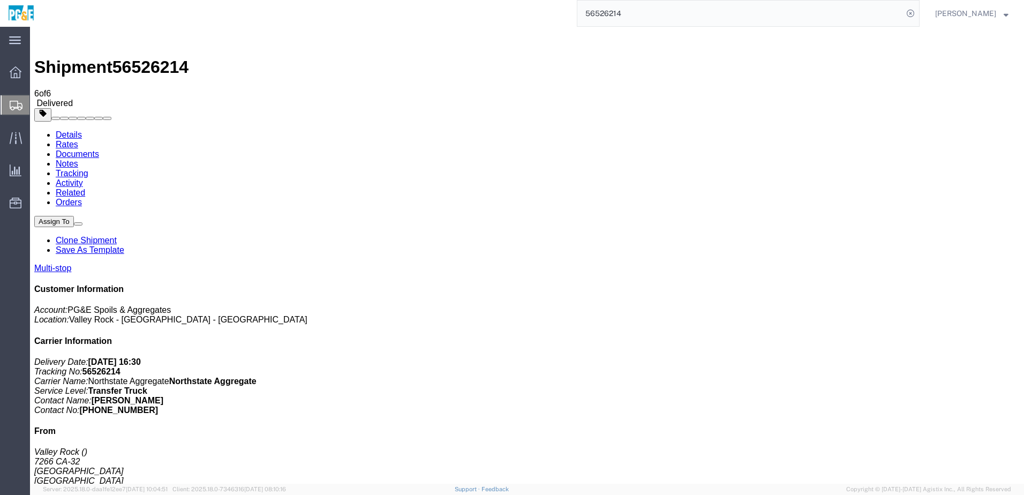
checkbox input "true"
click at [88, 169] on link "Tracking" at bounding box center [72, 173] width 33 height 9
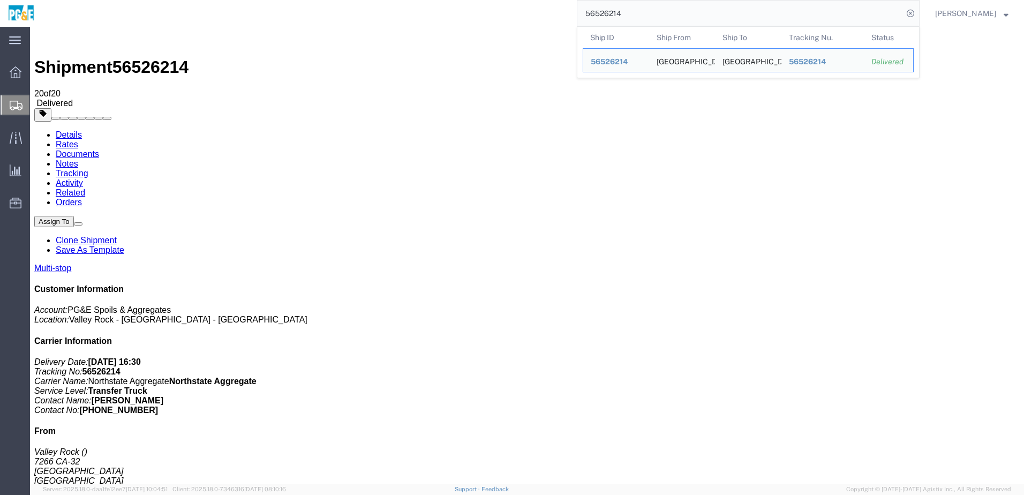
click at [621, 2] on input "56526214" at bounding box center [741, 14] width 326 height 26
paste input "195"
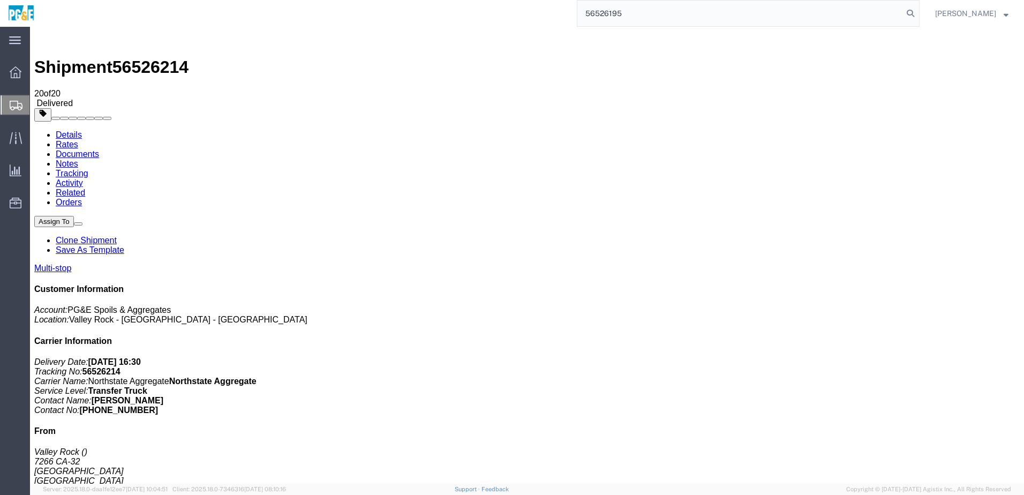
type input "56526195"
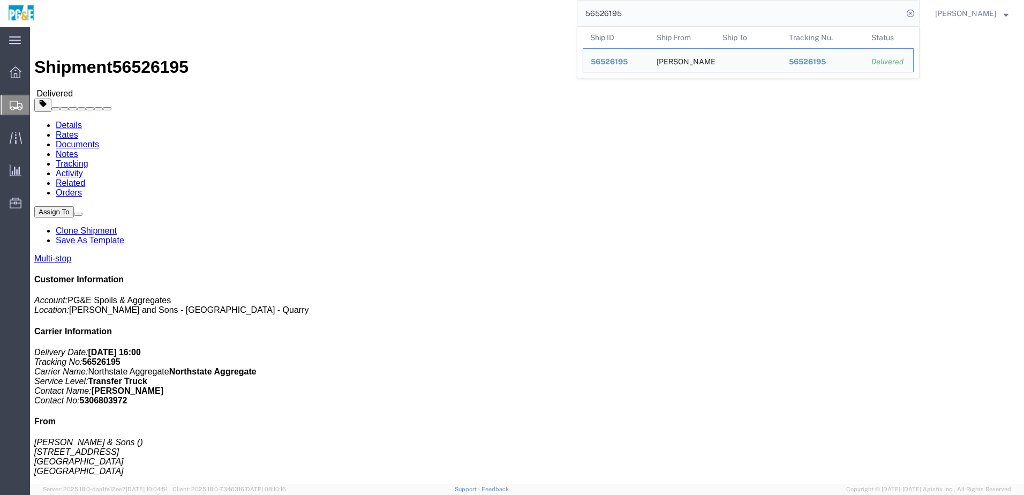
click link "Documents"
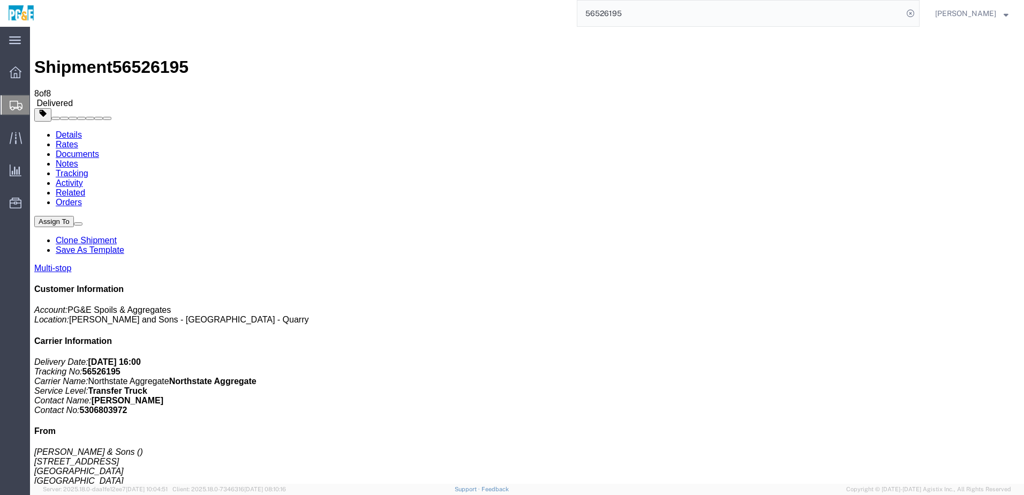
checkbox input "true"
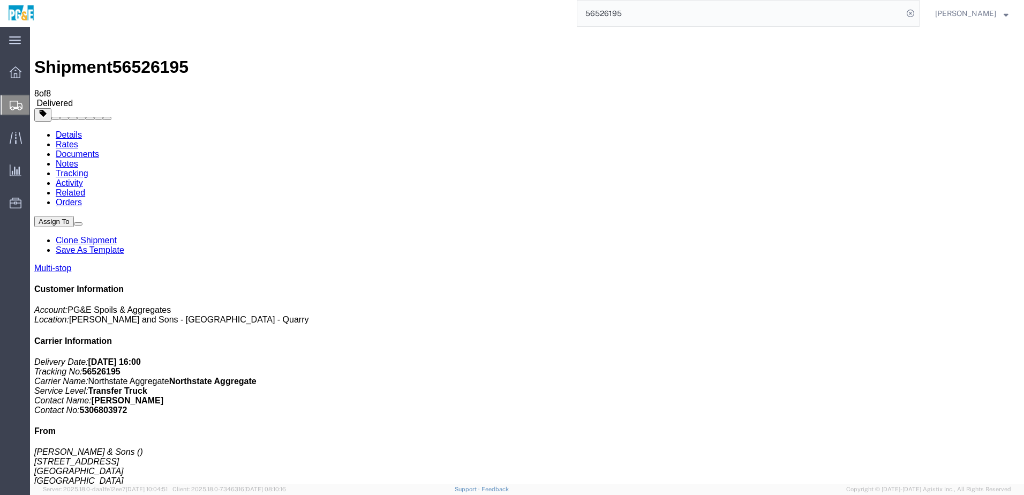
checkbox input "true"
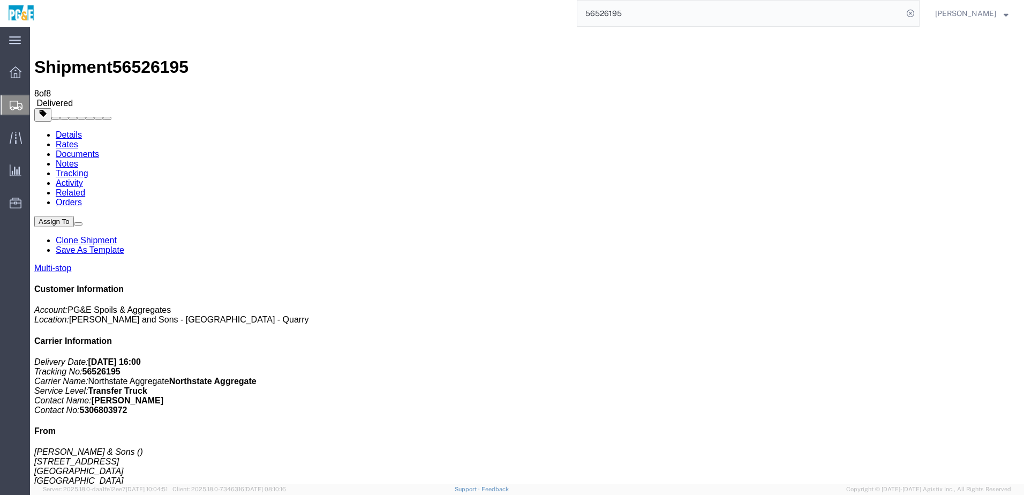
checkbox input "true"
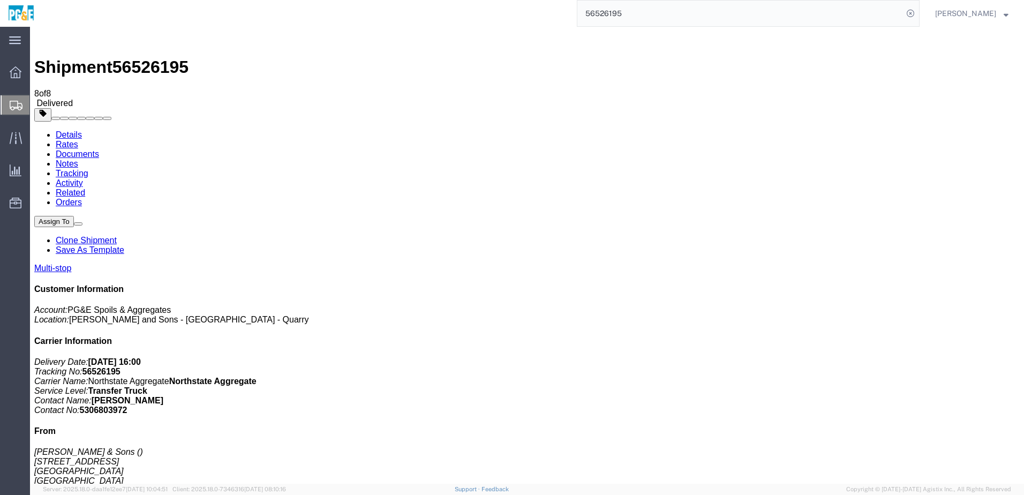
click at [88, 169] on link "Tracking" at bounding box center [72, 173] width 33 height 9
